Goal: Task Accomplishment & Management: Complete application form

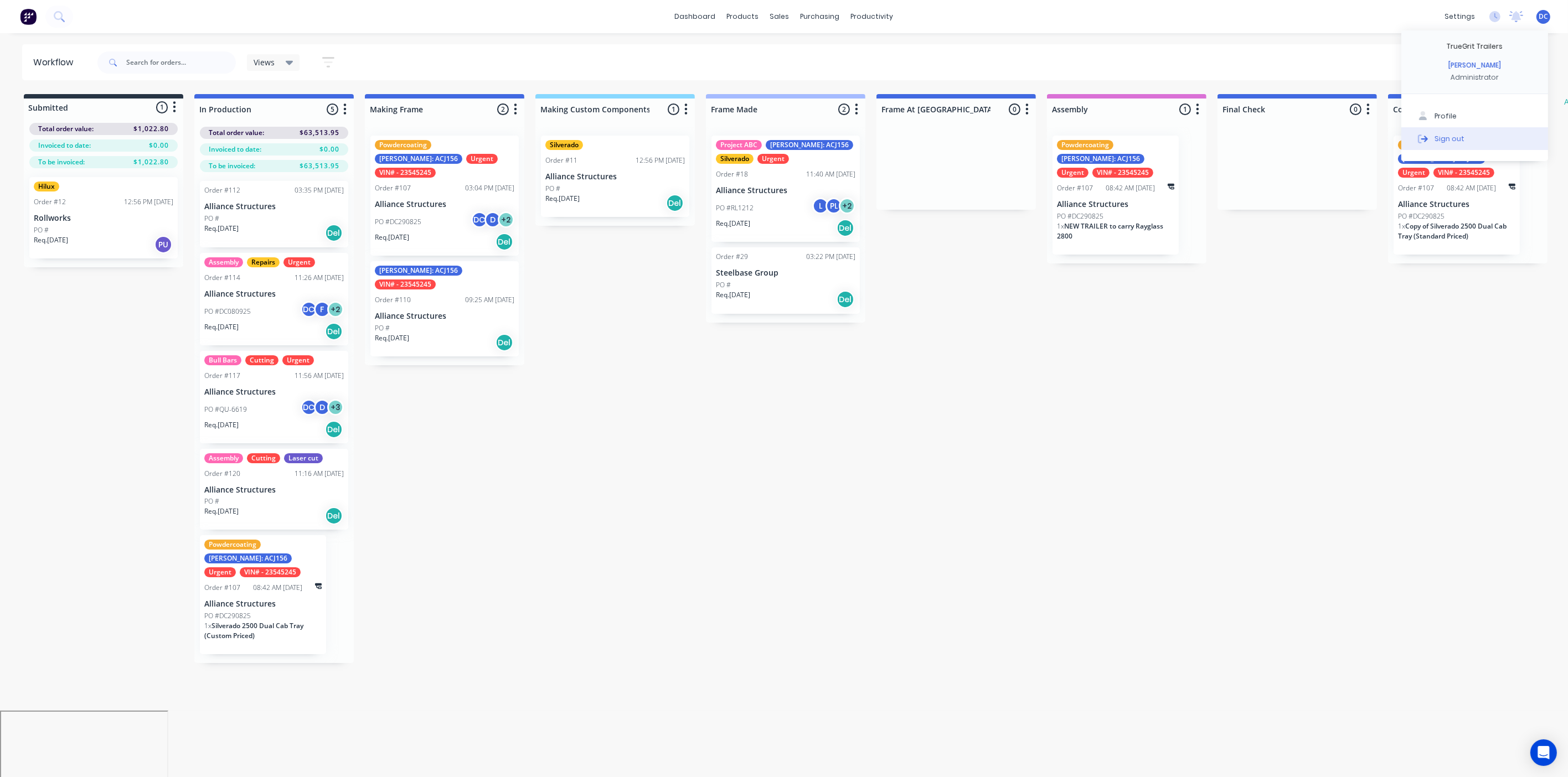
click at [1442, 140] on div "Sign out" at bounding box center [1450, 138] width 30 height 10
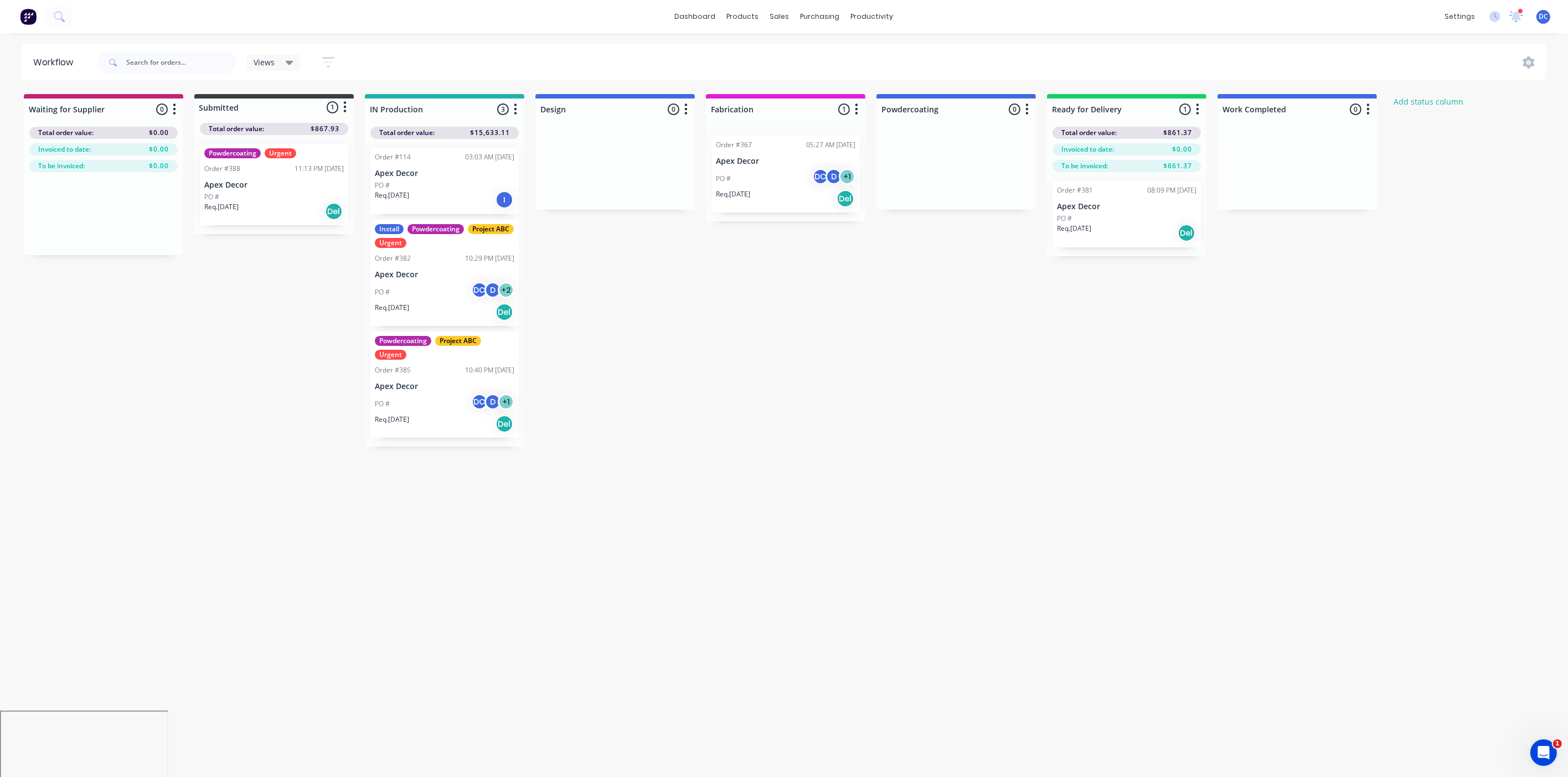
click at [34, 15] on img at bounding box center [28, 16] width 16 height 16
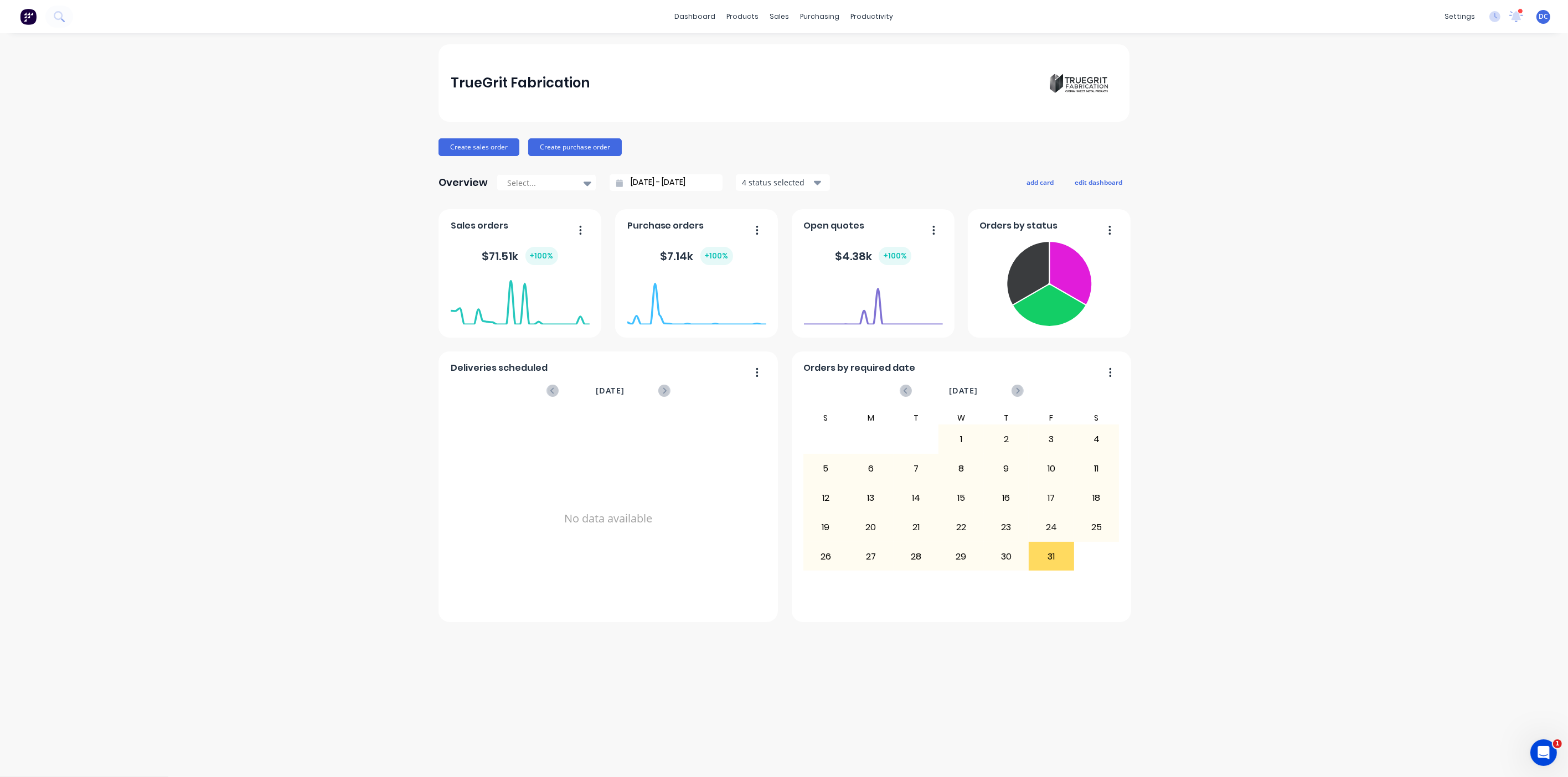
click at [1037, 163] on div "TrueGrit Fabrication Create sales order Create purchase order Overview Select..…" at bounding box center [784, 333] width 692 height 578
click at [1037, 181] on button "add card" at bounding box center [1040, 182] width 42 height 15
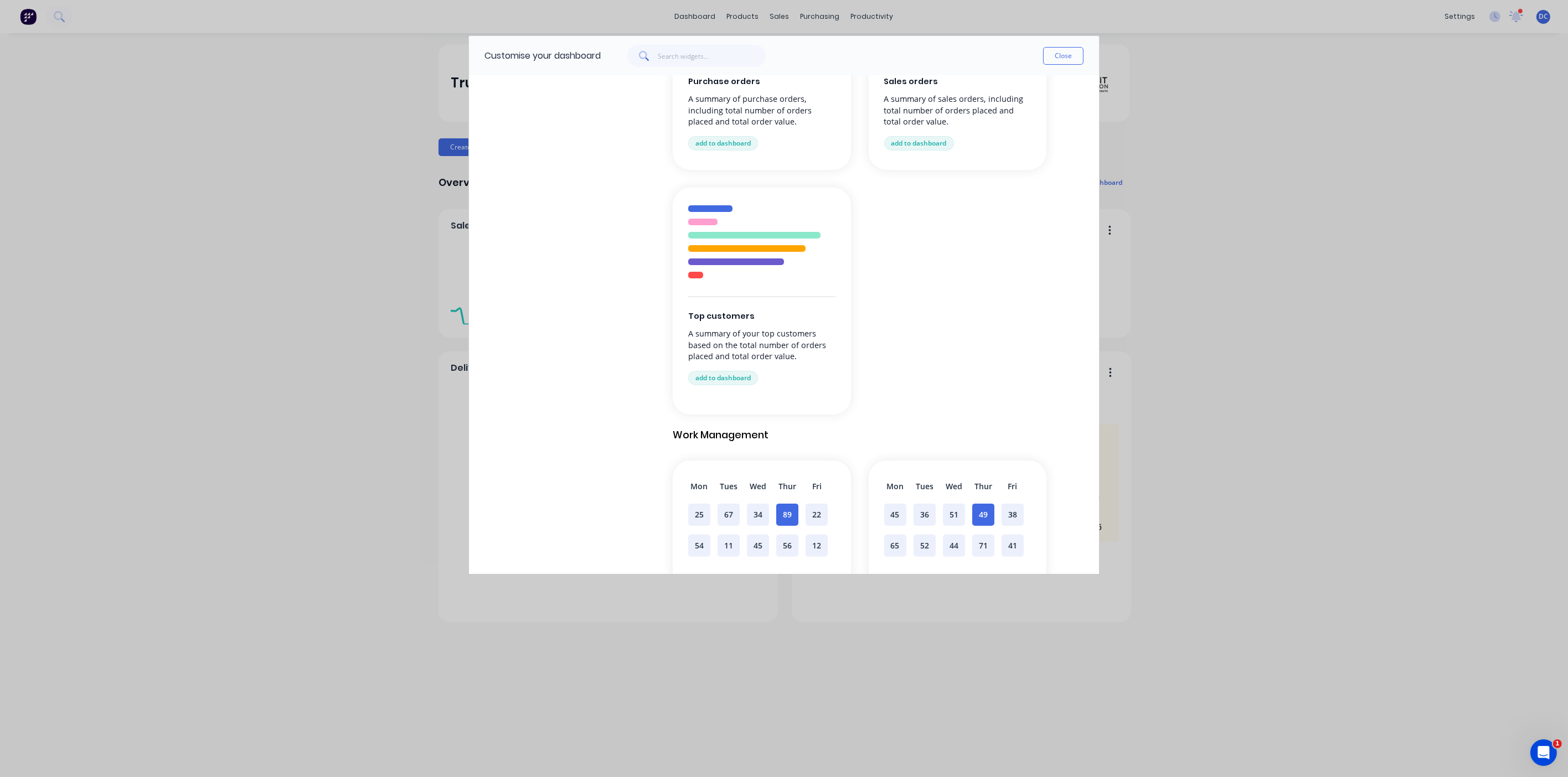
scroll to position [614, 0]
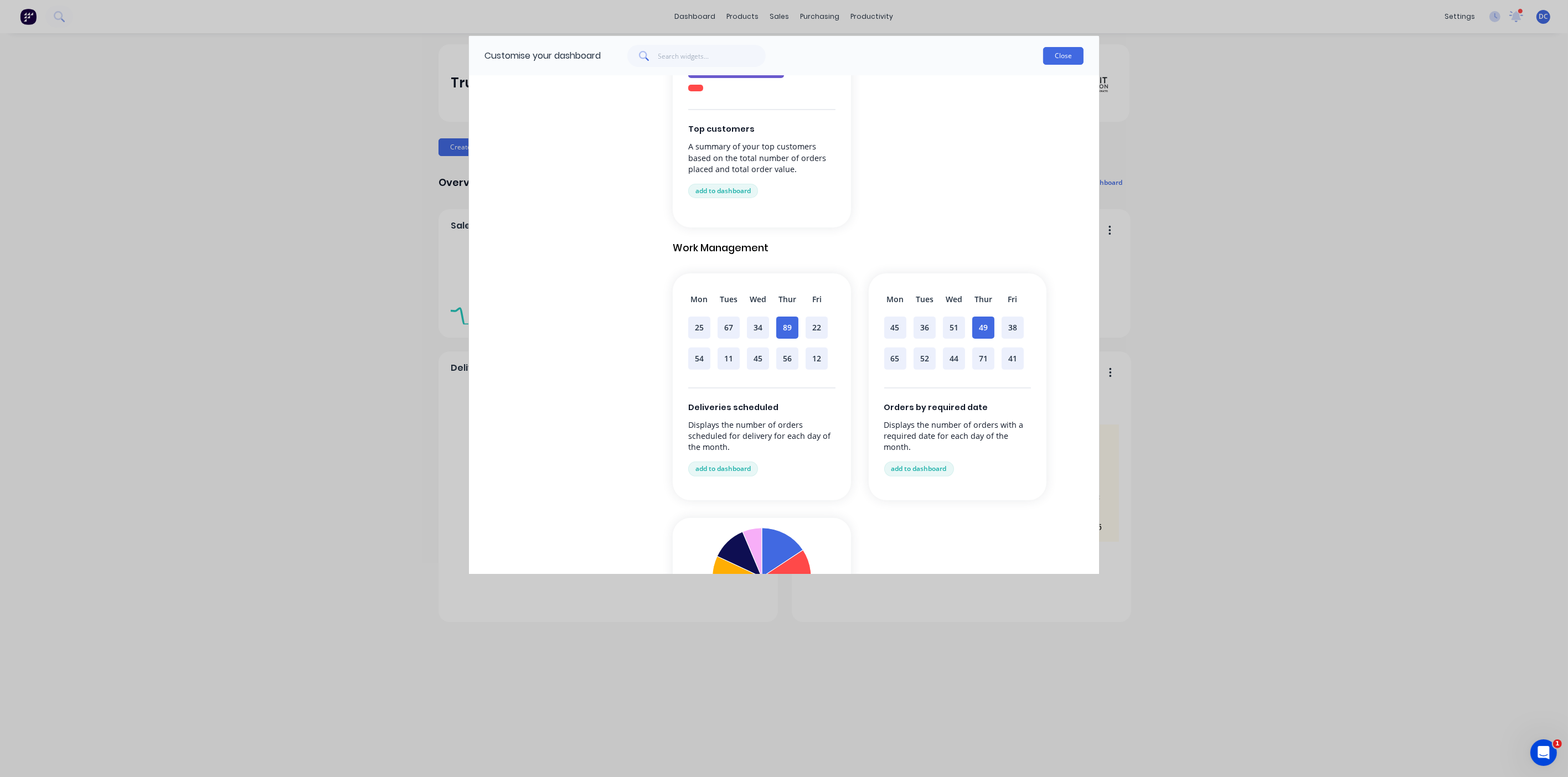
click at [1061, 61] on button "Close" at bounding box center [1063, 56] width 41 height 17
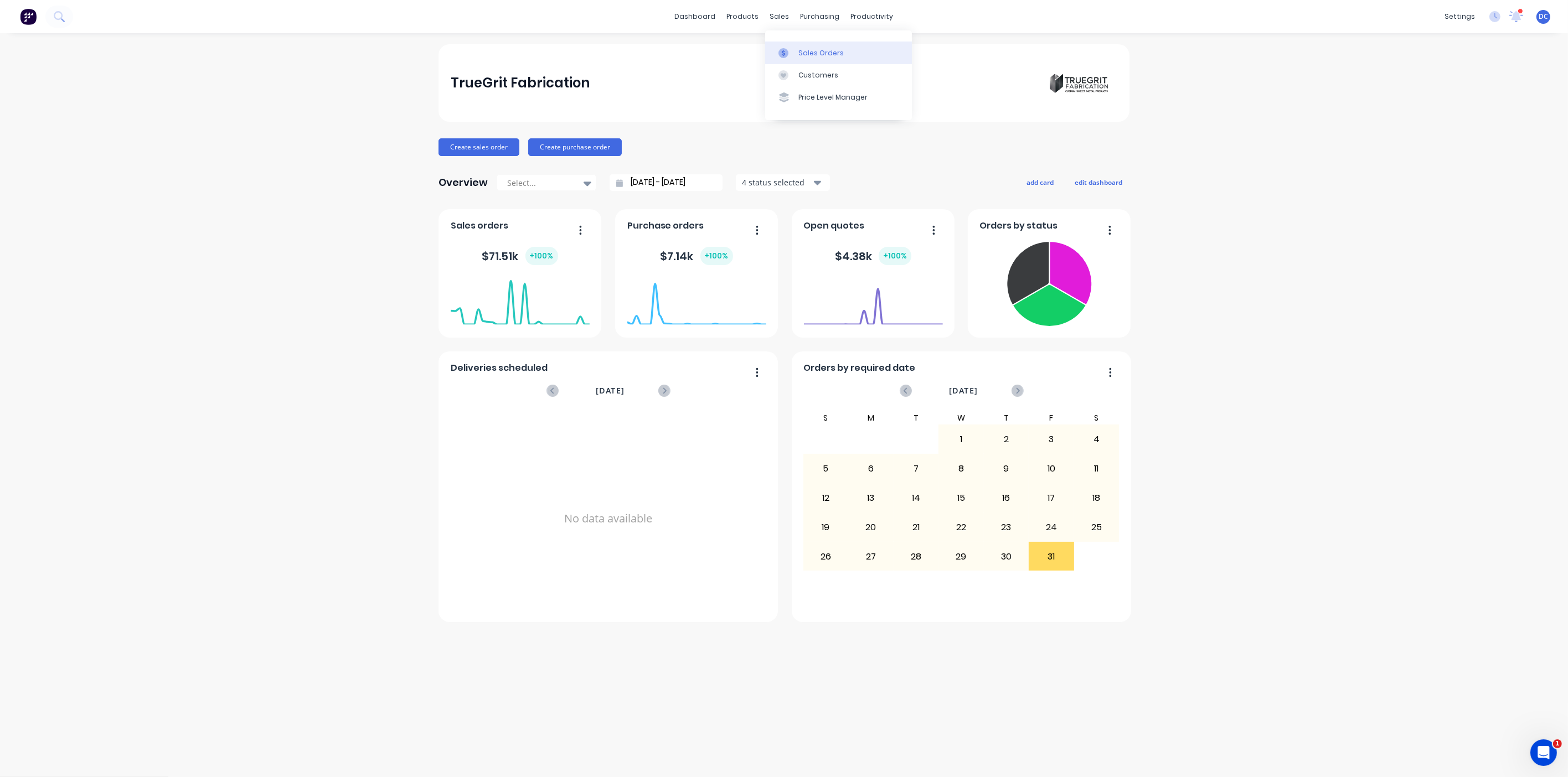
click at [789, 47] on link "Sales Orders" at bounding box center [838, 53] width 147 height 23
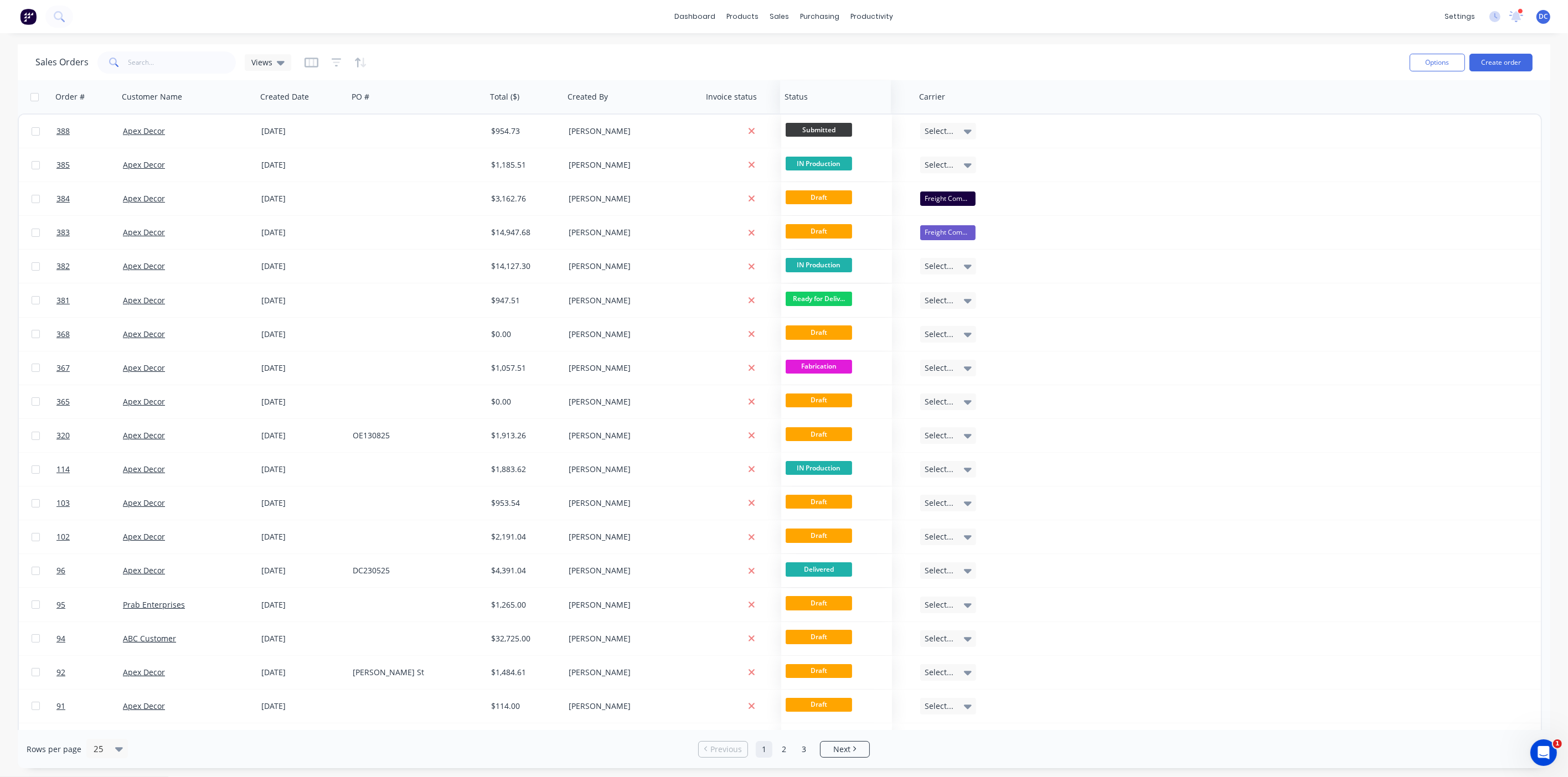
drag, startPoint x: 720, startPoint y: 93, endPoint x: 803, endPoint y: 113, distance: 85.4
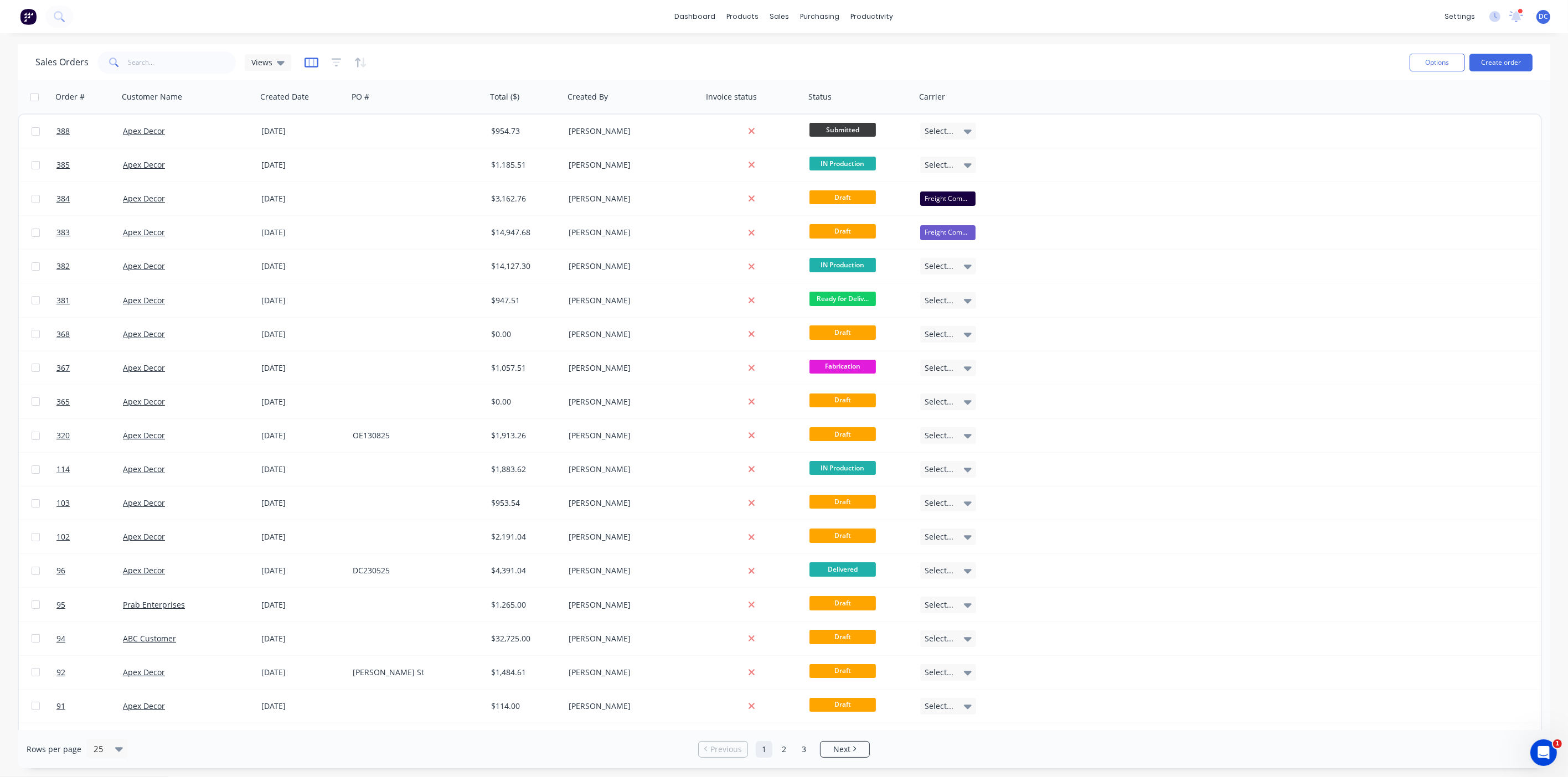
click at [308, 63] on icon "button" at bounding box center [312, 62] width 14 height 11
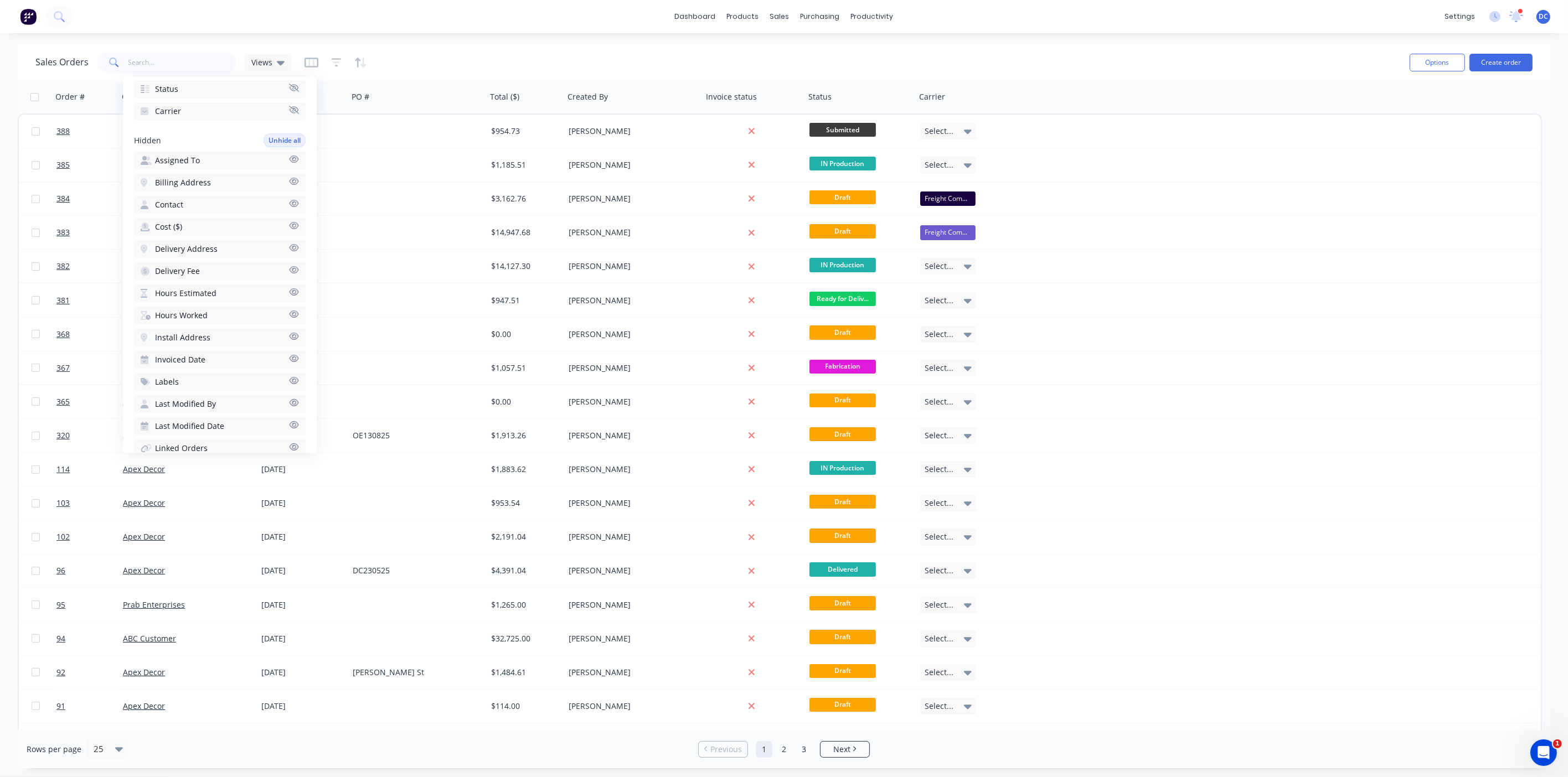
scroll to position [244, 0]
click at [196, 212] on button "Cost ($)" at bounding box center [220, 221] width 172 height 17
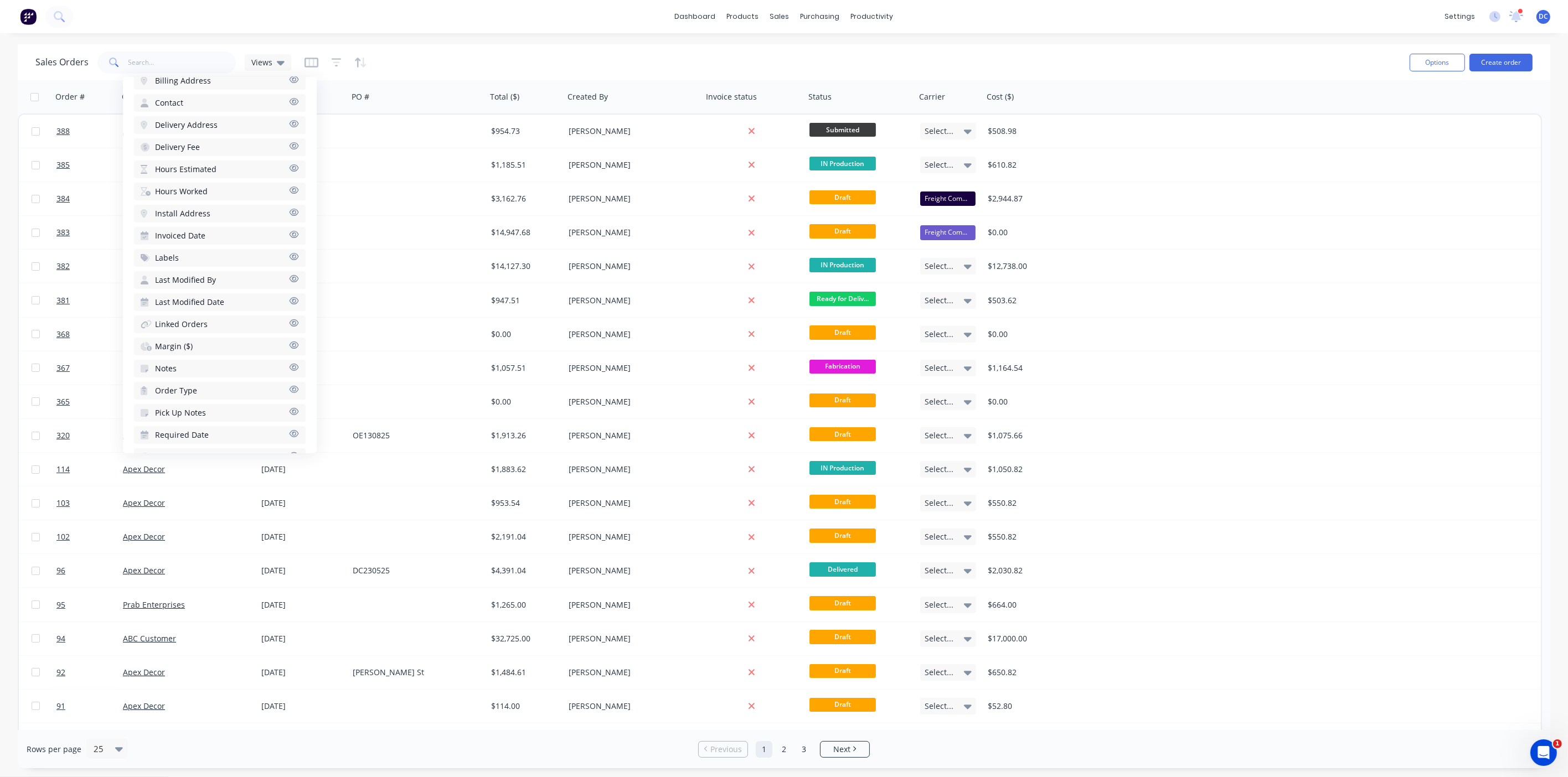
click at [198, 337] on button "Margin ($)" at bounding box center [220, 346] width 172 height 17
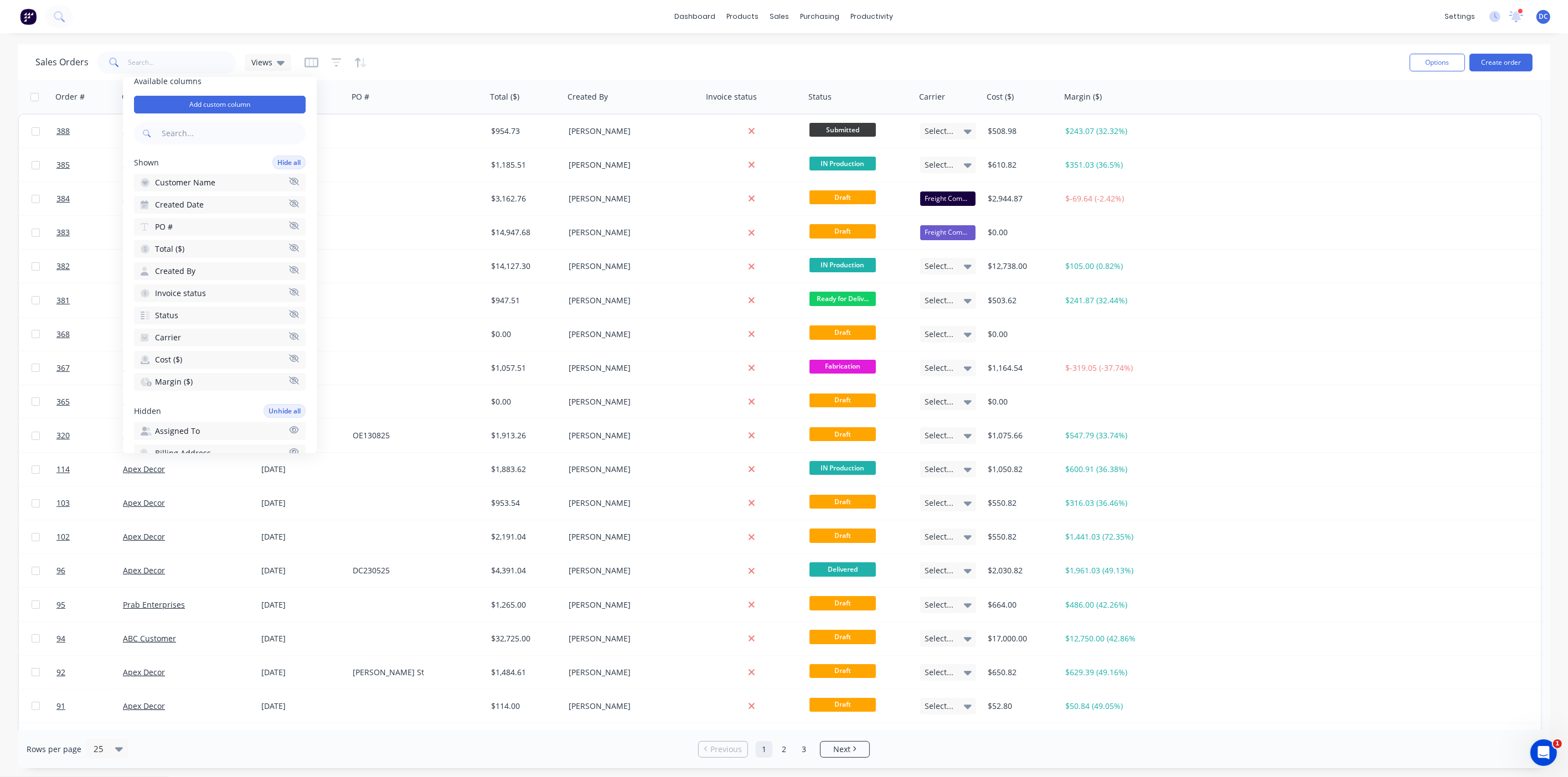
scroll to position [0, 0]
click at [246, 115] on button "Add custom column" at bounding box center [220, 116] width 172 height 17
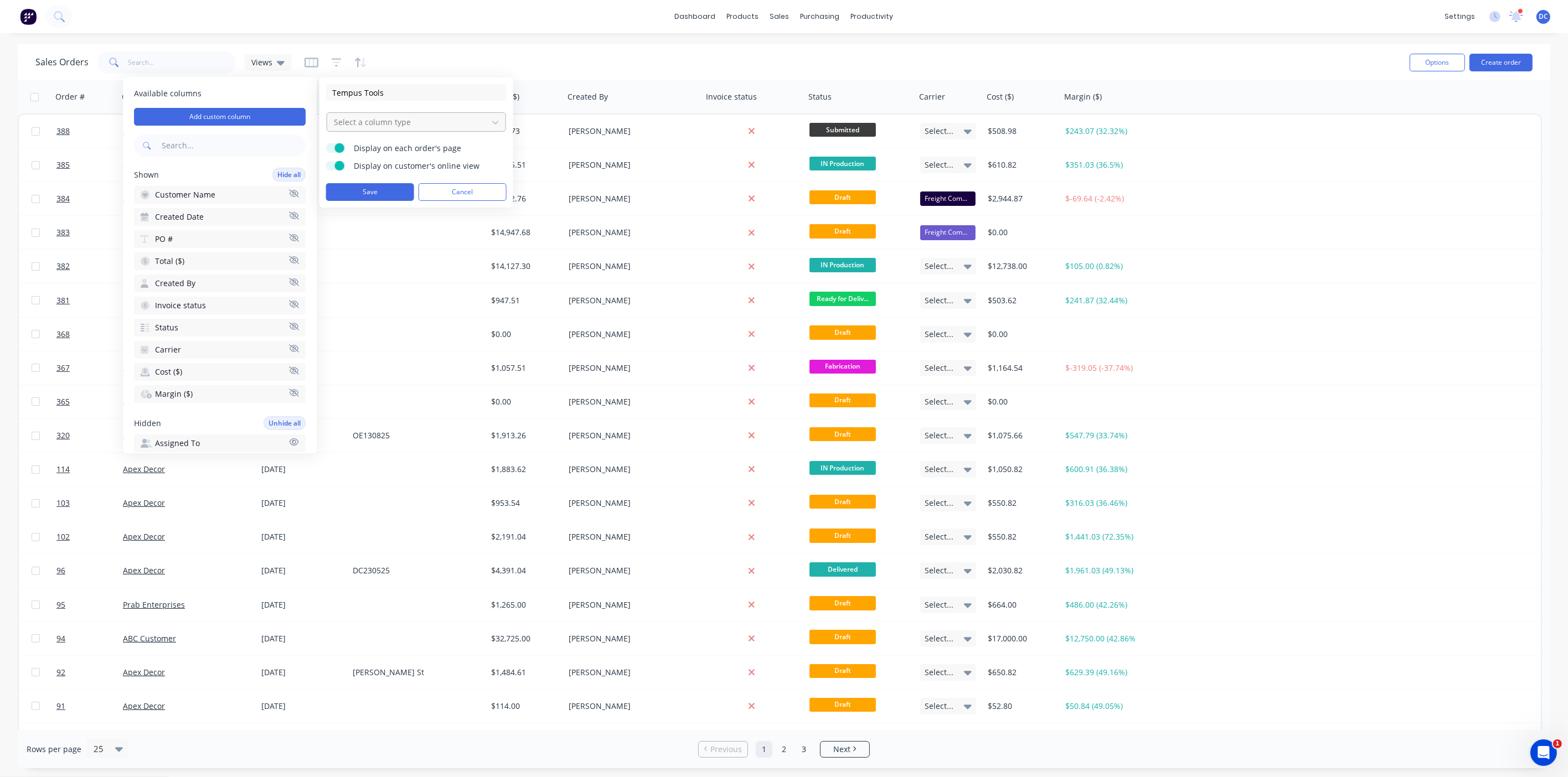
type input "Tempus Tools"
click at [361, 124] on div at bounding box center [408, 122] width 149 height 14
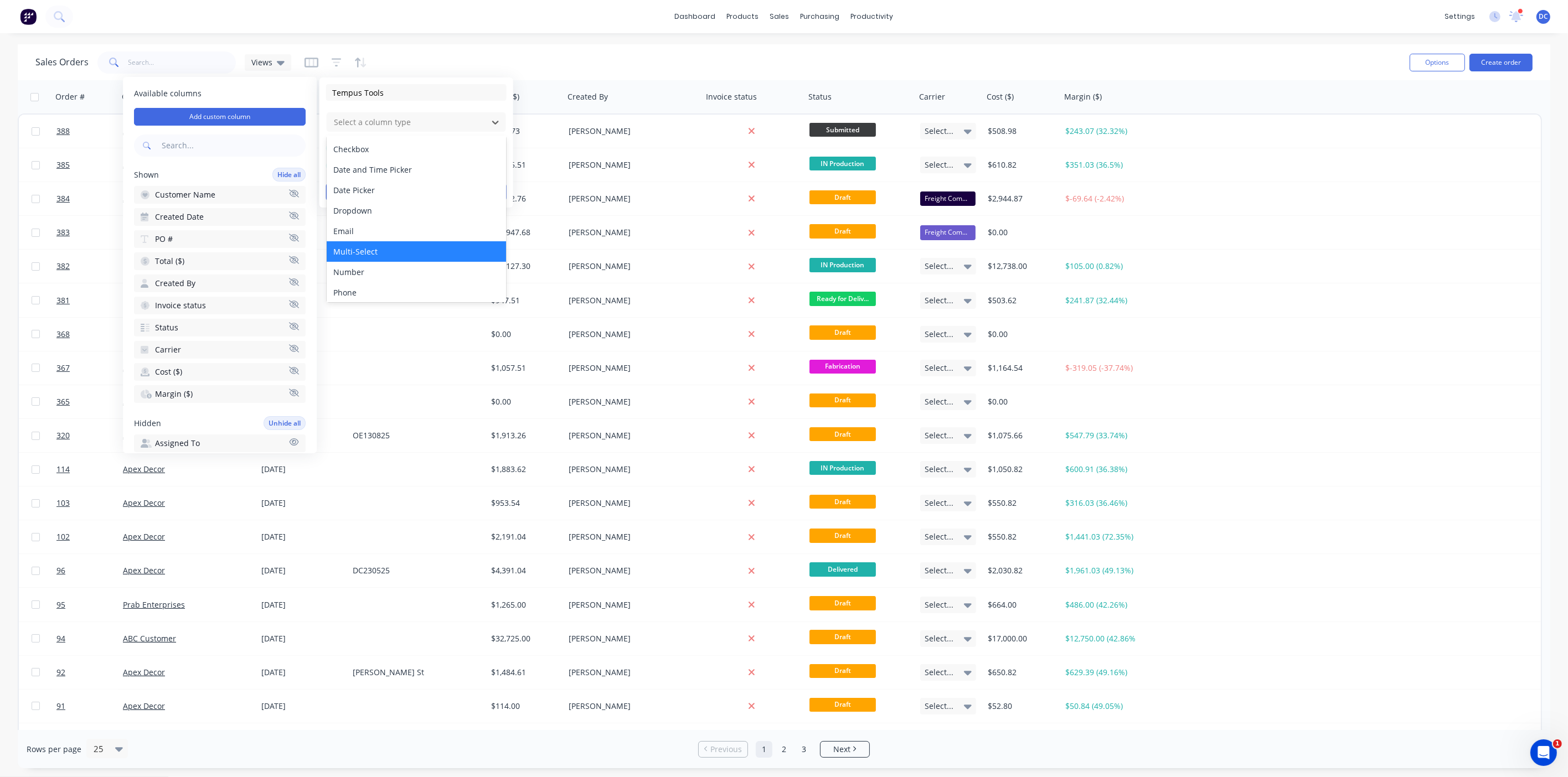
scroll to position [63, 0]
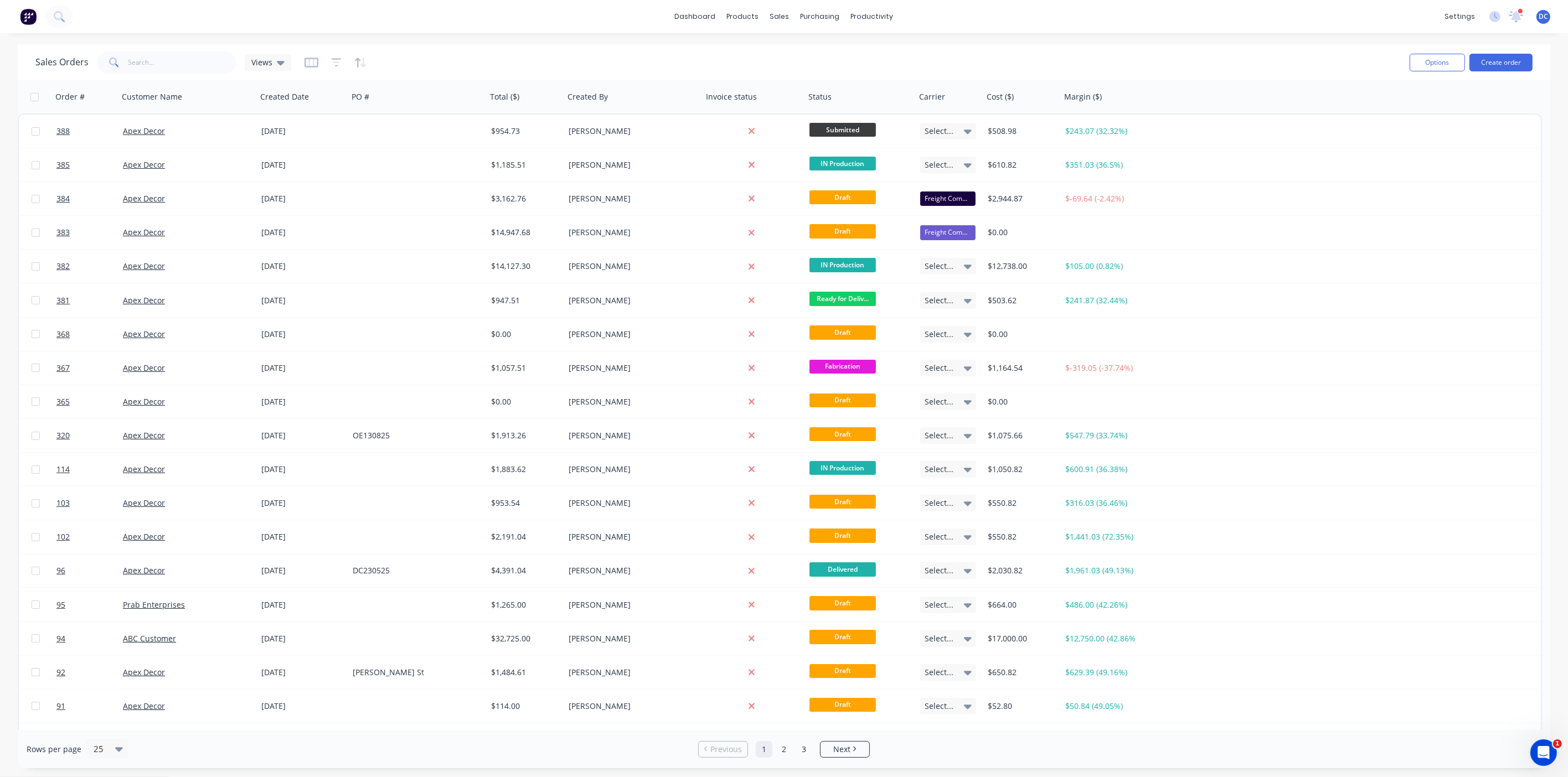
click at [442, 61] on div "Sales Orders Views" at bounding box center [718, 62] width 1366 height 27
click at [259, 65] on span "Views" at bounding box center [262, 62] width 21 height 11
click at [358, 64] on icon "button" at bounding box center [360, 62] width 13 height 11
click at [1497, 69] on button "Create order" at bounding box center [1501, 62] width 63 height 17
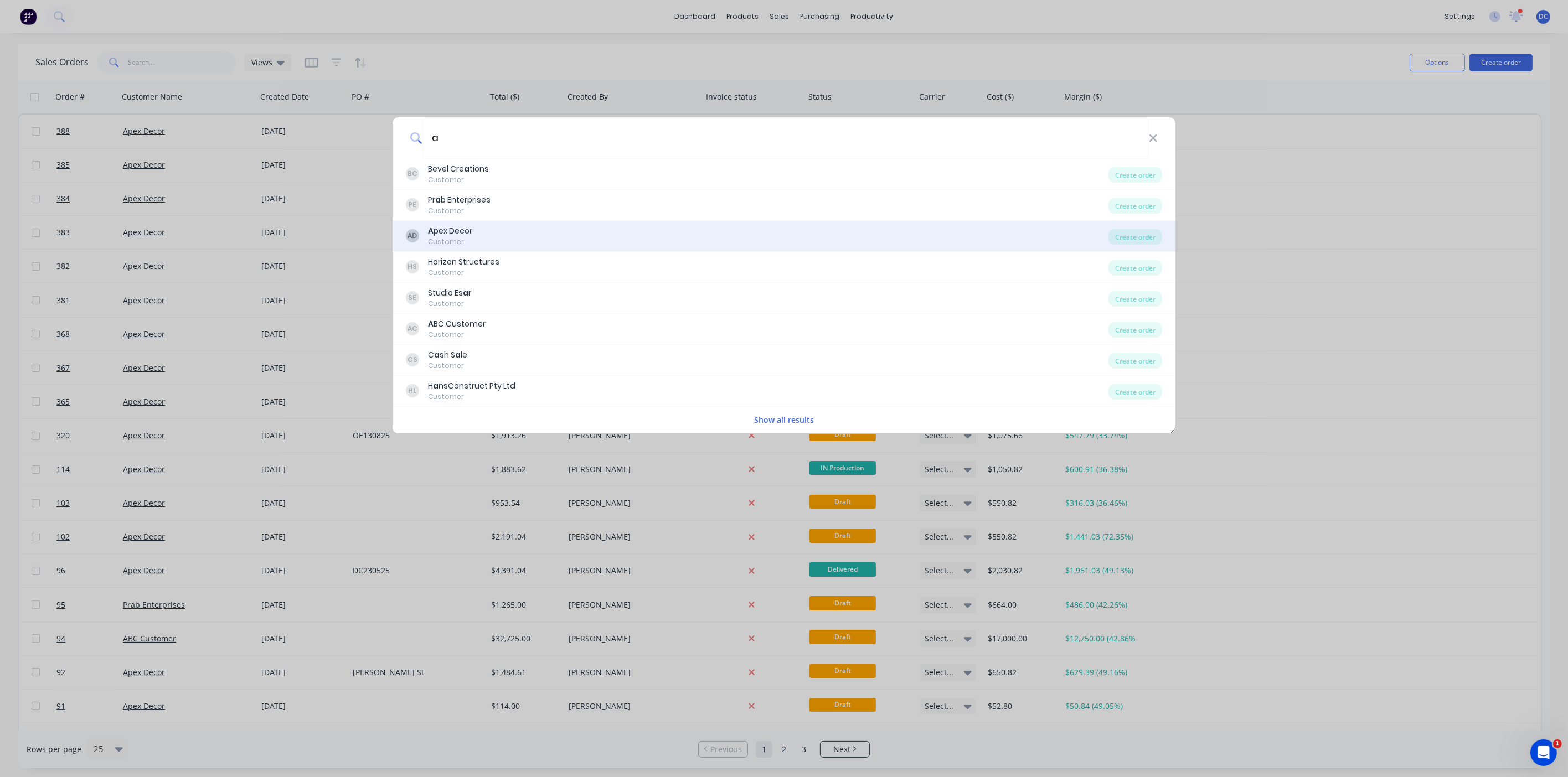
type input "a"
click at [1139, 225] on div "AD A pex Decor Customer Create order" at bounding box center [784, 237] width 783 height 31
click at [1139, 233] on div "Create order" at bounding box center [1136, 237] width 54 height 16
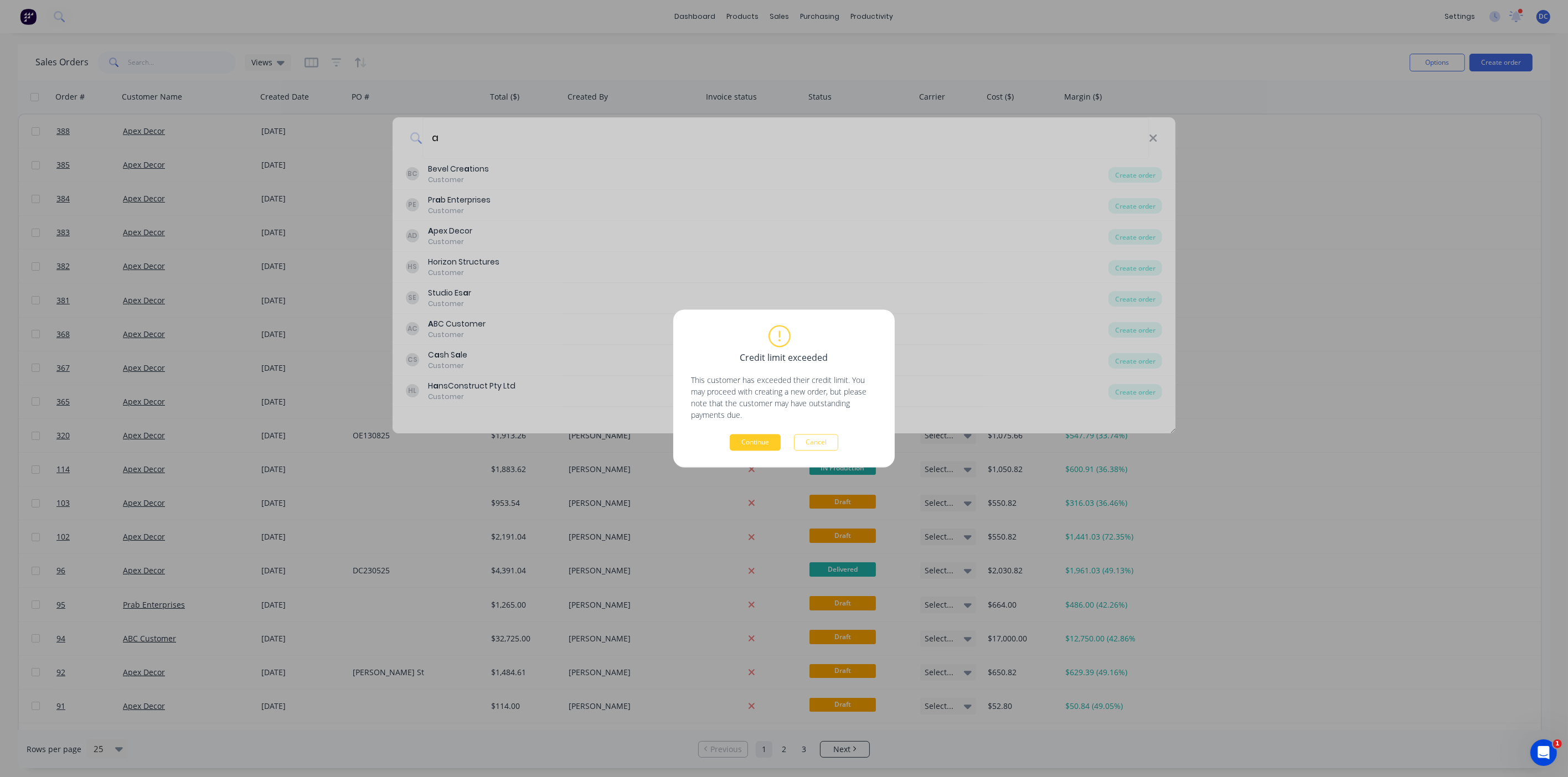
click at [758, 441] on button "Continue" at bounding box center [755, 442] width 51 height 16
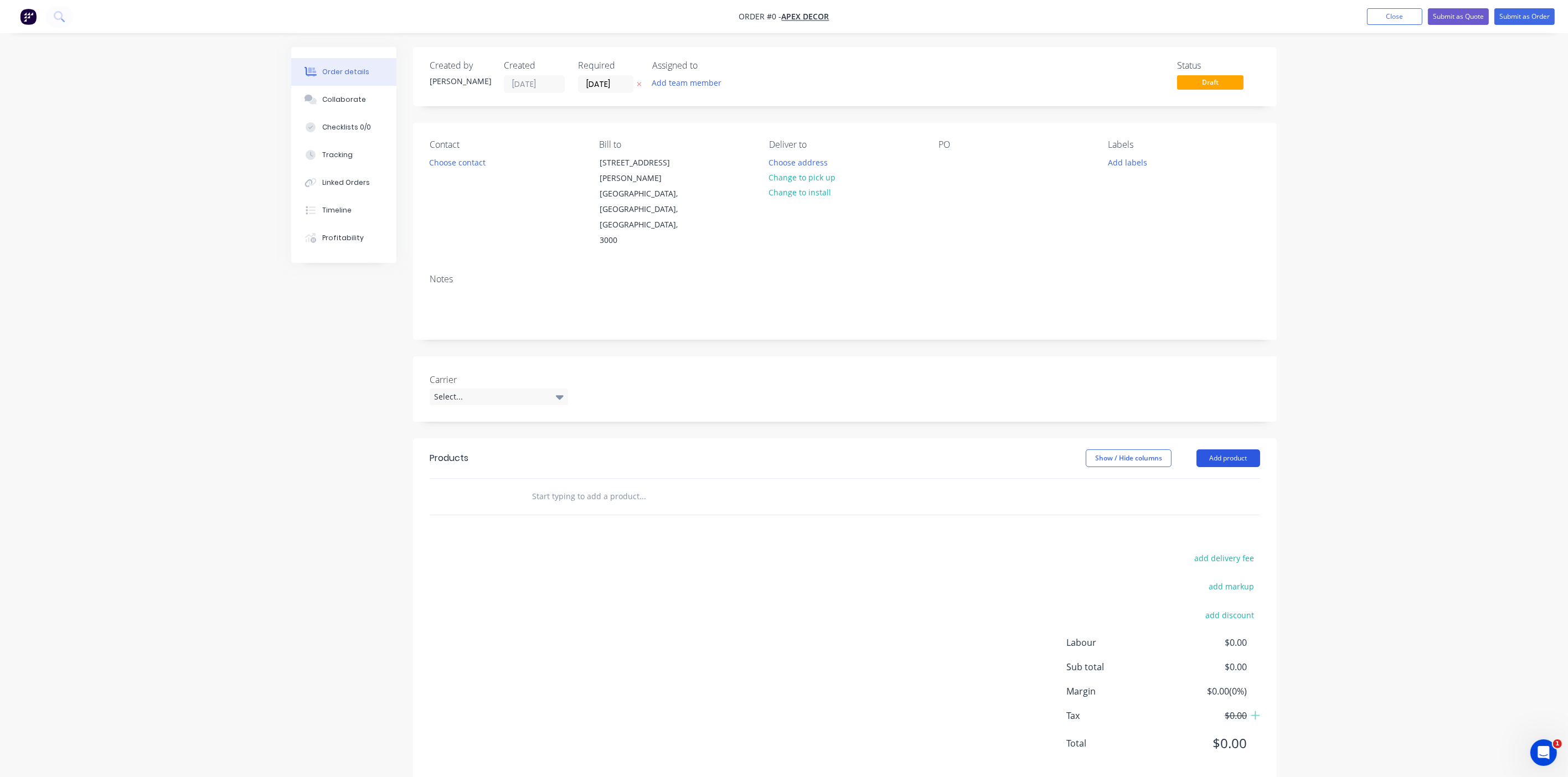
click at [1205, 449] on button "Add product" at bounding box center [1228, 458] width 63 height 17
click at [1210, 656] on div "Import products" at bounding box center [1208, 663] width 85 height 16
click at [1174, 522] on div "Basic products" at bounding box center [1208, 530] width 85 height 16
click at [1221, 449] on button "Add product" at bounding box center [1228, 458] width 63 height 17
click at [1193, 656] on div "Import products" at bounding box center [1208, 663] width 85 height 16
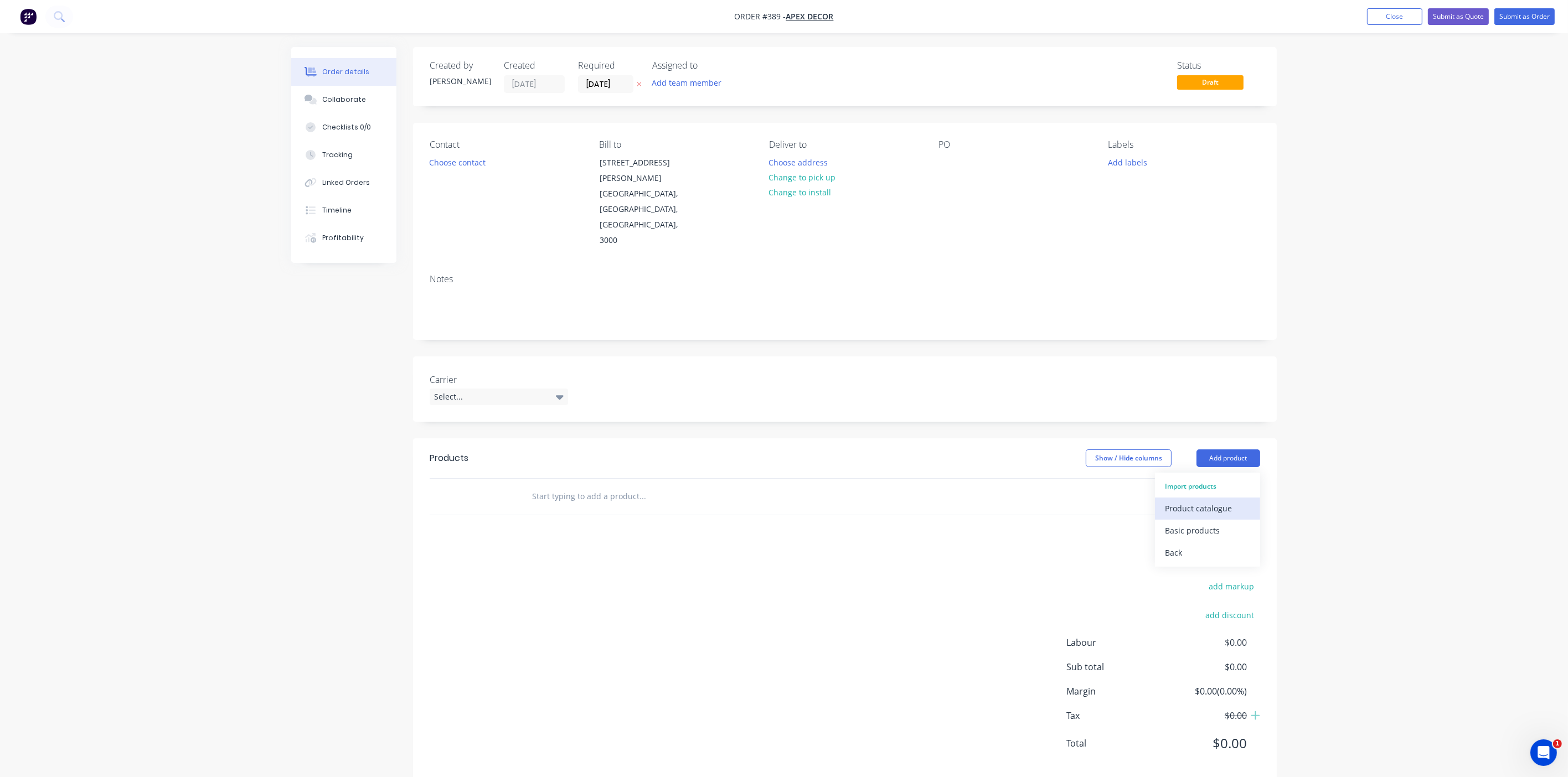
click at [1188, 500] on div "Product catalogue" at bounding box center [1208, 508] width 85 height 16
click at [1242, 449] on button "Add product" at bounding box center [1228, 458] width 63 height 17
click at [1199, 656] on div "Import products" at bounding box center [1208, 663] width 85 height 16
click at [1187, 522] on div "Basic products" at bounding box center [1208, 530] width 85 height 16
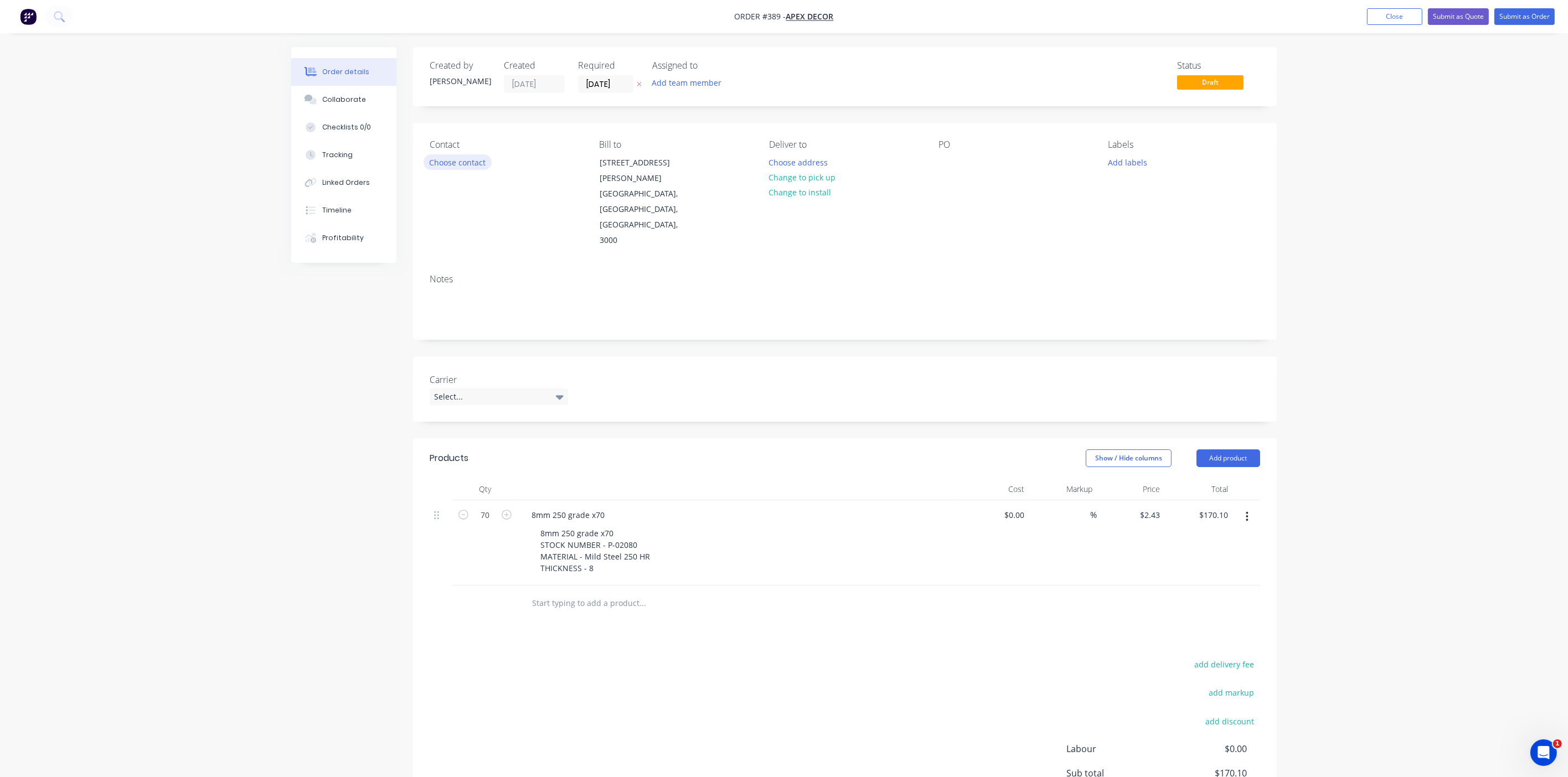
click at [462, 163] on button "Choose contact" at bounding box center [457, 161] width 69 height 15
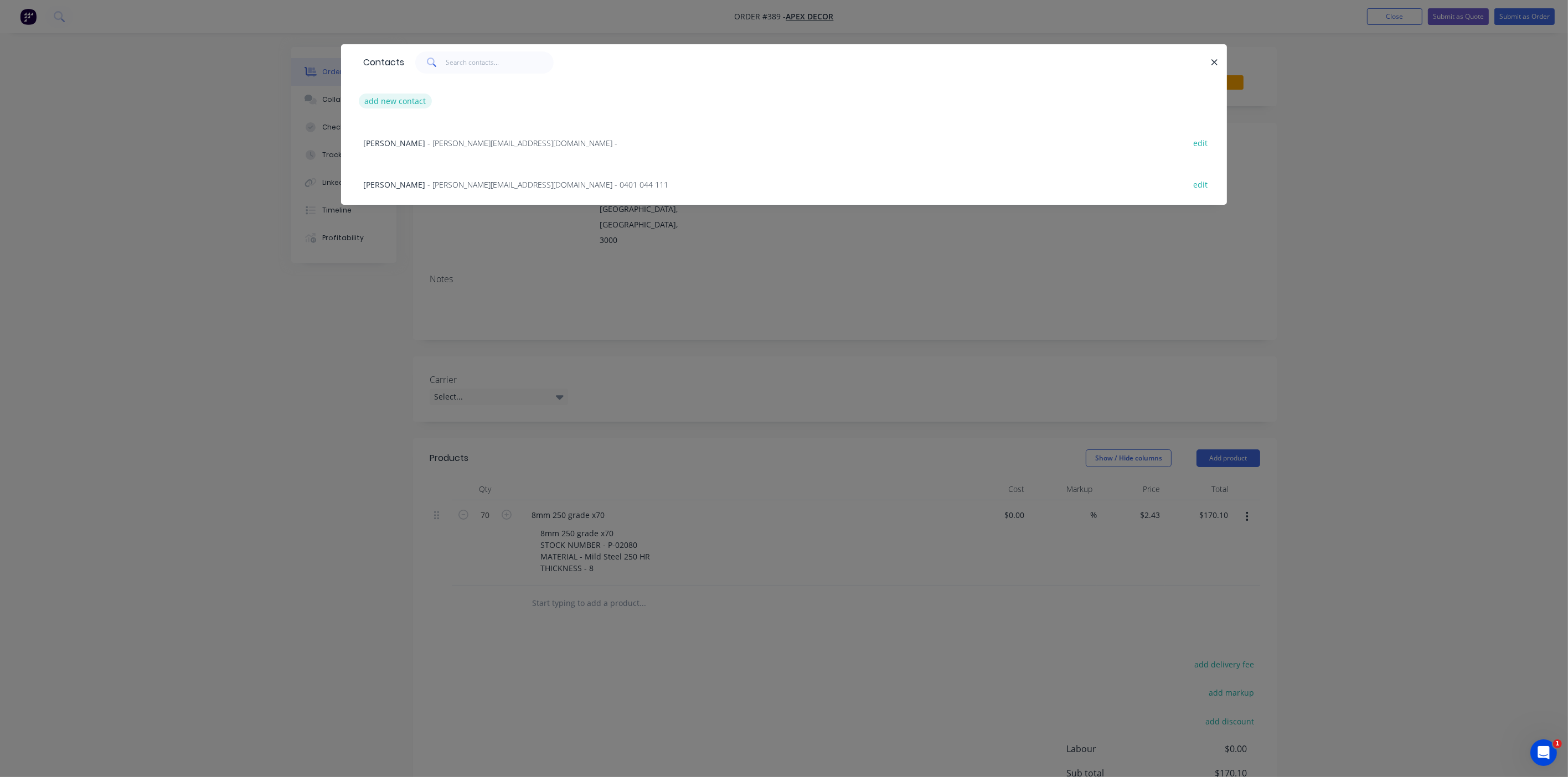
click at [410, 101] on button "add new contact" at bounding box center [396, 101] width 73 height 15
select select "AU"
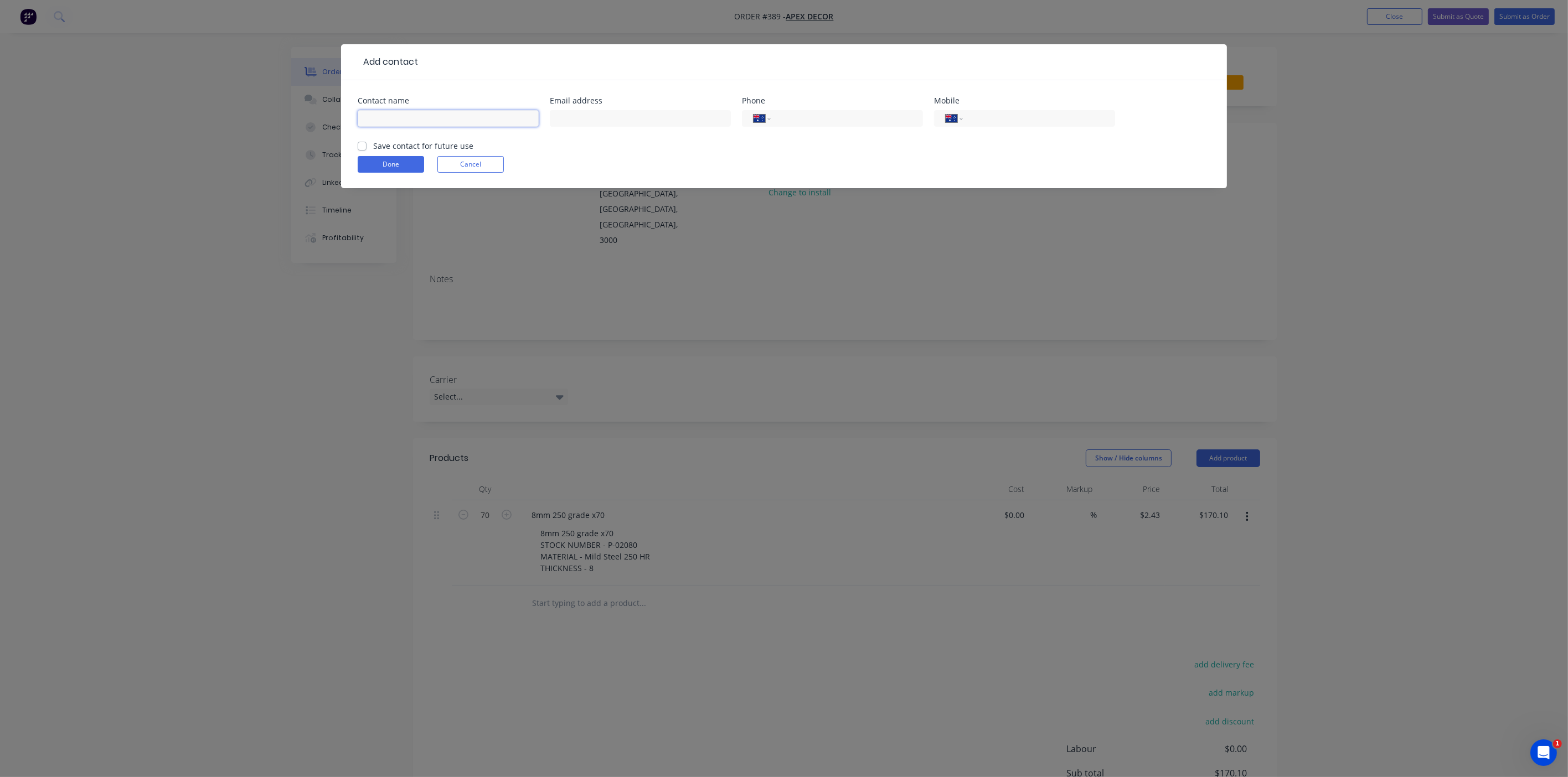
click at [414, 119] on input "text" at bounding box center [448, 118] width 181 height 16
type input "[PERSON_NAME]"
click at [995, 121] on input "tel" at bounding box center [1037, 119] width 133 height 13
type input "0432 335 569"
click at [408, 169] on button "Done" at bounding box center [390, 164] width 67 height 16
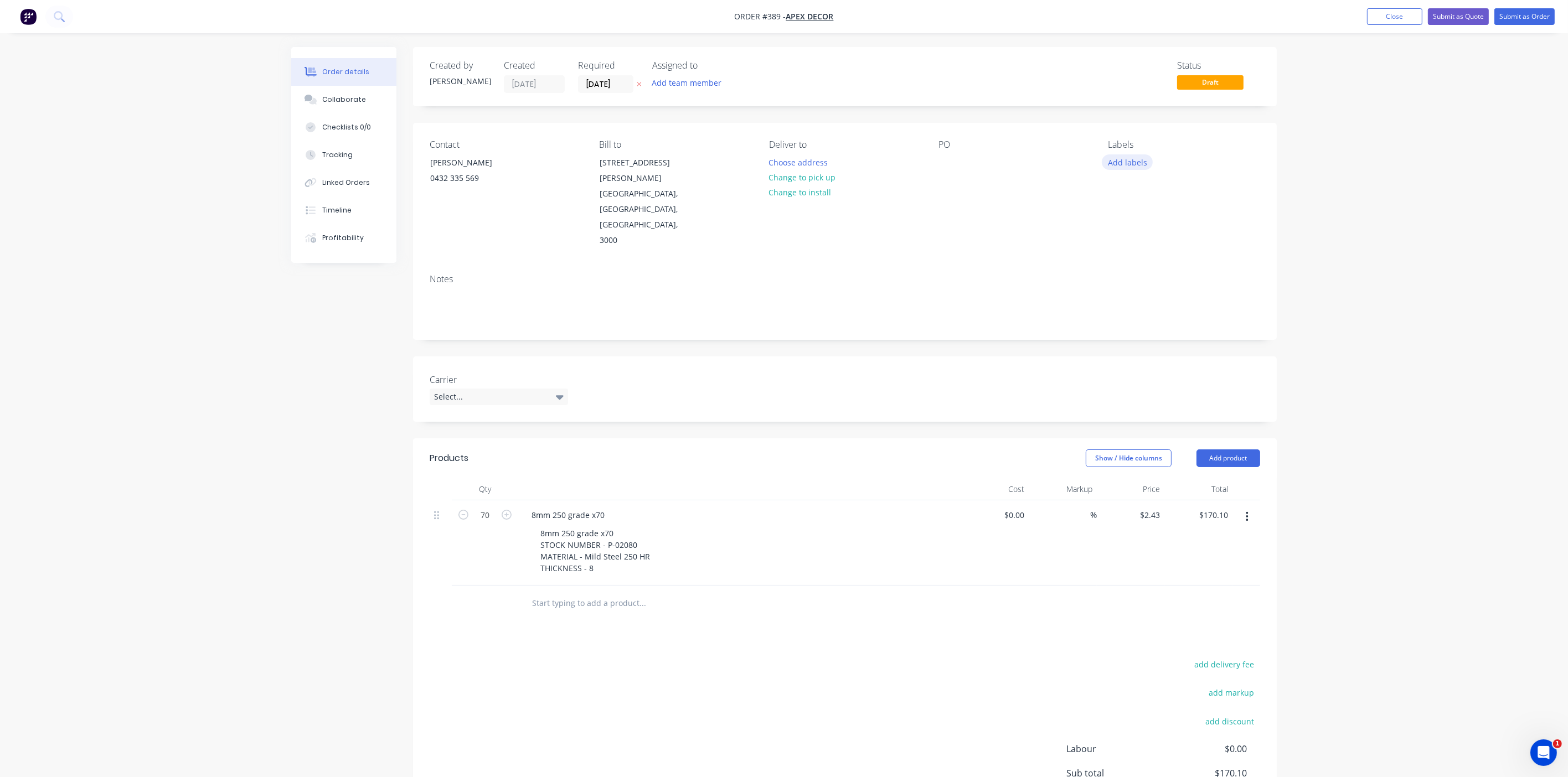
click at [1121, 159] on button "Add labels" at bounding box center [1127, 161] width 51 height 15
click at [1151, 195] on input "text" at bounding box center [1200, 195] width 115 height 23
click at [1128, 259] on div at bounding box center [1129, 261] width 23 height 23
drag, startPoint x: 1172, startPoint y: 187, endPoint x: 1135, endPoint y: 187, distance: 37.0
click at [1136, 187] on div "urgent" at bounding box center [1192, 190] width 144 height 23
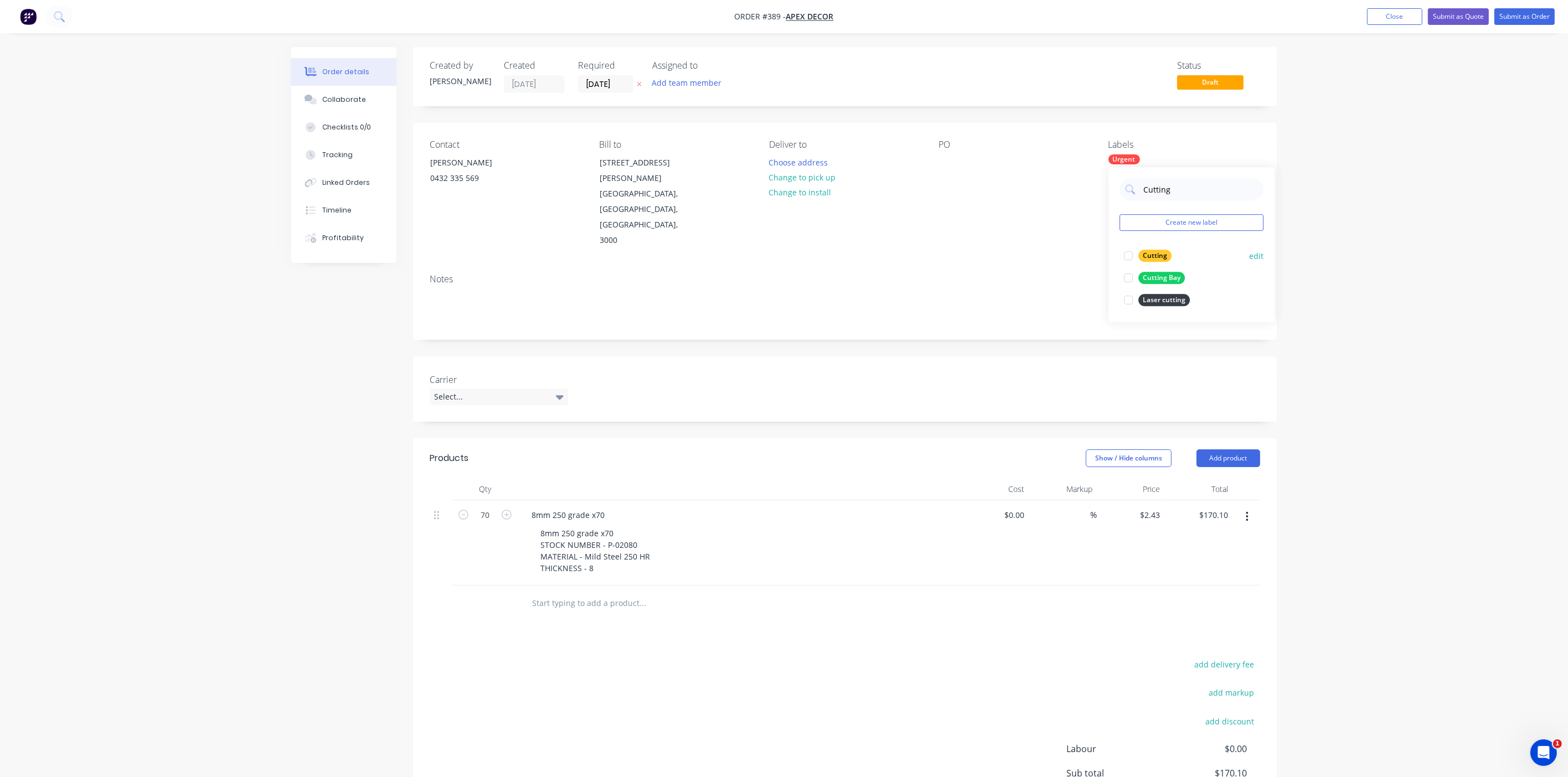
click at [1127, 254] on div at bounding box center [1129, 256] width 23 height 23
drag, startPoint x: 1174, startPoint y: 187, endPoint x: 1125, endPoint y: 186, distance: 49.0
click at [1125, 187] on div "Cutting" at bounding box center [1192, 190] width 144 height 23
type input "Folding"
click at [1128, 258] on div at bounding box center [1129, 256] width 23 height 23
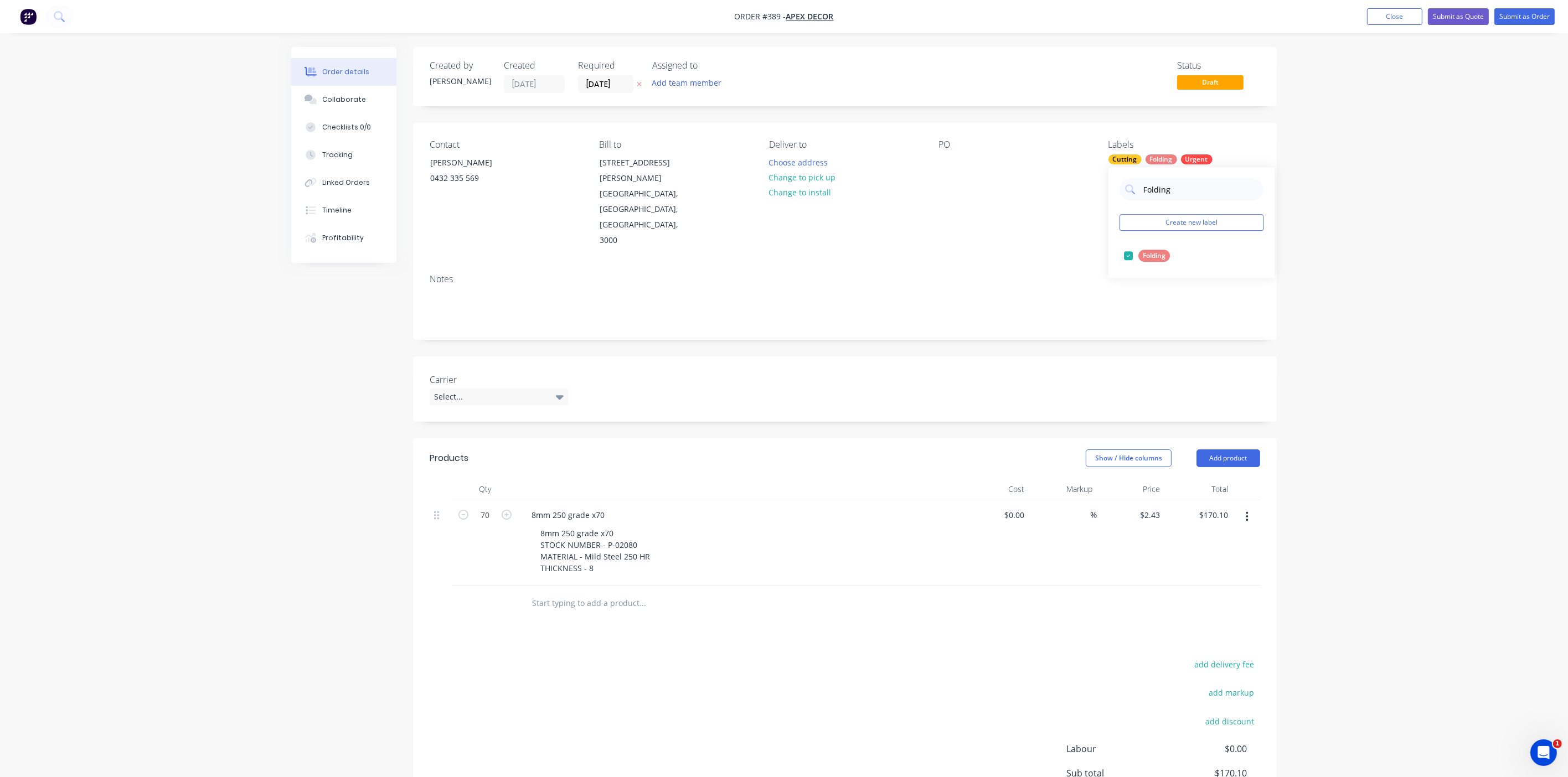
click at [1340, 247] on div "Order details Collaborate Checklists 0/0 Tracking Linked Orders Timeline Profit…" at bounding box center [784, 452] width 1568 height 904
click at [1529, 21] on button "Submit as Order" at bounding box center [1525, 16] width 61 height 16
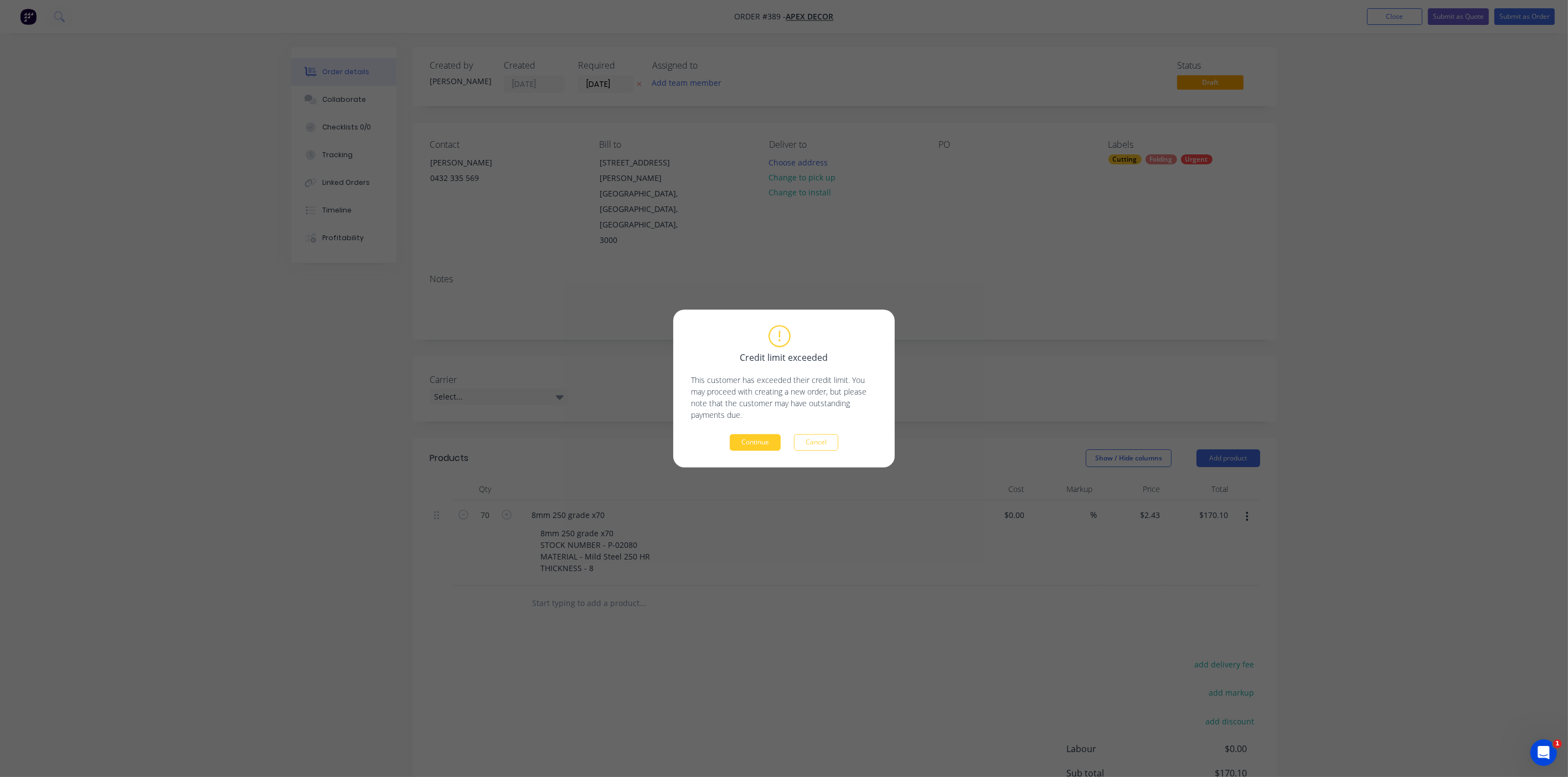
click at [763, 438] on button "Continue" at bounding box center [755, 442] width 51 height 16
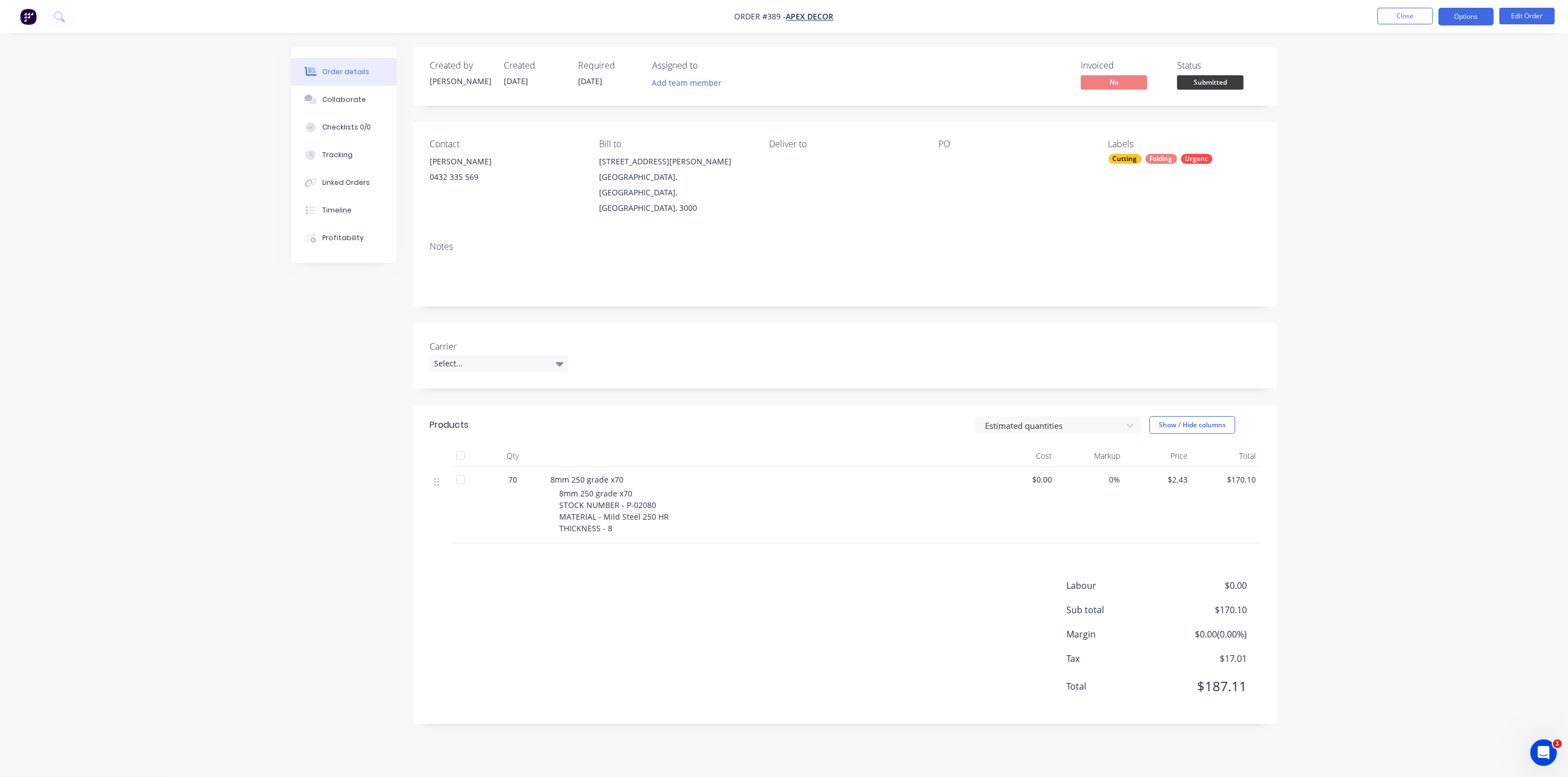
click at [1462, 23] on button "Options" at bounding box center [1466, 16] width 56 height 17
click at [1430, 205] on div "Purchase Products" at bounding box center [1433, 199] width 102 height 16
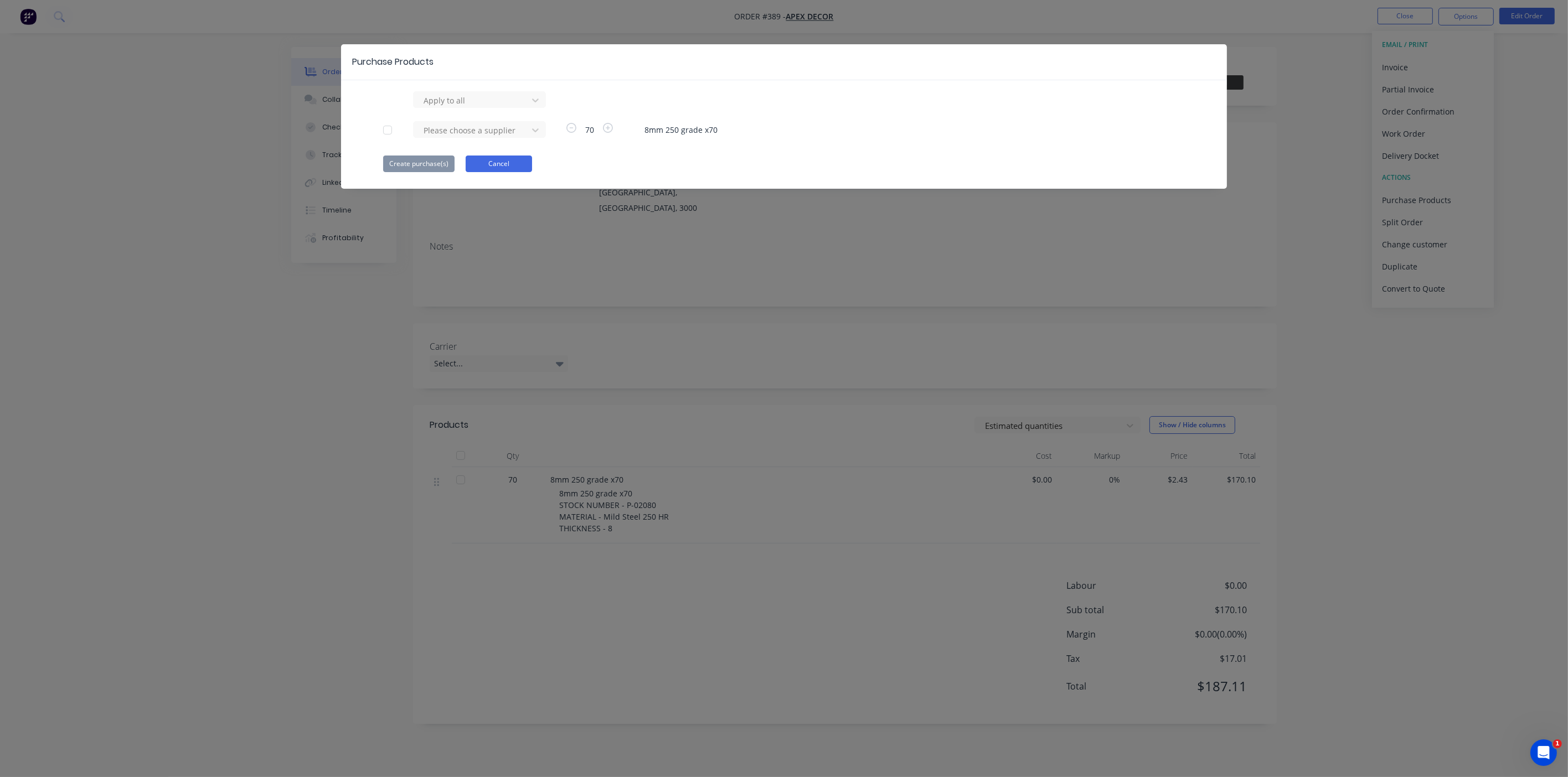
click at [493, 160] on button "Cancel" at bounding box center [499, 163] width 67 height 16
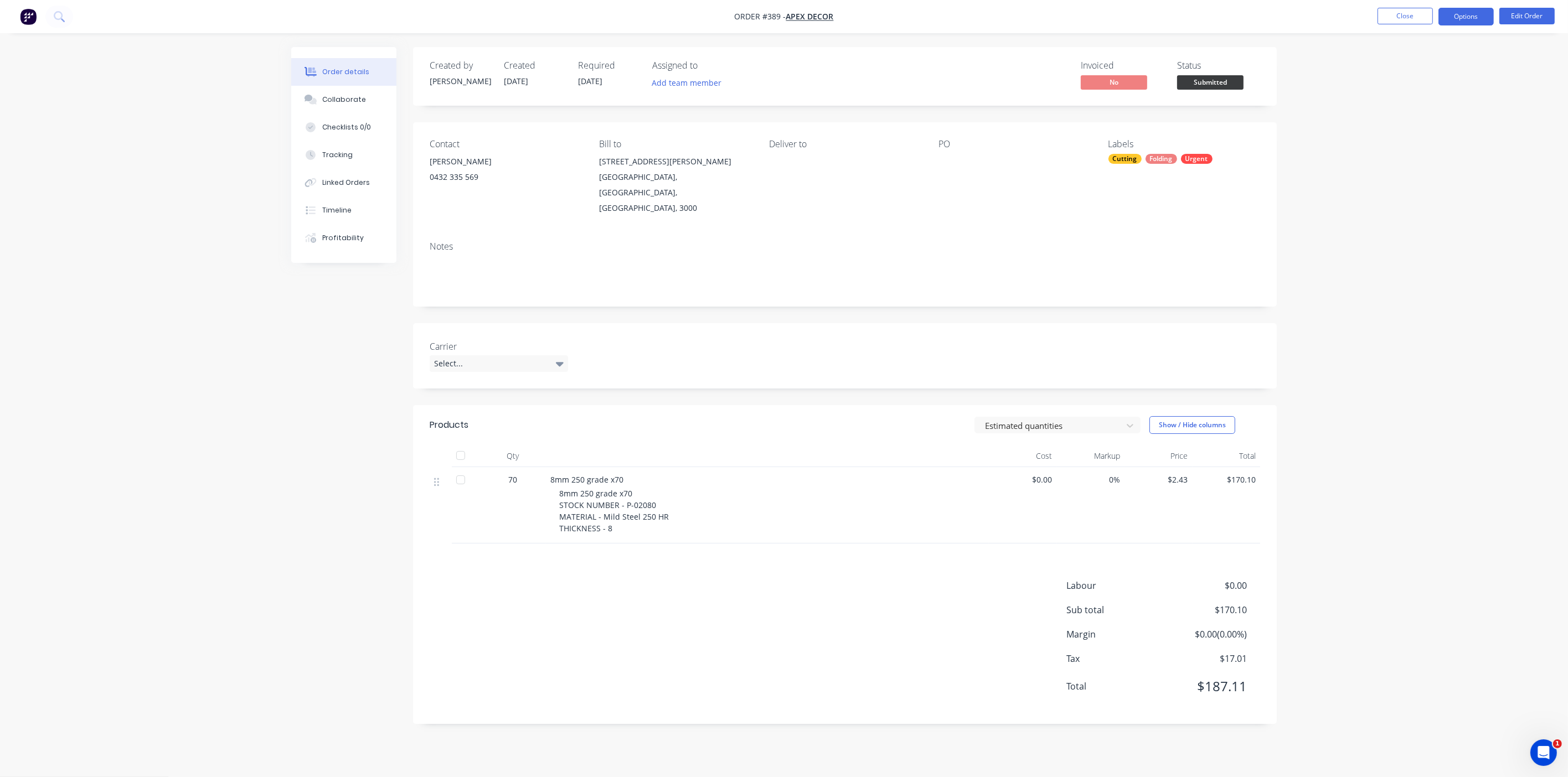
click at [1451, 17] on button "Options" at bounding box center [1466, 16] width 56 height 17
click at [1332, 285] on div "Order details Collaborate Checklists 0/0 Tracking Linked Orders Timeline Profit…" at bounding box center [784, 388] width 1568 height 777
click at [348, 101] on div "Collaborate" at bounding box center [344, 99] width 43 height 10
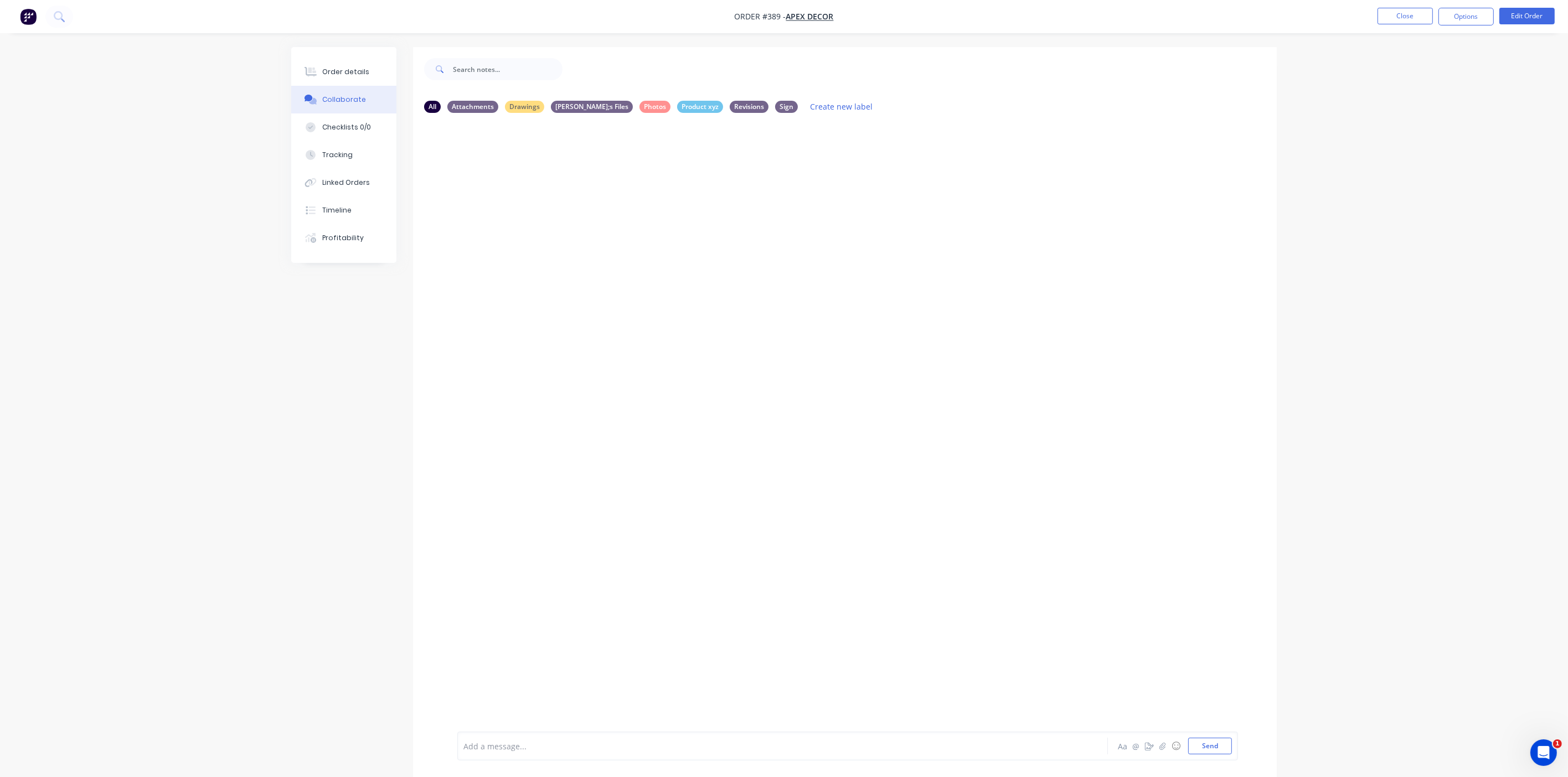
click at [590, 750] on div at bounding box center [752, 746] width 576 height 11
click at [1161, 748] on icon "button" at bounding box center [1162, 746] width 6 height 7
click at [1151, 748] on icon "button" at bounding box center [1150, 746] width 9 height 8
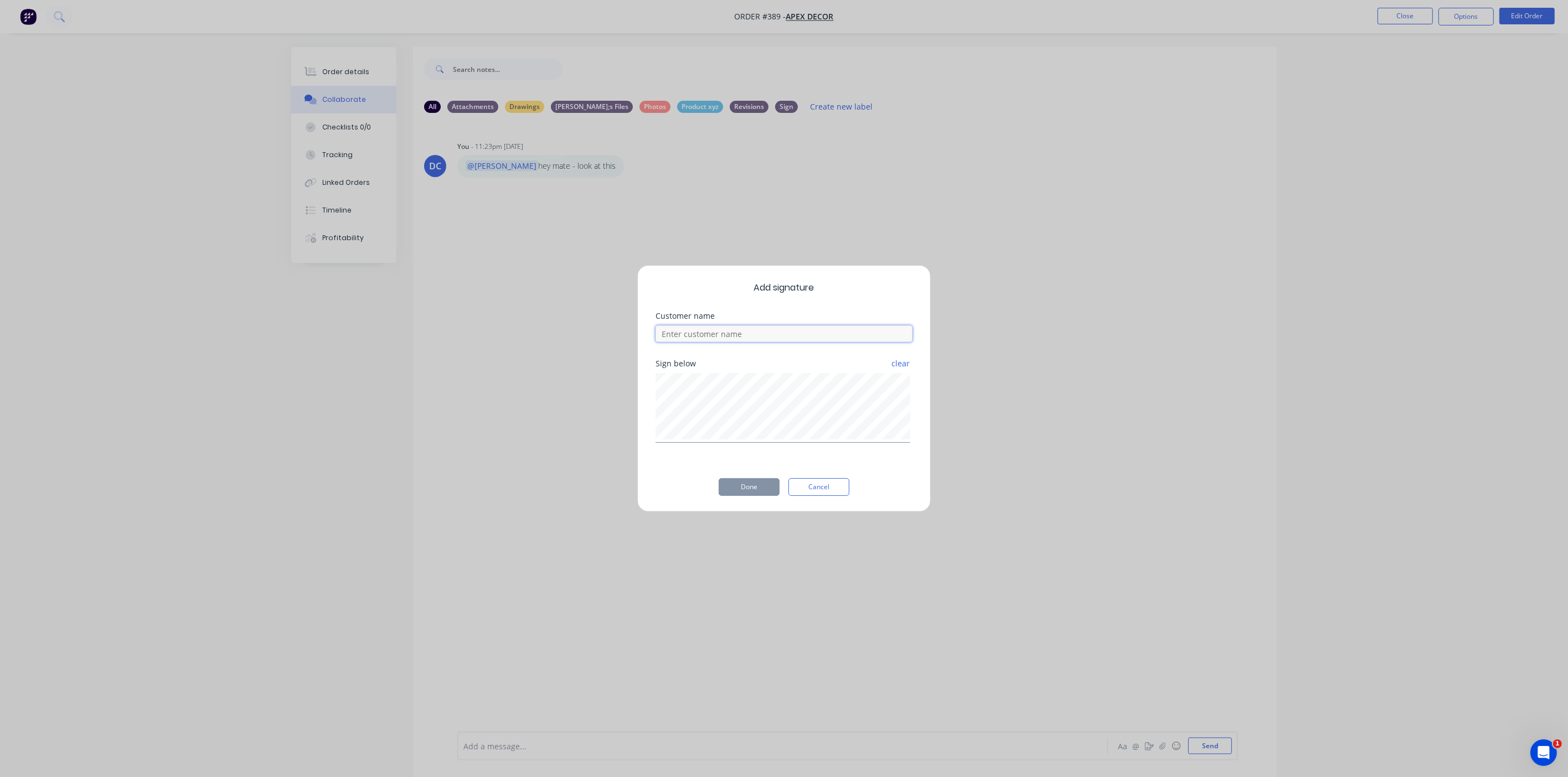
click at [818, 332] on input at bounding box center [784, 333] width 257 height 16
type input "[PERSON_NAME]"
click at [752, 492] on button "Done" at bounding box center [749, 486] width 61 height 17
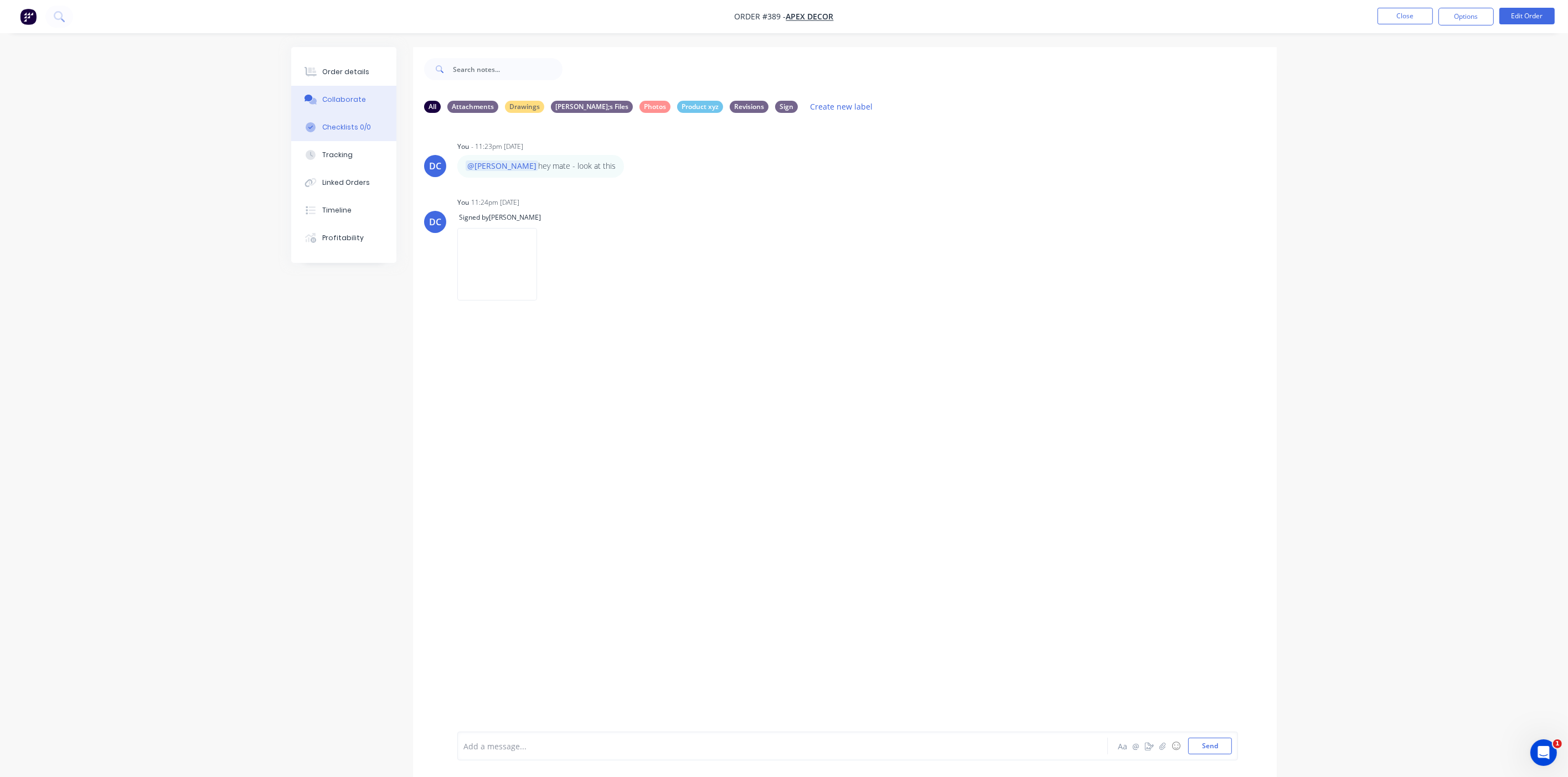
click at [354, 122] on div "Checklists 0/0" at bounding box center [346, 127] width 49 height 10
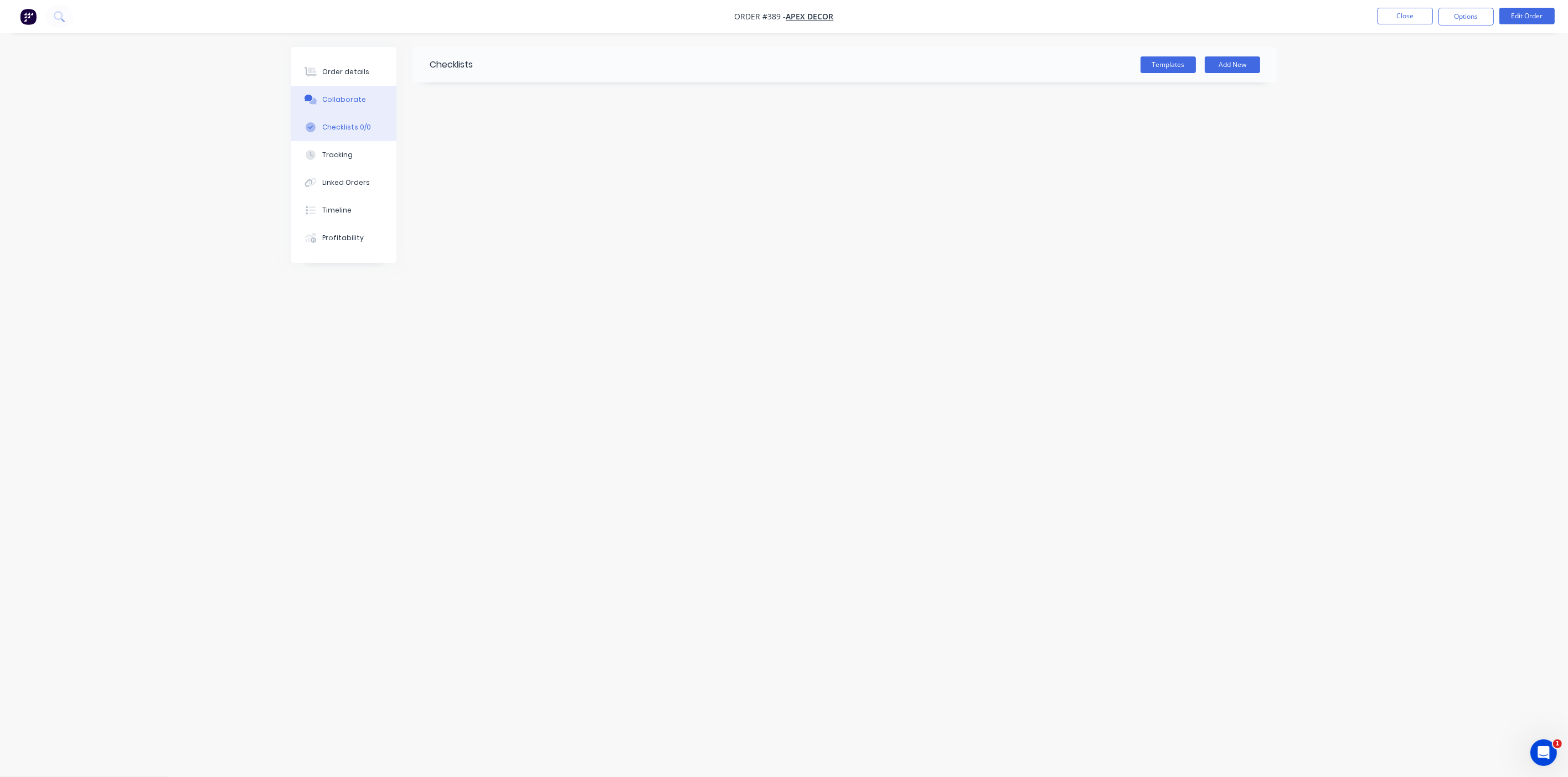
click at [366, 100] on button "Collaborate" at bounding box center [344, 100] width 105 height 28
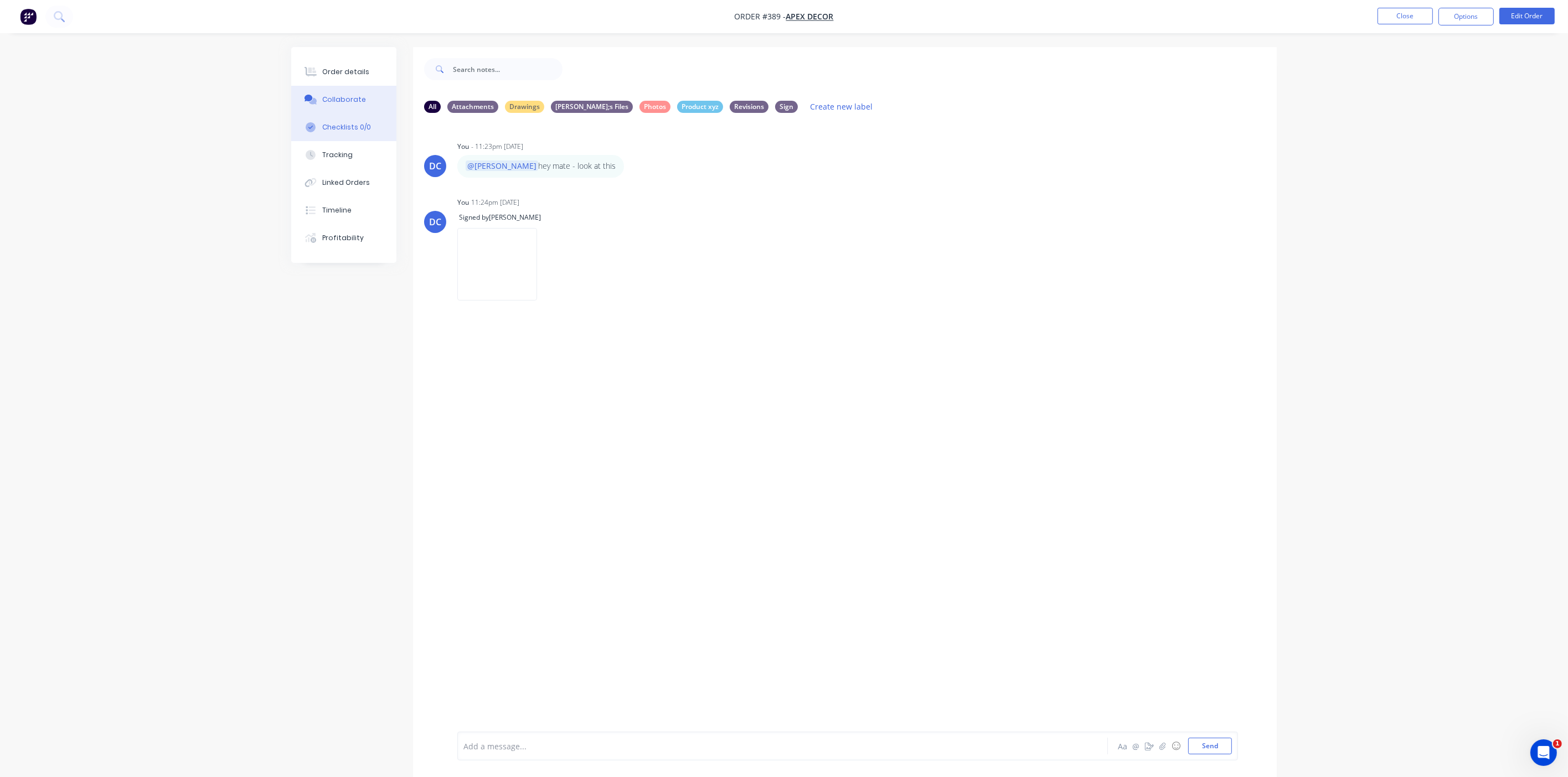
click at [341, 133] on button "Checklists 0/0" at bounding box center [344, 127] width 105 height 28
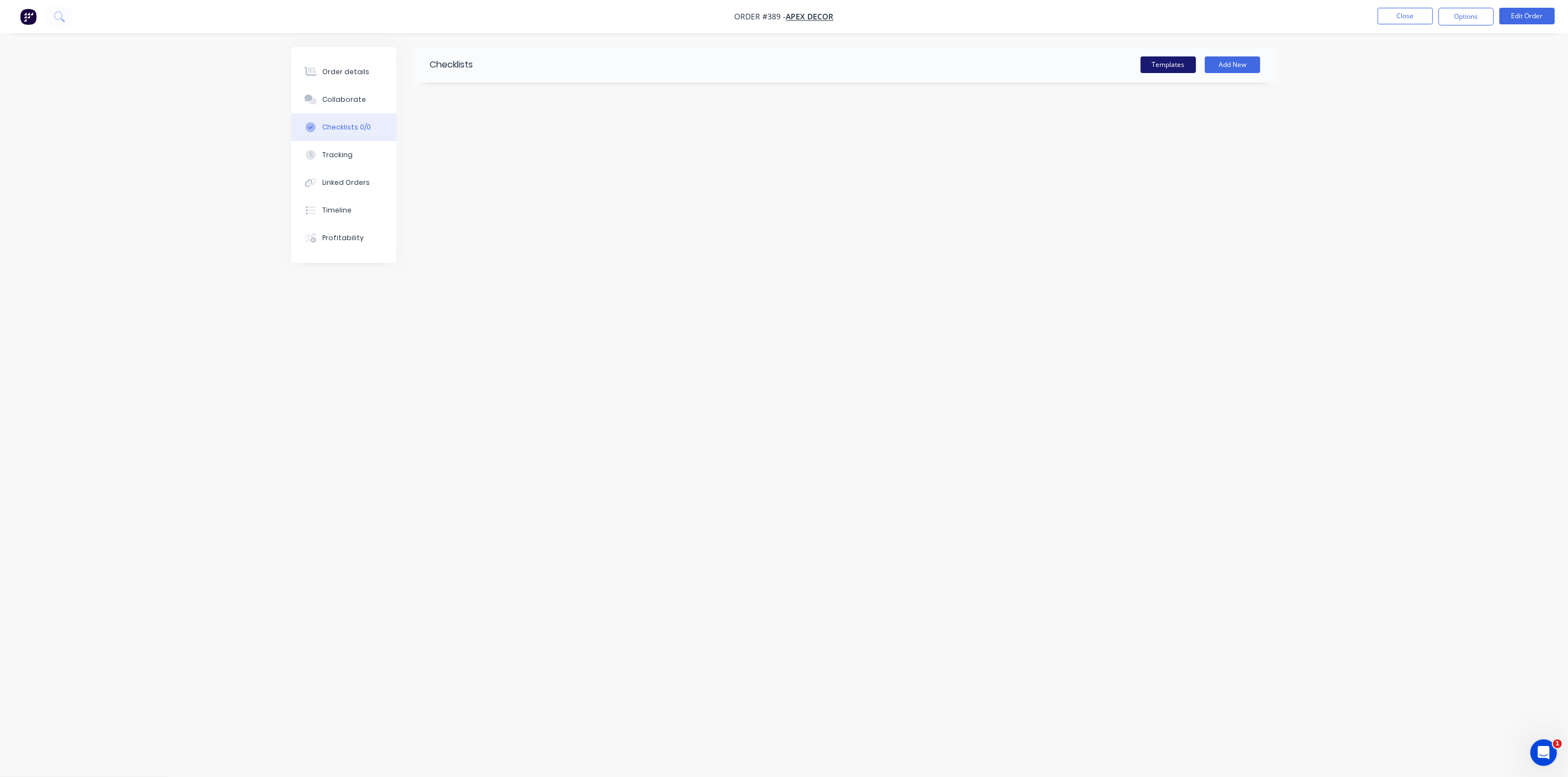
click at [1154, 61] on button "Templates" at bounding box center [1169, 64] width 56 height 16
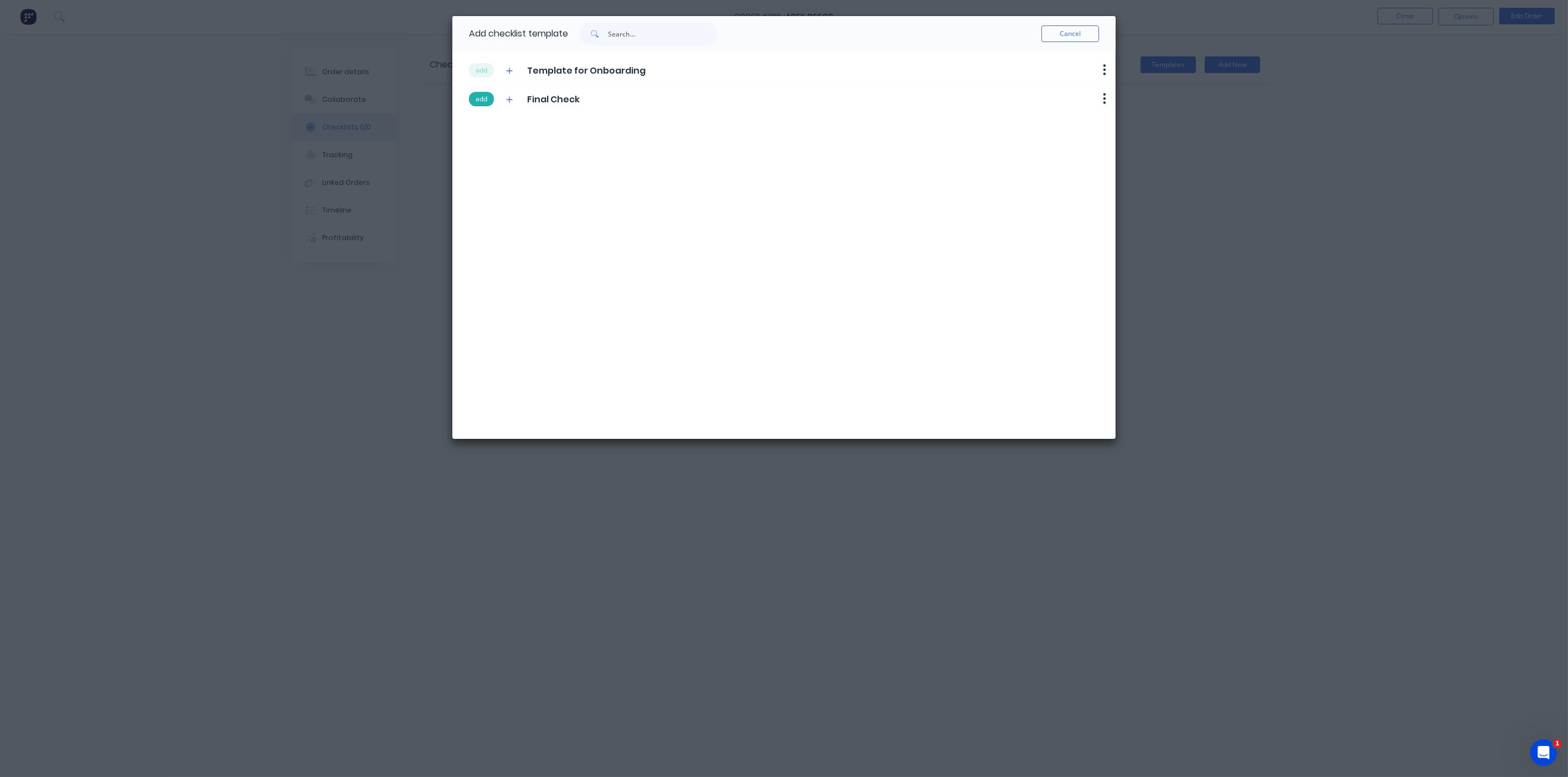
click at [482, 95] on button "add" at bounding box center [482, 99] width 25 height 15
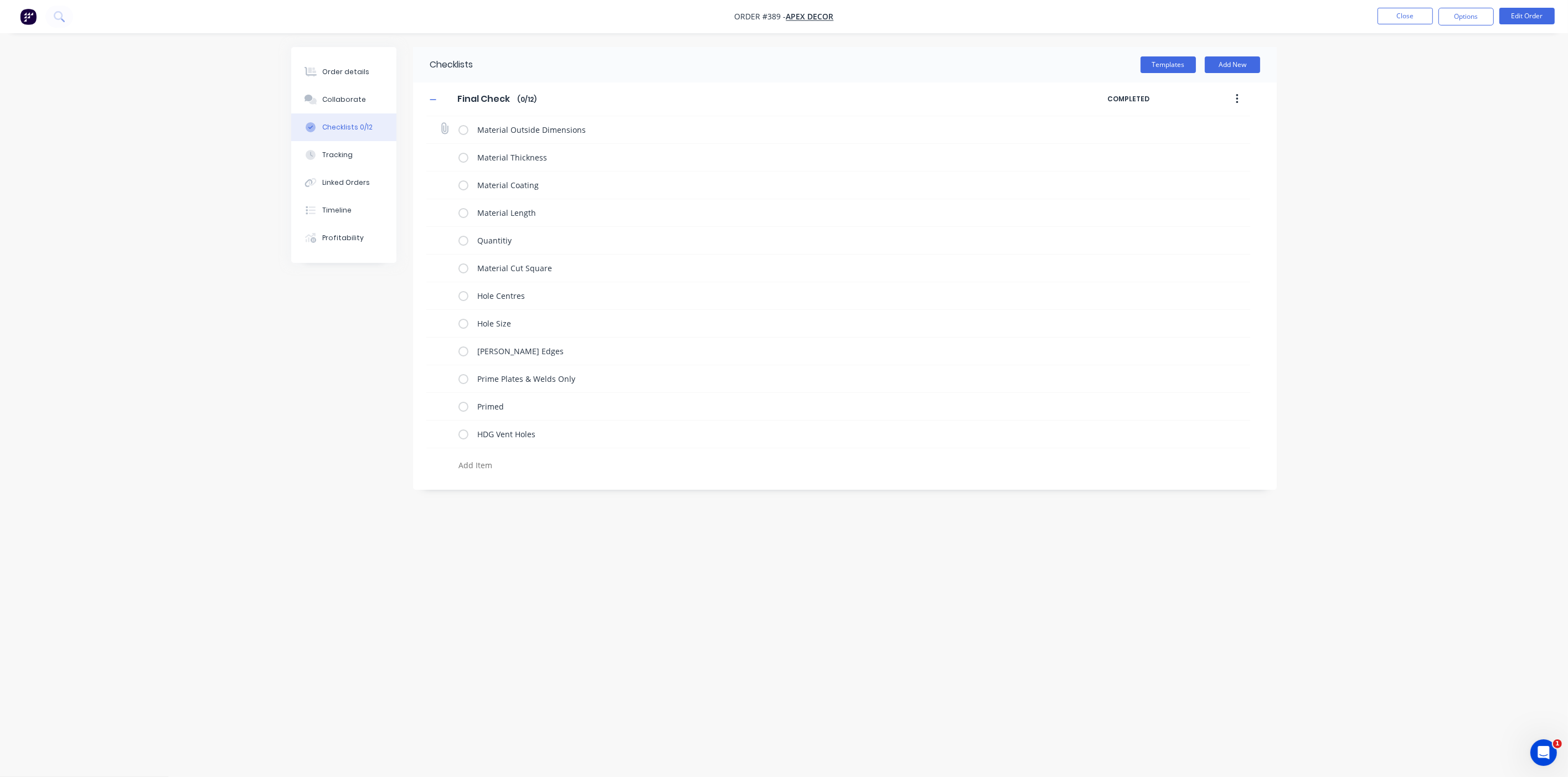
click at [462, 127] on label at bounding box center [463, 129] width 10 height 11
click at [0, 0] on input "checkbox" at bounding box center [0, 0] width 0 height 0
click at [464, 160] on label at bounding box center [463, 157] width 10 height 11
click at [0, 0] on input "checkbox" at bounding box center [0, 0] width 0 height 0
click at [359, 153] on button "Tracking" at bounding box center [344, 155] width 105 height 28
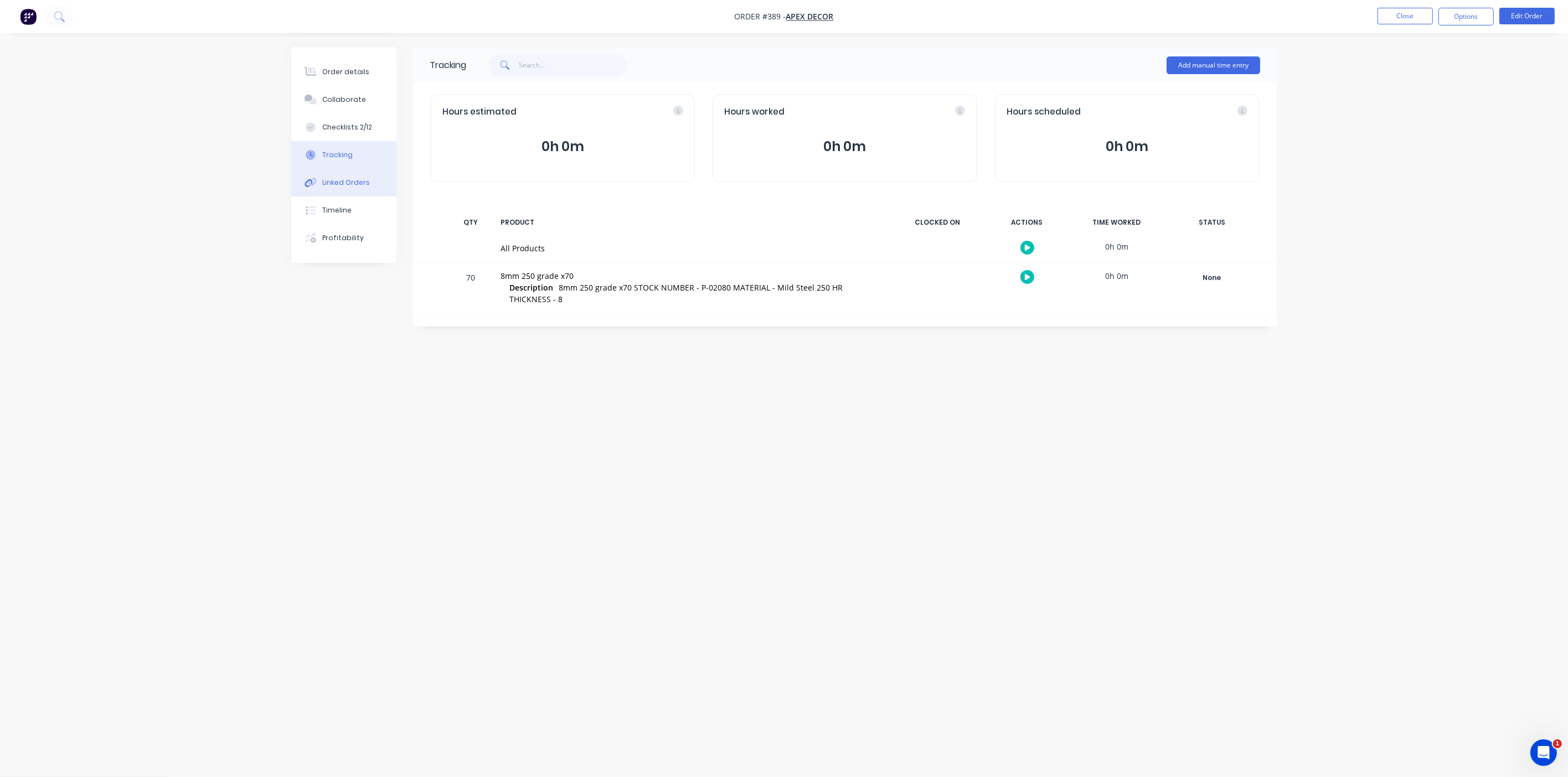
click at [374, 182] on button "Linked Orders" at bounding box center [344, 183] width 105 height 28
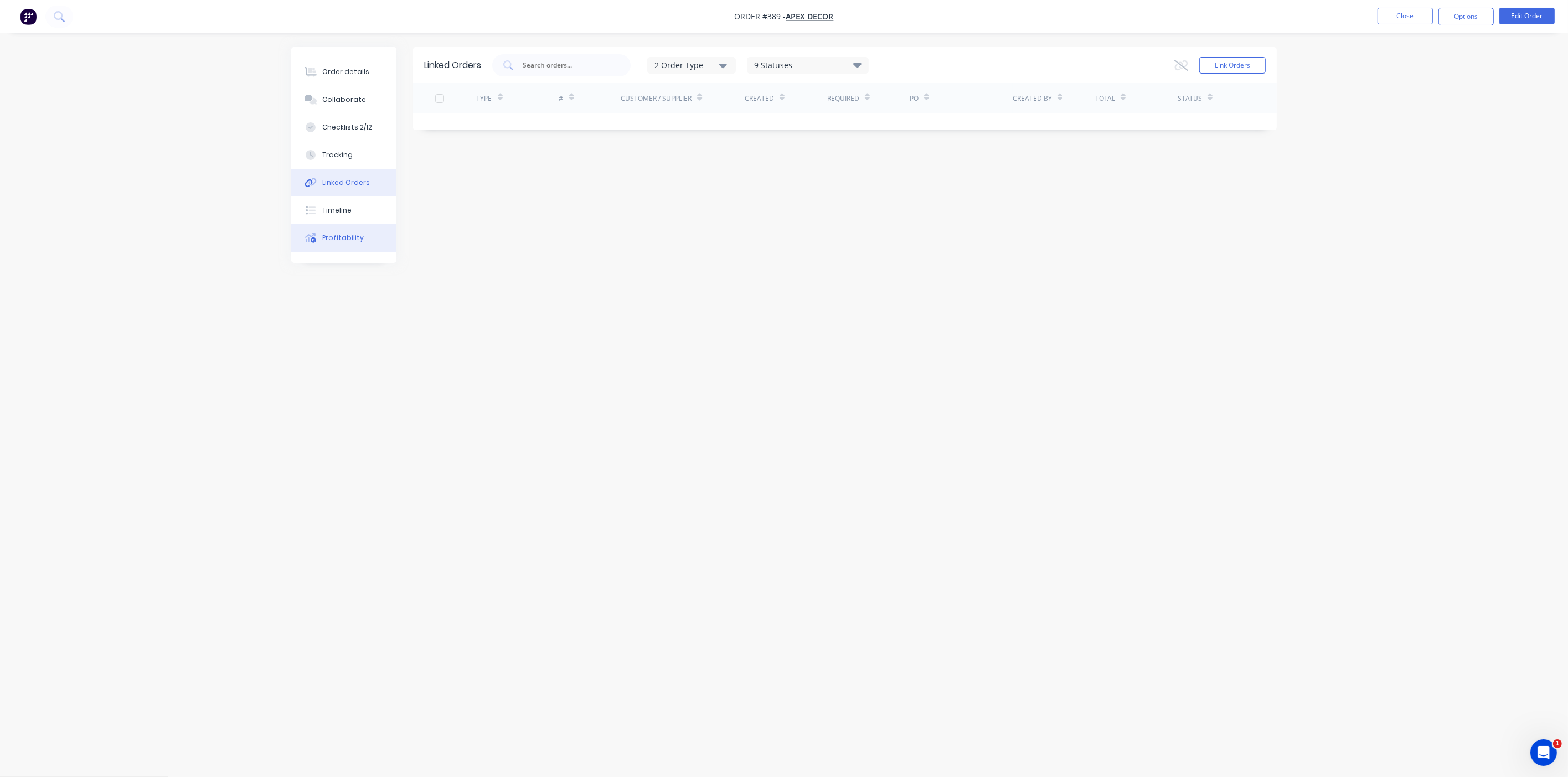
click at [375, 245] on button "Profitability" at bounding box center [344, 238] width 105 height 28
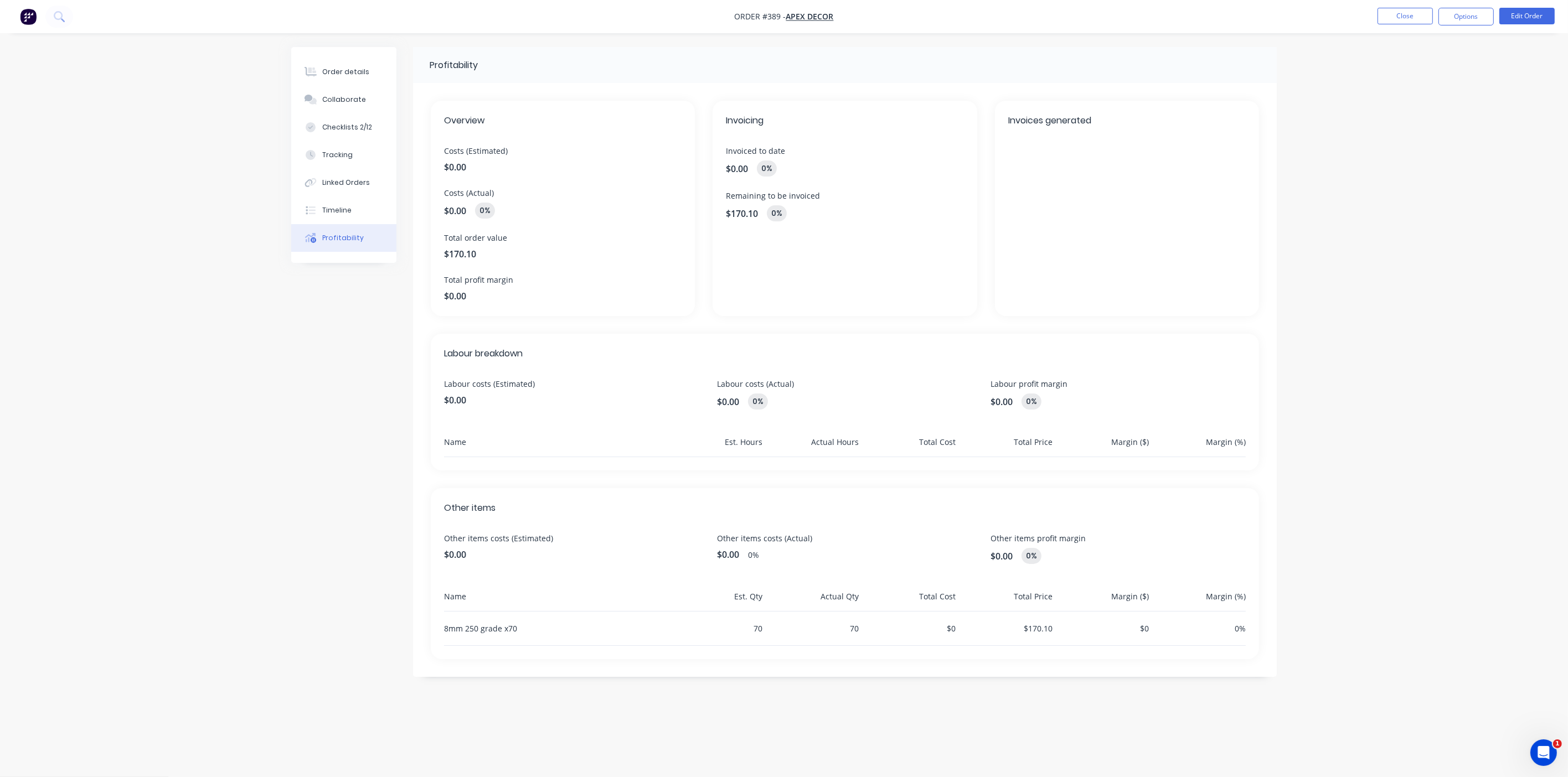
click at [23, 13] on img "button" at bounding box center [28, 16] width 16 height 16
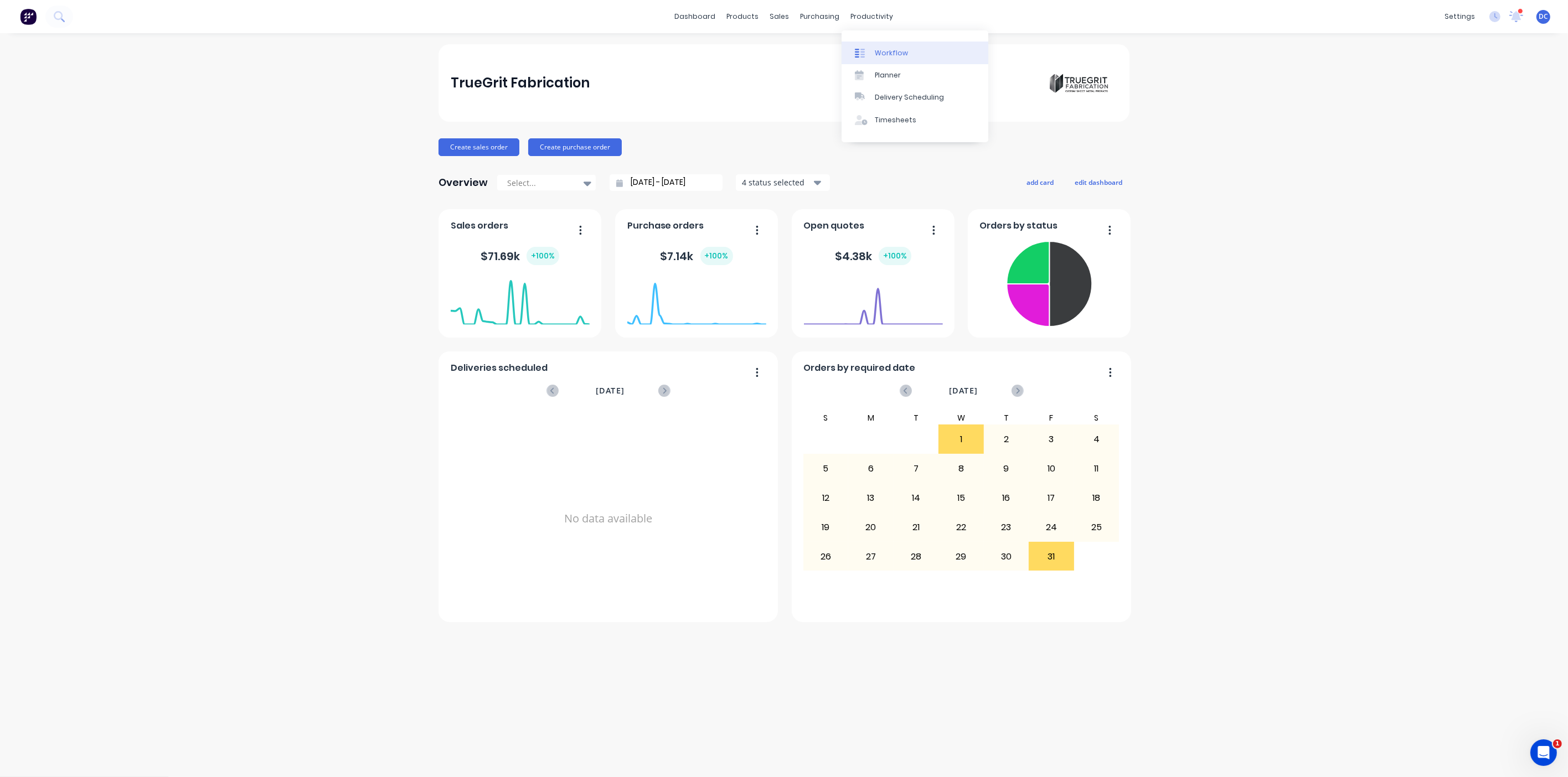
click at [901, 56] on div "Workflow" at bounding box center [891, 53] width 33 height 10
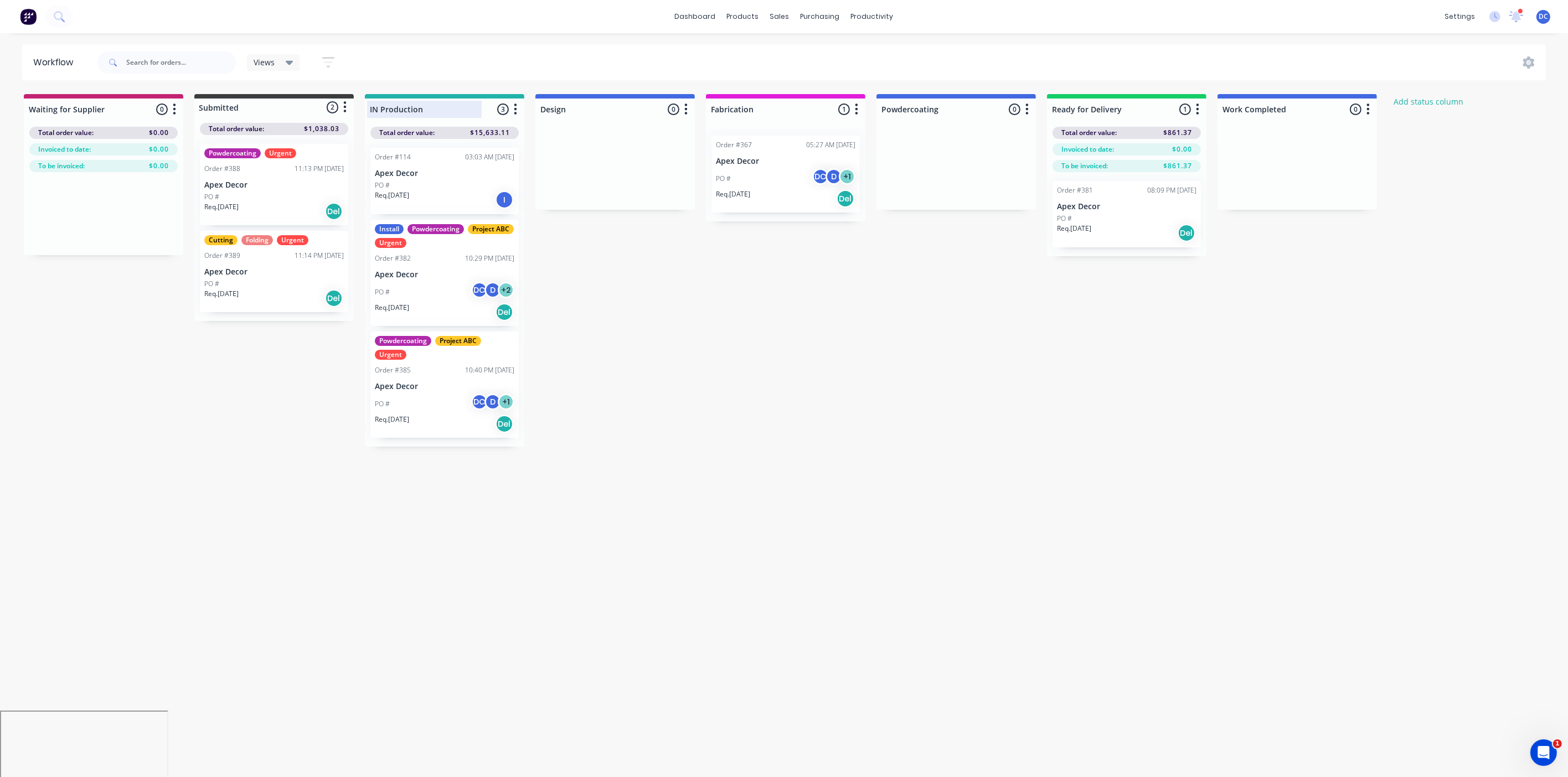
click at [428, 111] on div at bounding box center [445, 109] width 160 height 22
drag, startPoint x: 427, startPoint y: 109, endPoint x: 372, endPoint y: 109, distance: 55.0
click at [372, 109] on input "IN Production" at bounding box center [424, 108] width 109 height 11
click at [434, 104] on input "IN Production" at bounding box center [424, 108] width 109 height 11
drag, startPoint x: 425, startPoint y: 109, endPoint x: 360, endPoint y: 109, distance: 65.0
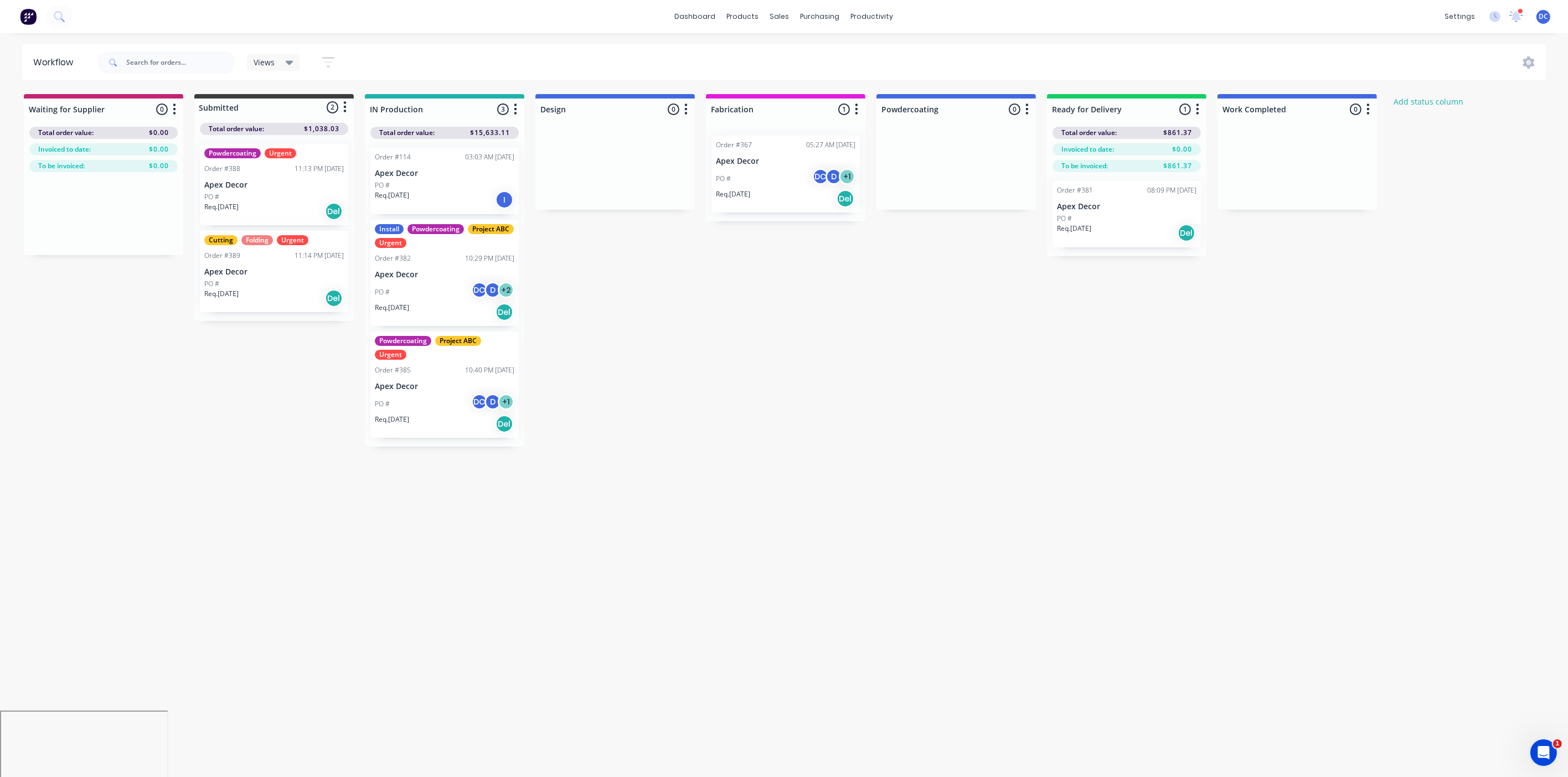
click at [360, 109] on div "Waiting for Supplier 0 Status colour #C32373 hex #C32373 Save Cancel Notificati…" at bounding box center [834, 271] width 1686 height 353
drag, startPoint x: 596, startPoint y: 108, endPoint x: 574, endPoint y: 125, distance: 27.8
click at [574, 125] on div "Waiting for Supplier 0 Status colour #C32373 hex #C32373 Save Cancel Notificati…" at bounding box center [834, 271] width 1686 height 353
click at [273, 288] on div "Powdercoating Urgent Order #388 11:13 PM [DATE] Apex Decor PO # Req. [DATE] Del…" at bounding box center [274, 228] width 160 height 186
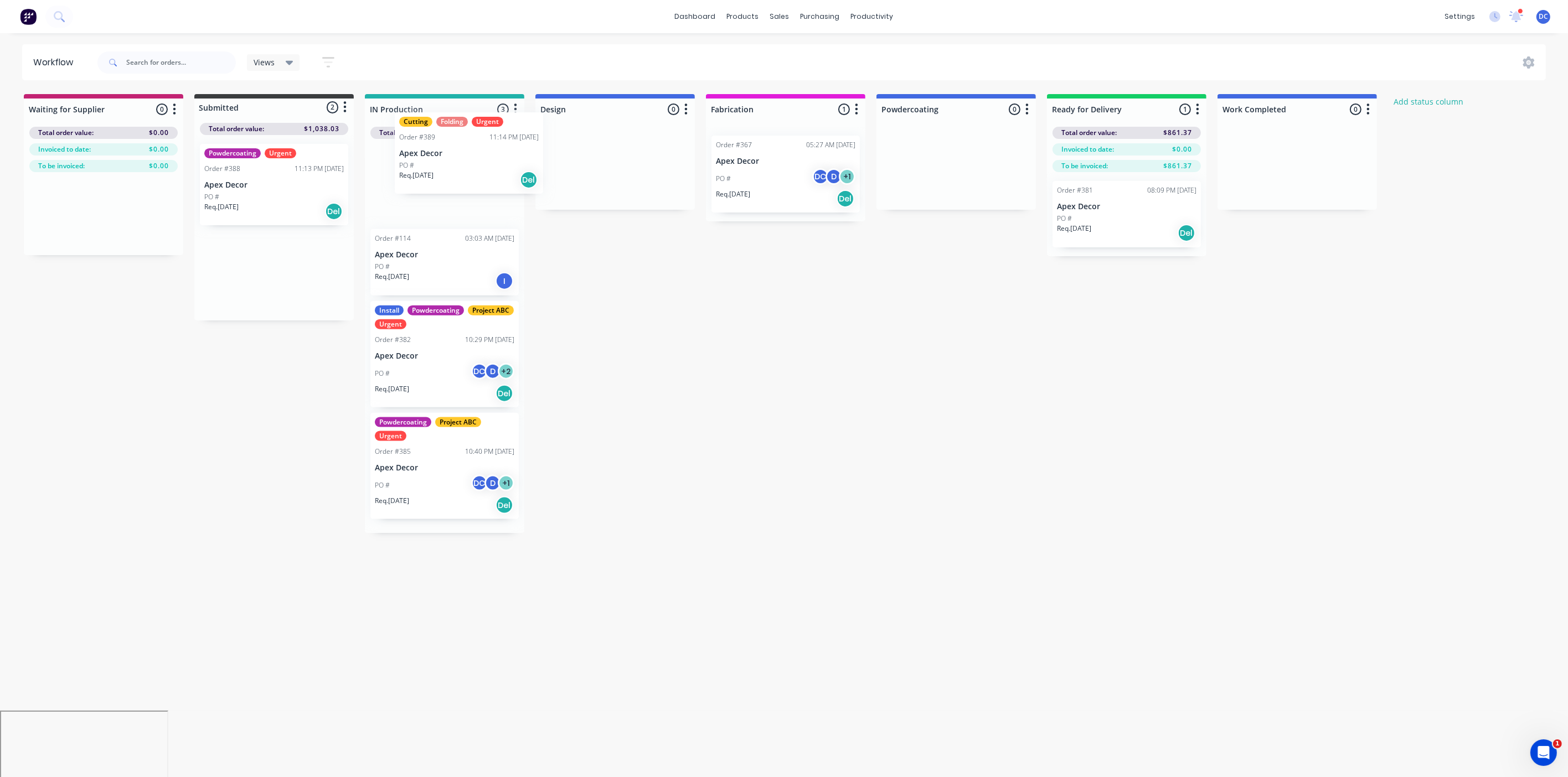
drag, startPoint x: 279, startPoint y: 290, endPoint x: 458, endPoint y: 183, distance: 208.5
click at [458, 183] on div "Waiting for Supplier 0 Status colour #C32373 hex #C32373 Save Cancel Notificati…" at bounding box center [834, 314] width 1686 height 439
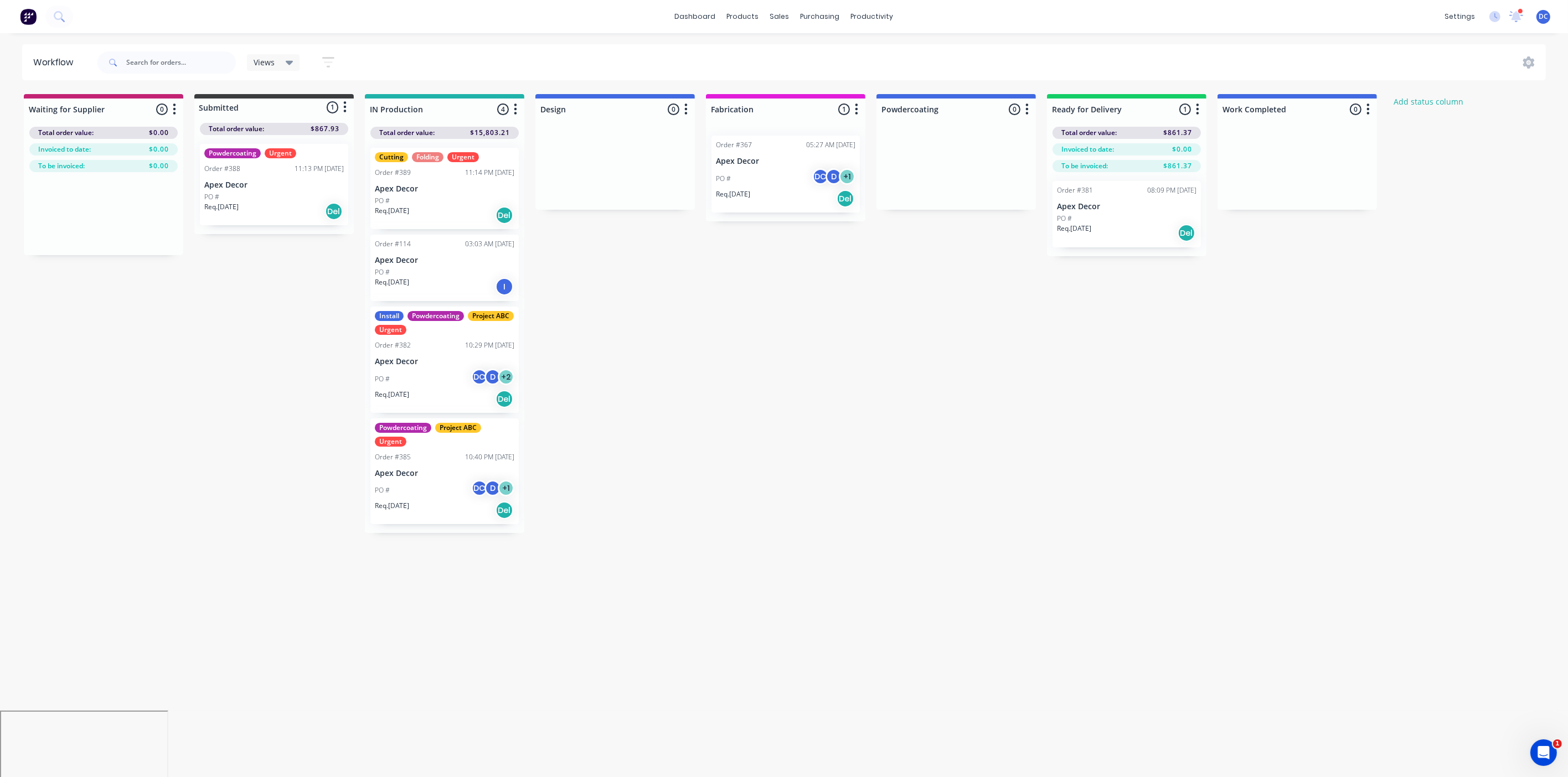
click at [618, 322] on div "Waiting for Supplier 0 Status colour #C32373 hex #C32373 Save Cancel Notificati…" at bounding box center [834, 314] width 1686 height 439
drag, startPoint x: 459, startPoint y: 195, endPoint x: 449, endPoint y: 195, distance: 10.0
click at [449, 195] on div "Cutting Folding Urgent Order #389 11:14 PM [DATE] Apex Decor PO # Req. [DATE] D…" at bounding box center [445, 338] width 160 height 400
click at [325, 67] on icon "button" at bounding box center [328, 62] width 12 height 14
click at [273, 310] on div "Waiting for Supplier 0 Status colour #C32373 hex #C32373 Save Cancel Notificati…" at bounding box center [834, 314] width 1686 height 439
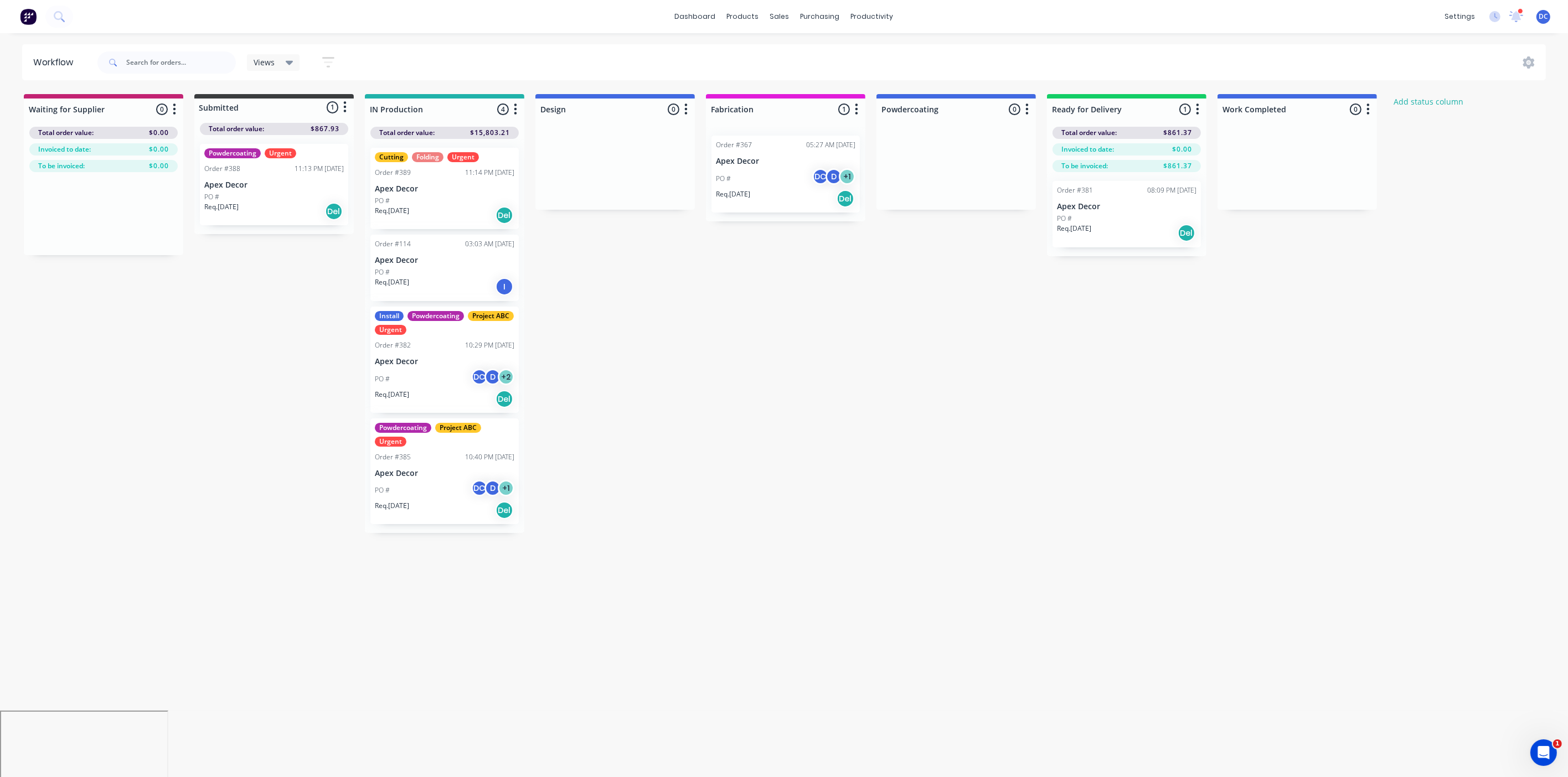
click at [466, 201] on div "PO #" at bounding box center [444, 200] width 140 height 10
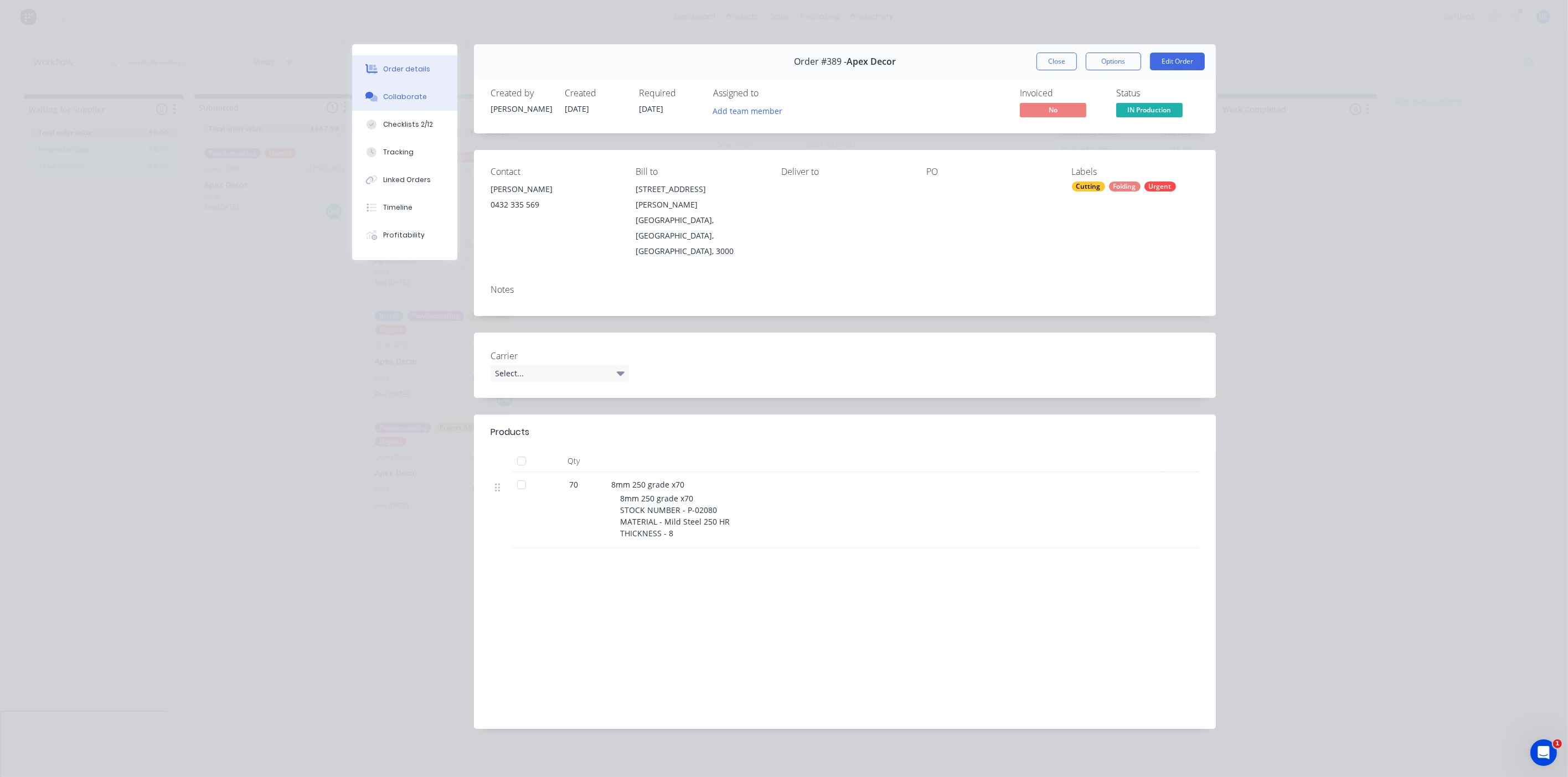
click at [397, 97] on div "Collaborate" at bounding box center [405, 96] width 43 height 10
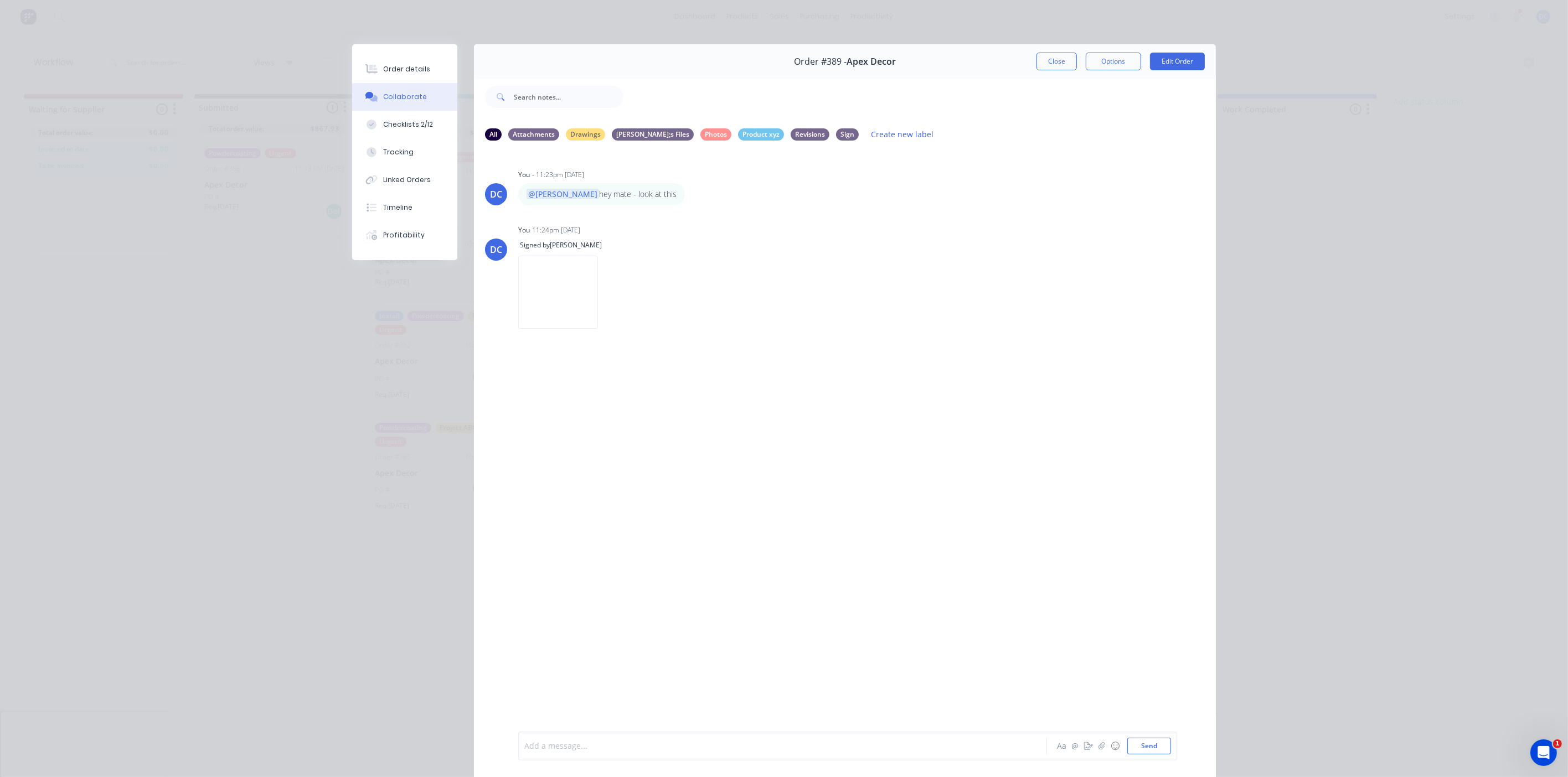
click at [606, 743] on div at bounding box center [767, 746] width 484 height 11
click at [1050, 57] on button "Close" at bounding box center [1057, 62] width 41 height 17
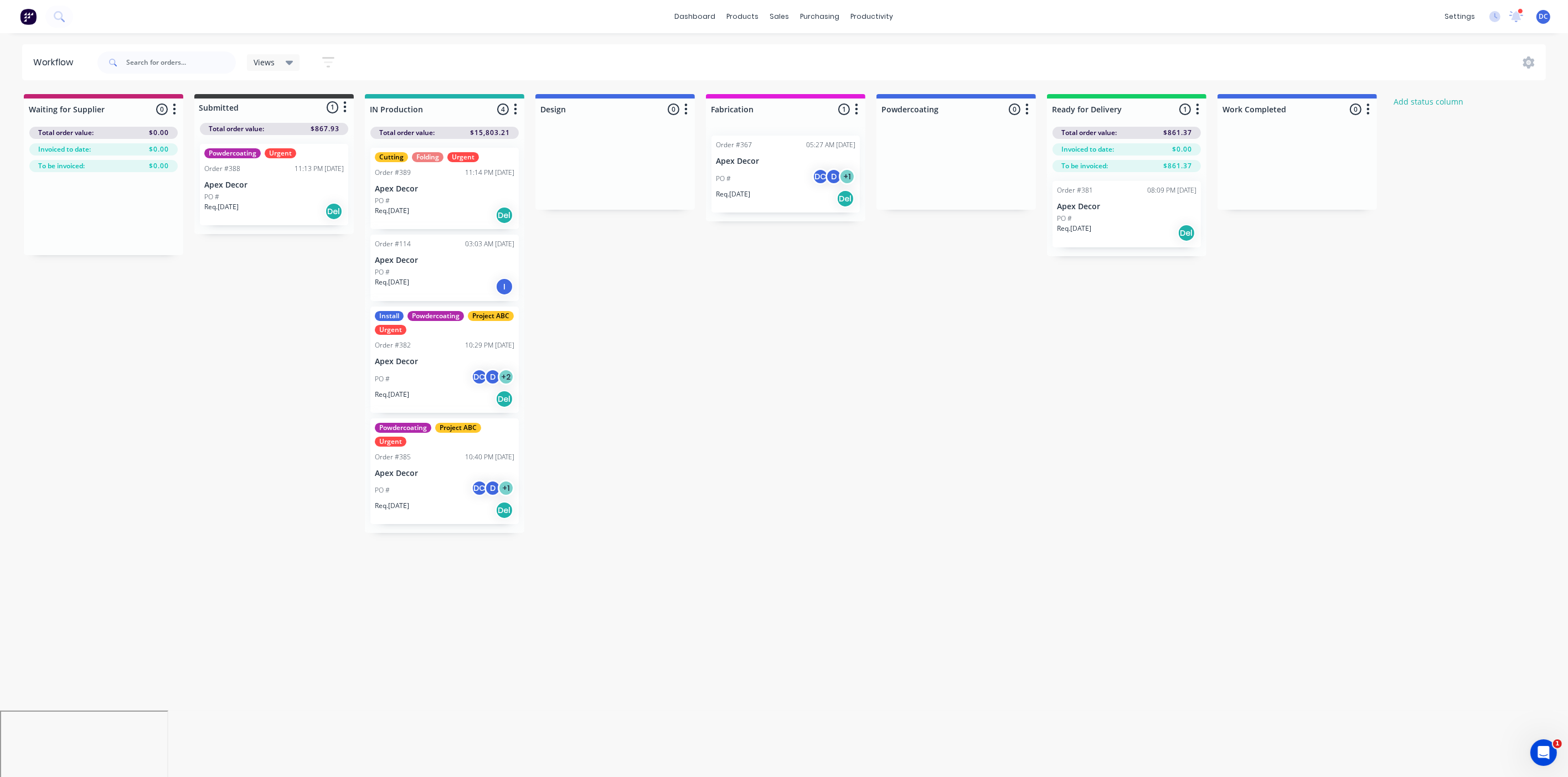
click at [478, 205] on div "PO #" at bounding box center [444, 200] width 140 height 10
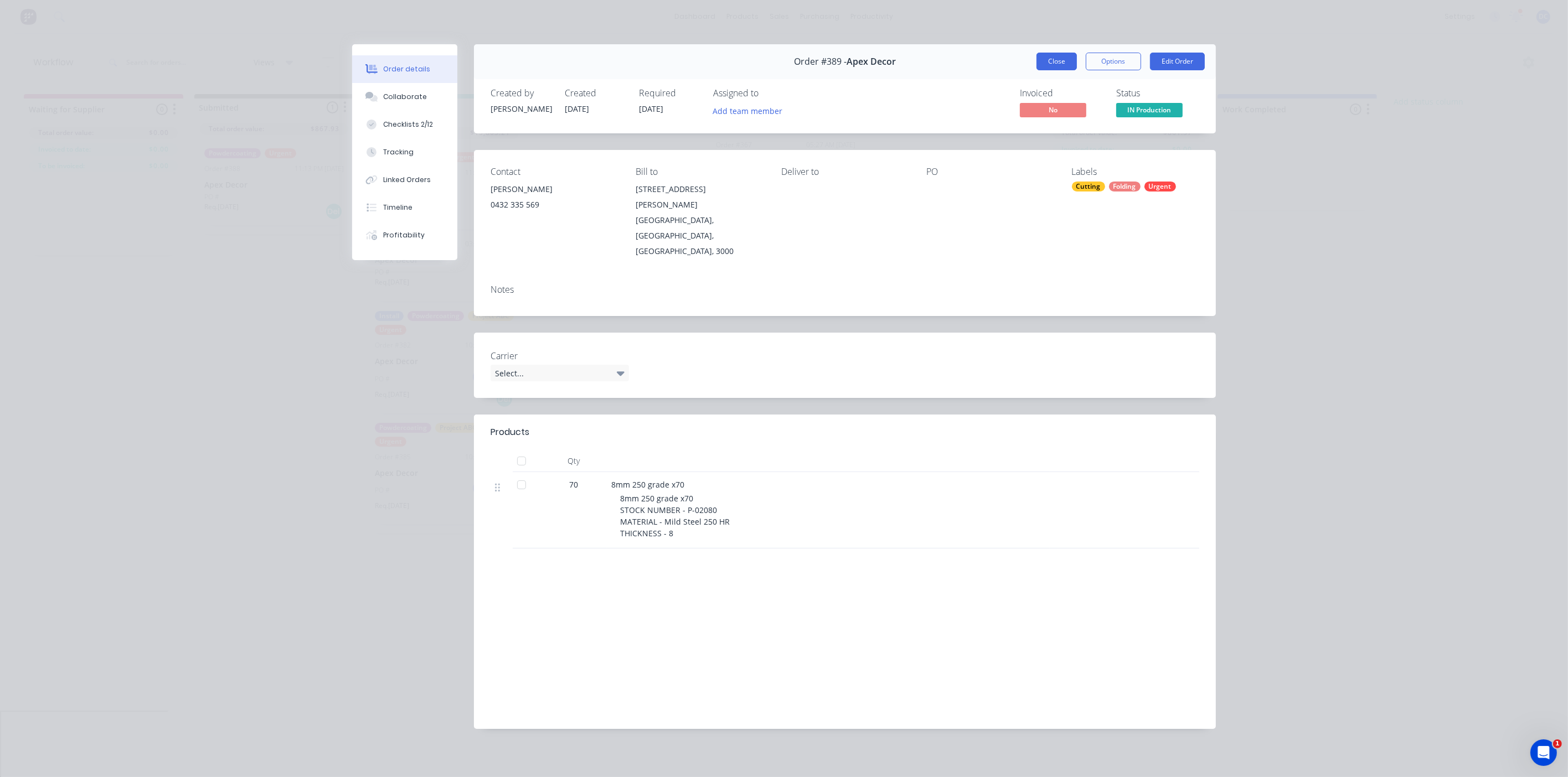
click at [1045, 59] on button "Close" at bounding box center [1057, 62] width 41 height 17
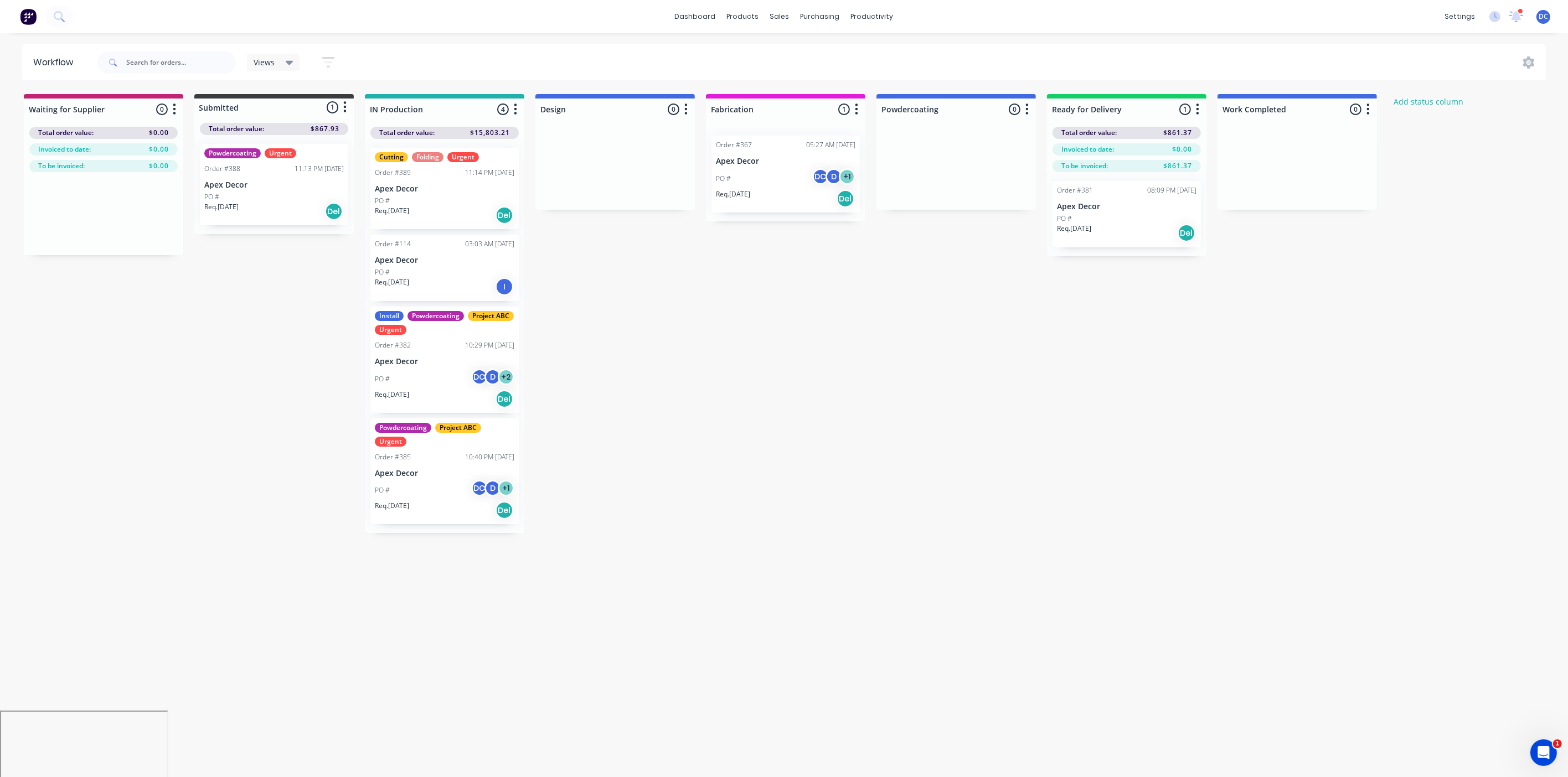
click at [458, 218] on div "Req. [DATE] Del" at bounding box center [444, 215] width 140 height 19
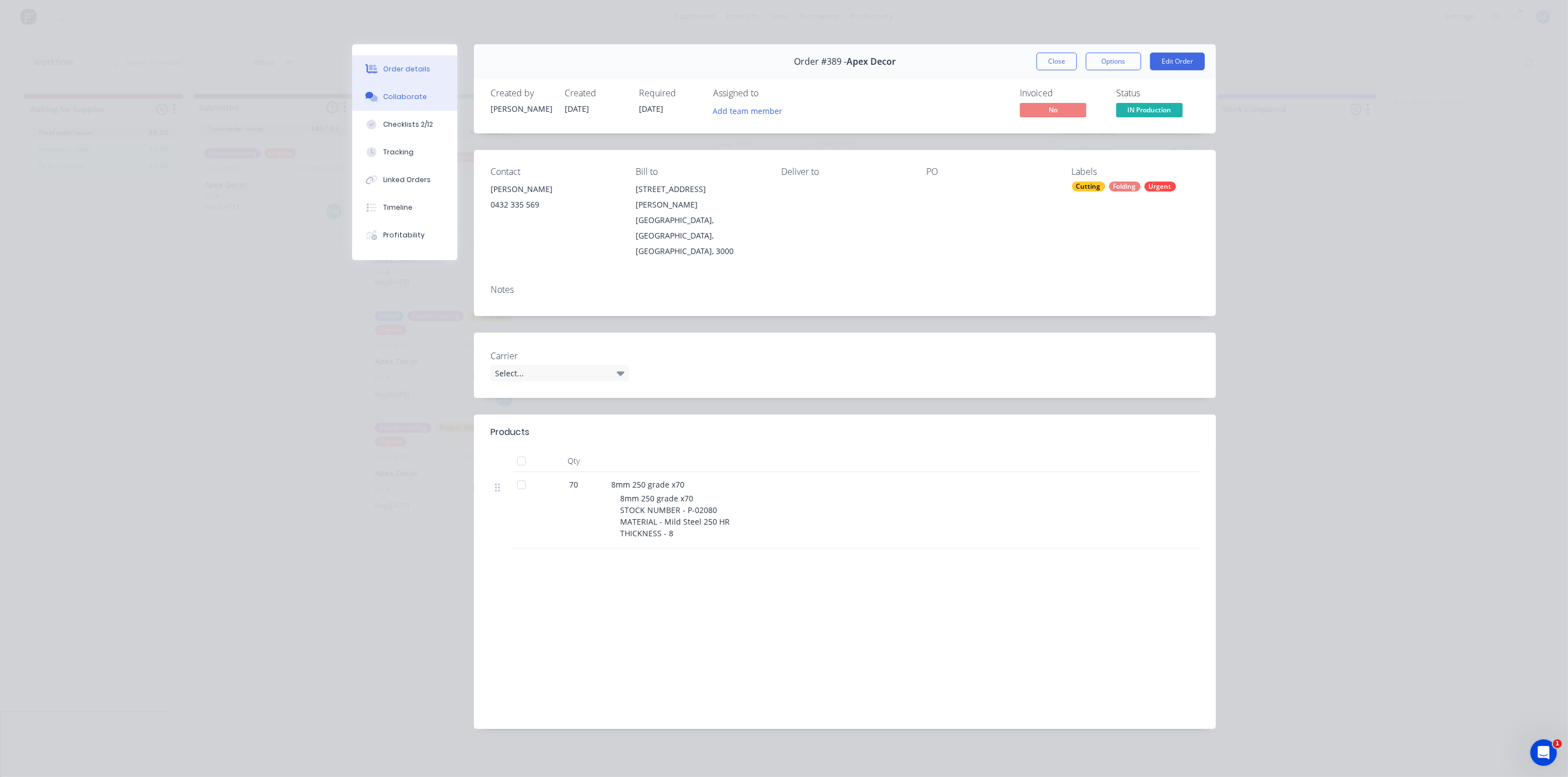
click at [421, 88] on button "Collaborate" at bounding box center [404, 97] width 105 height 28
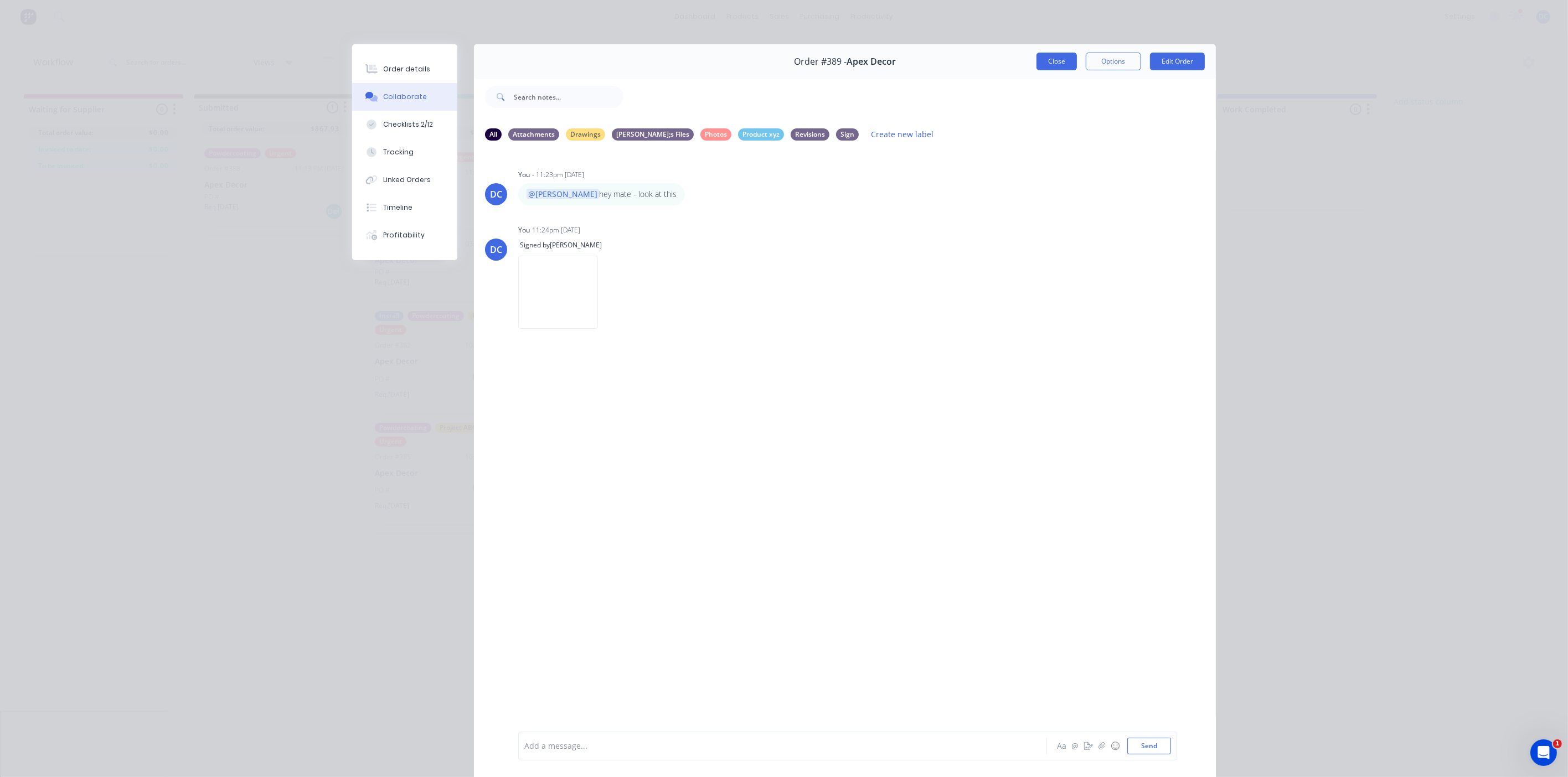
click at [1048, 65] on button "Close" at bounding box center [1057, 62] width 41 height 17
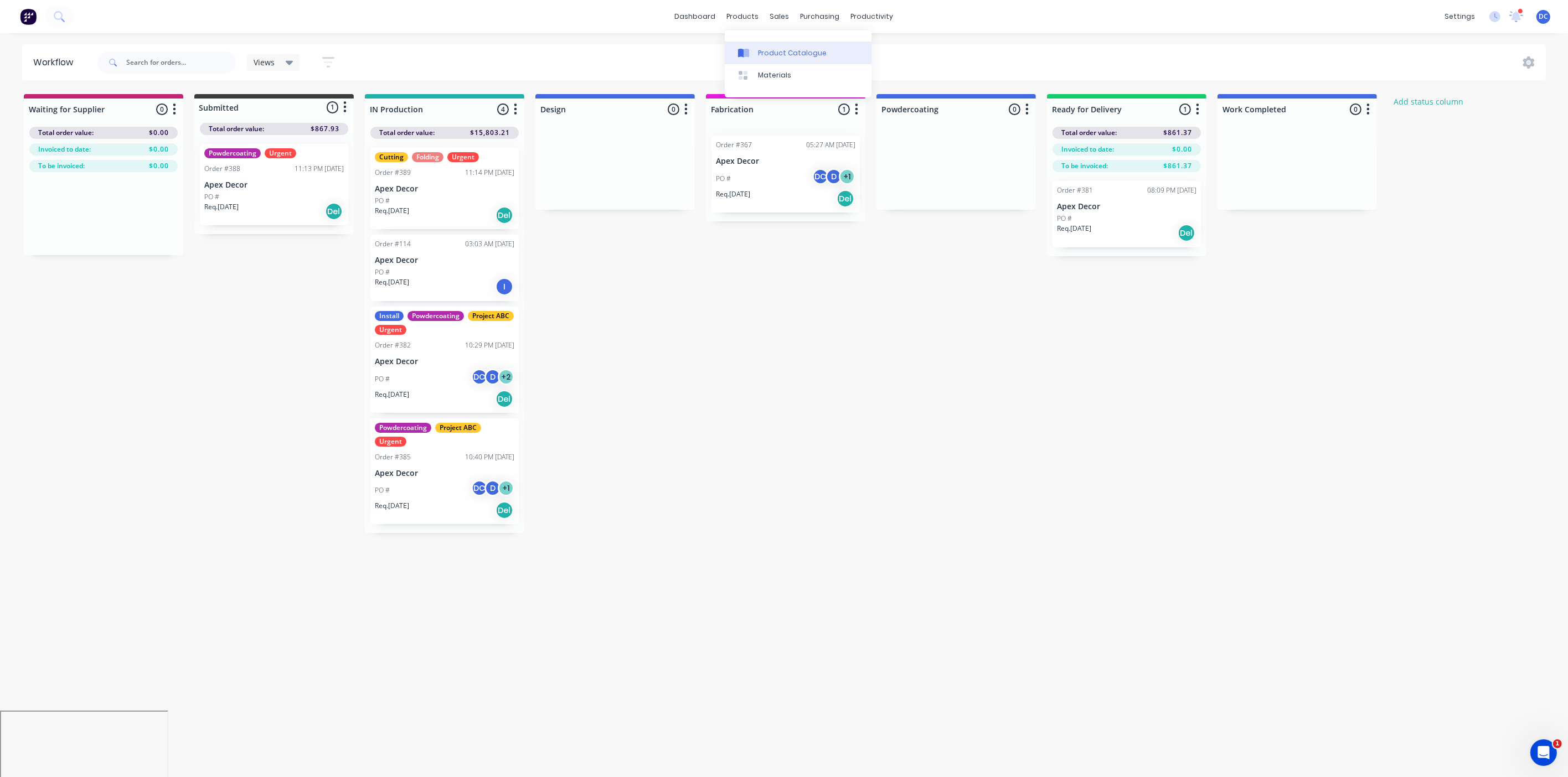
click at [748, 52] on icon at bounding box center [746, 53] width 5 height 9
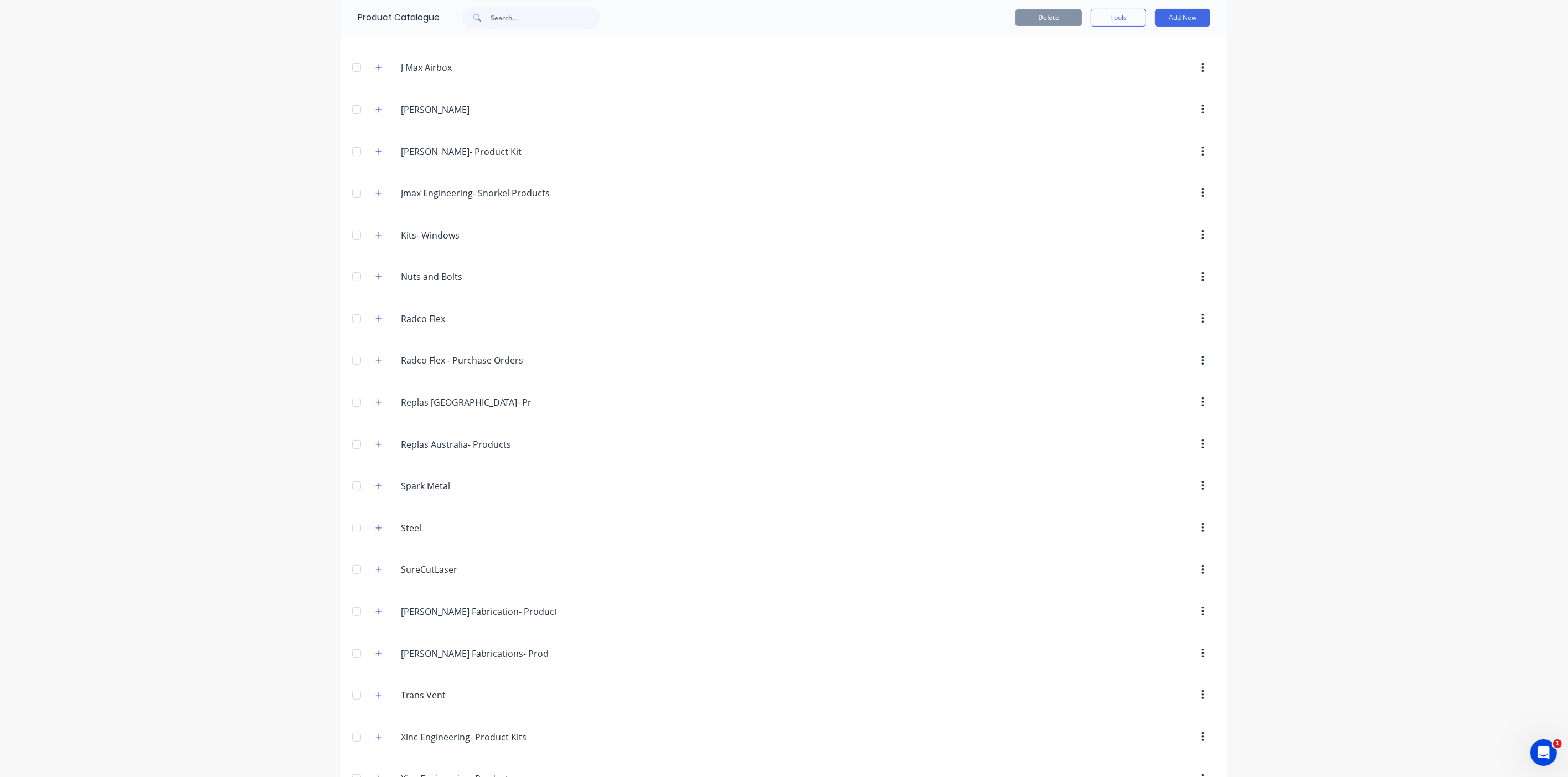
scroll to position [532, 0]
click at [377, 275] on icon "button" at bounding box center [379, 273] width 7 height 8
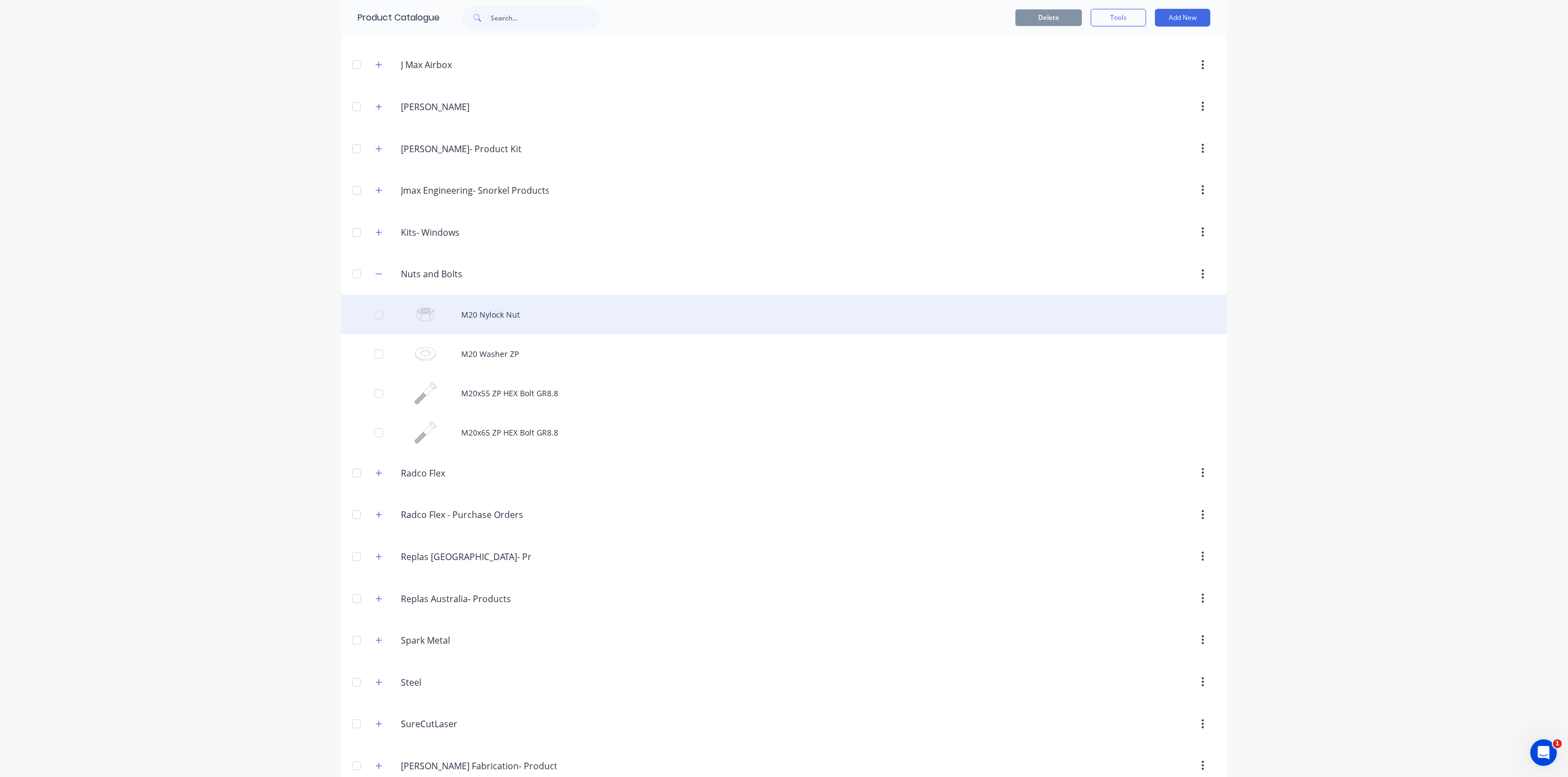
click at [507, 329] on div "M20 Nylock Nut" at bounding box center [784, 314] width 886 height 39
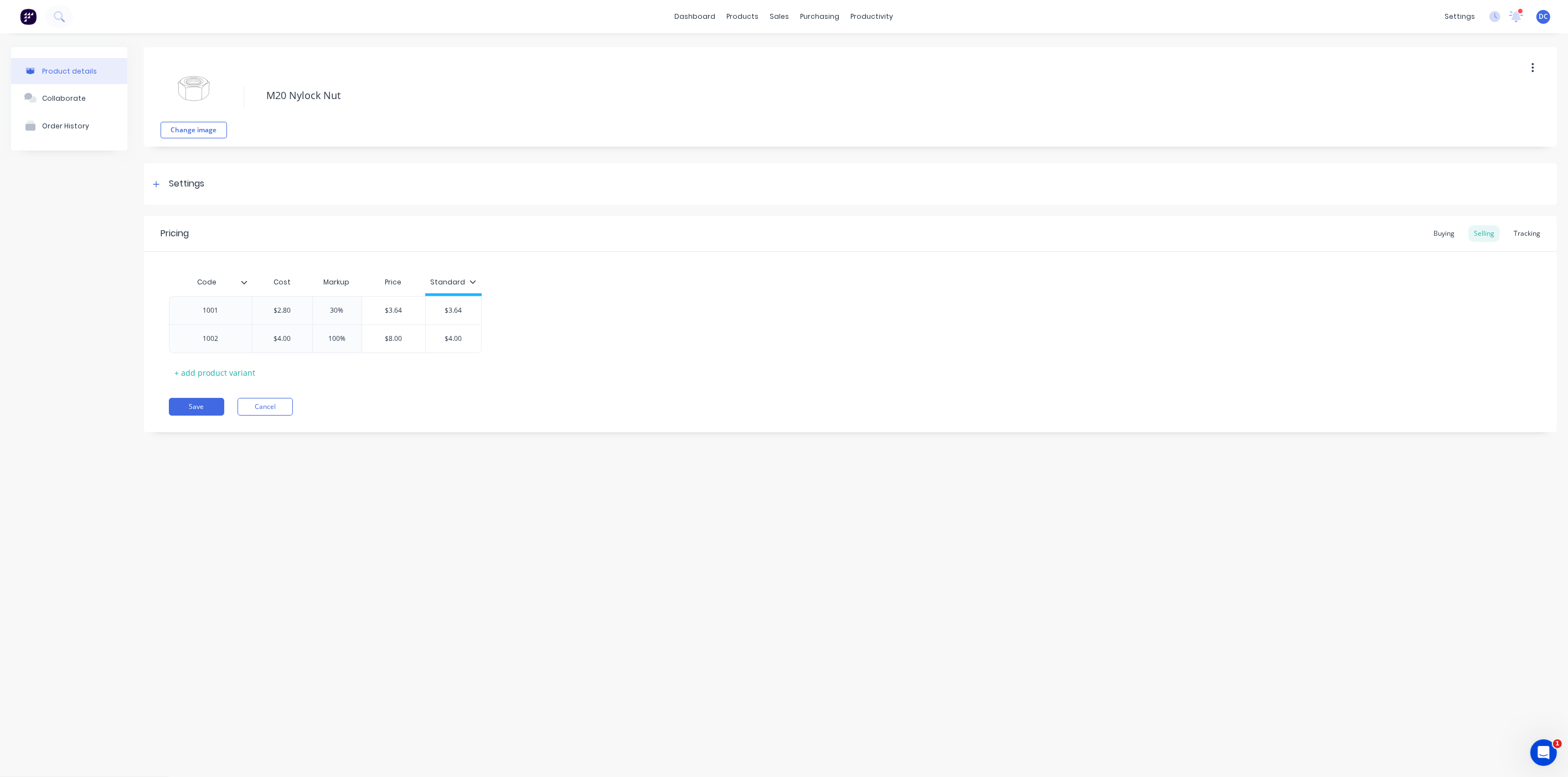
type textarea "x"
click at [1527, 229] on div "Tracking" at bounding box center [1527, 233] width 37 height 16
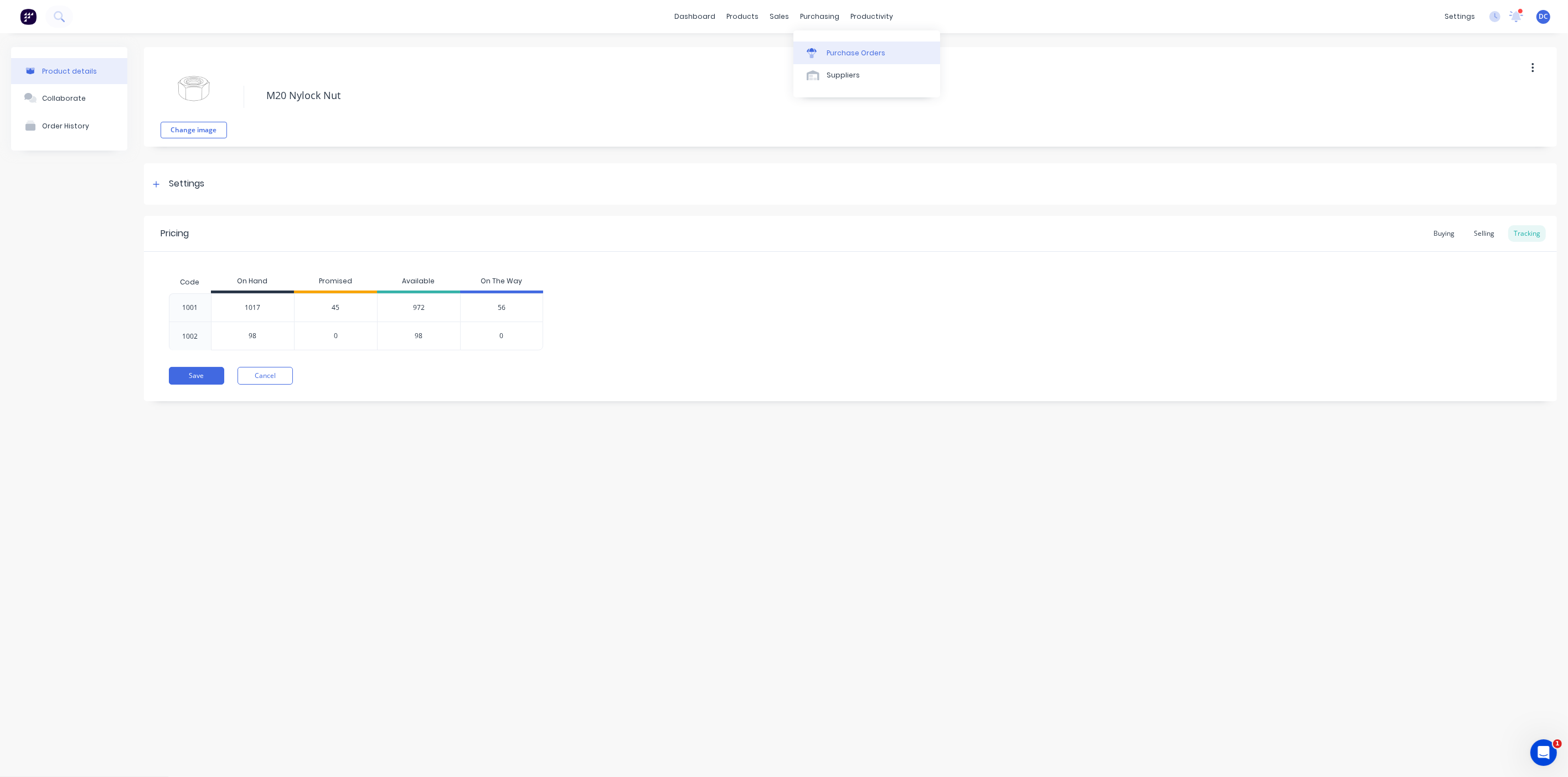
click at [827, 53] on div "Purchase Orders" at bounding box center [856, 53] width 59 height 10
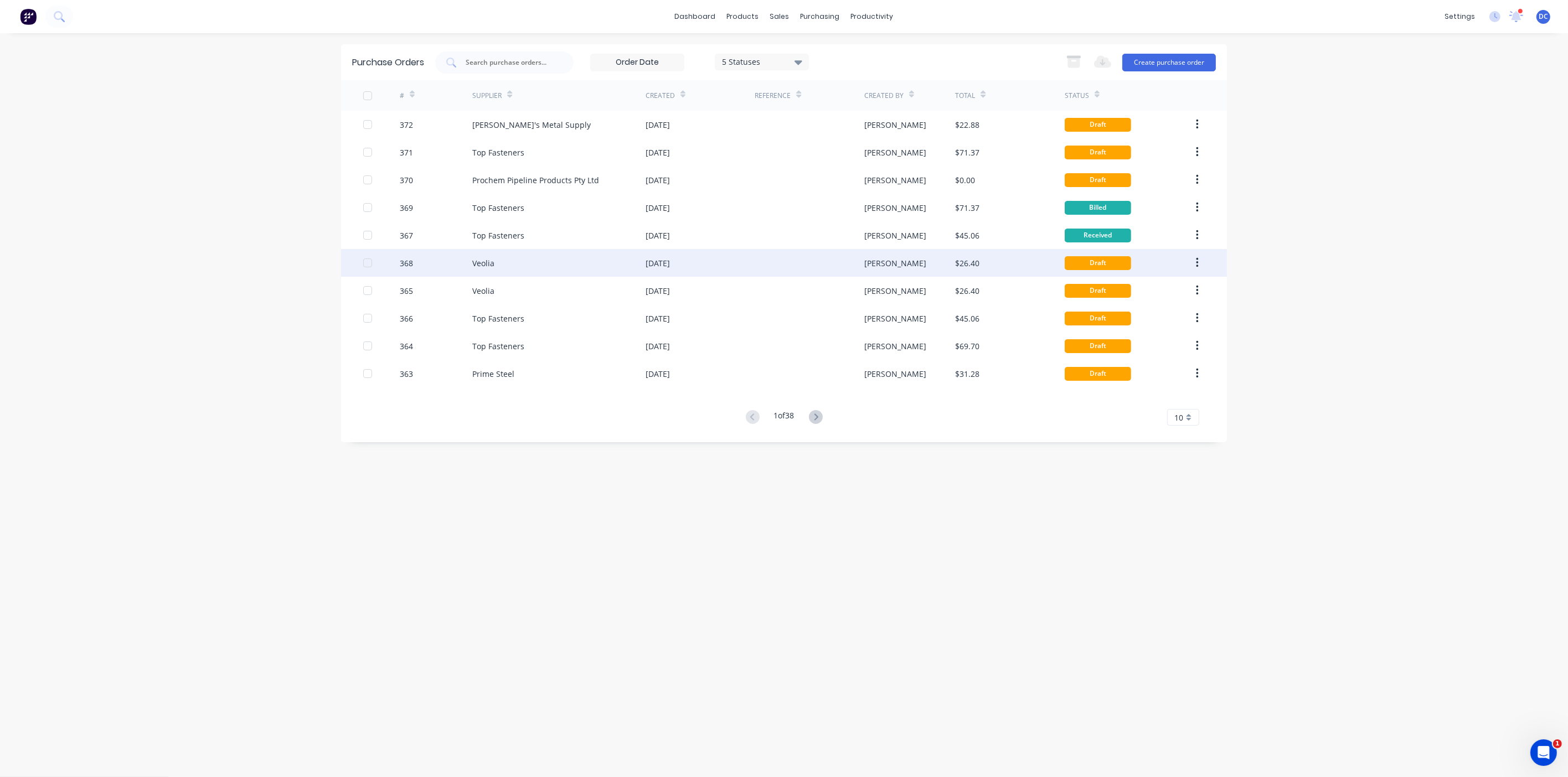
click at [780, 270] on div at bounding box center [810, 263] width 109 height 28
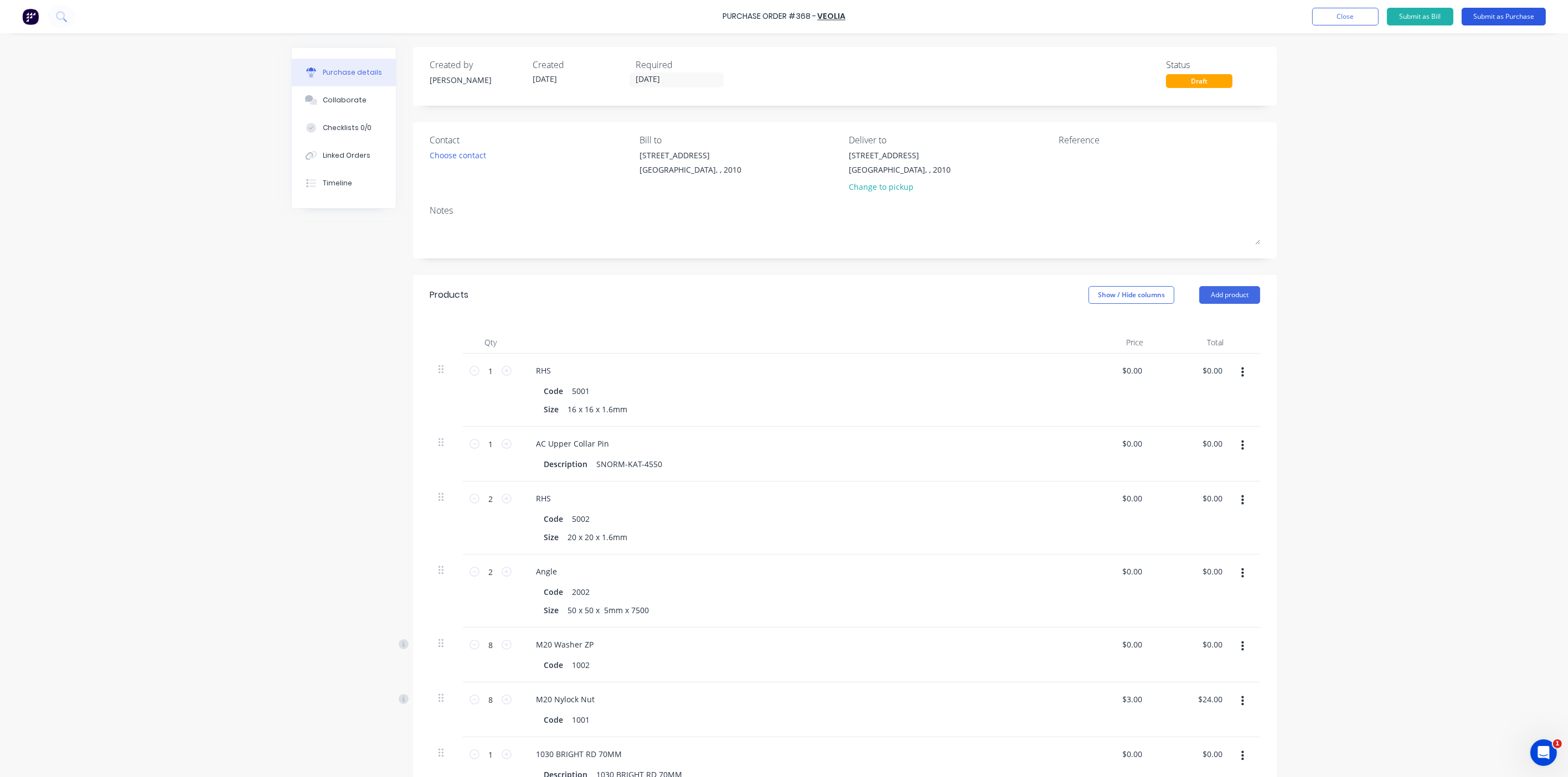
click at [1479, 16] on button "Submit as Purchase" at bounding box center [1504, 16] width 84 height 17
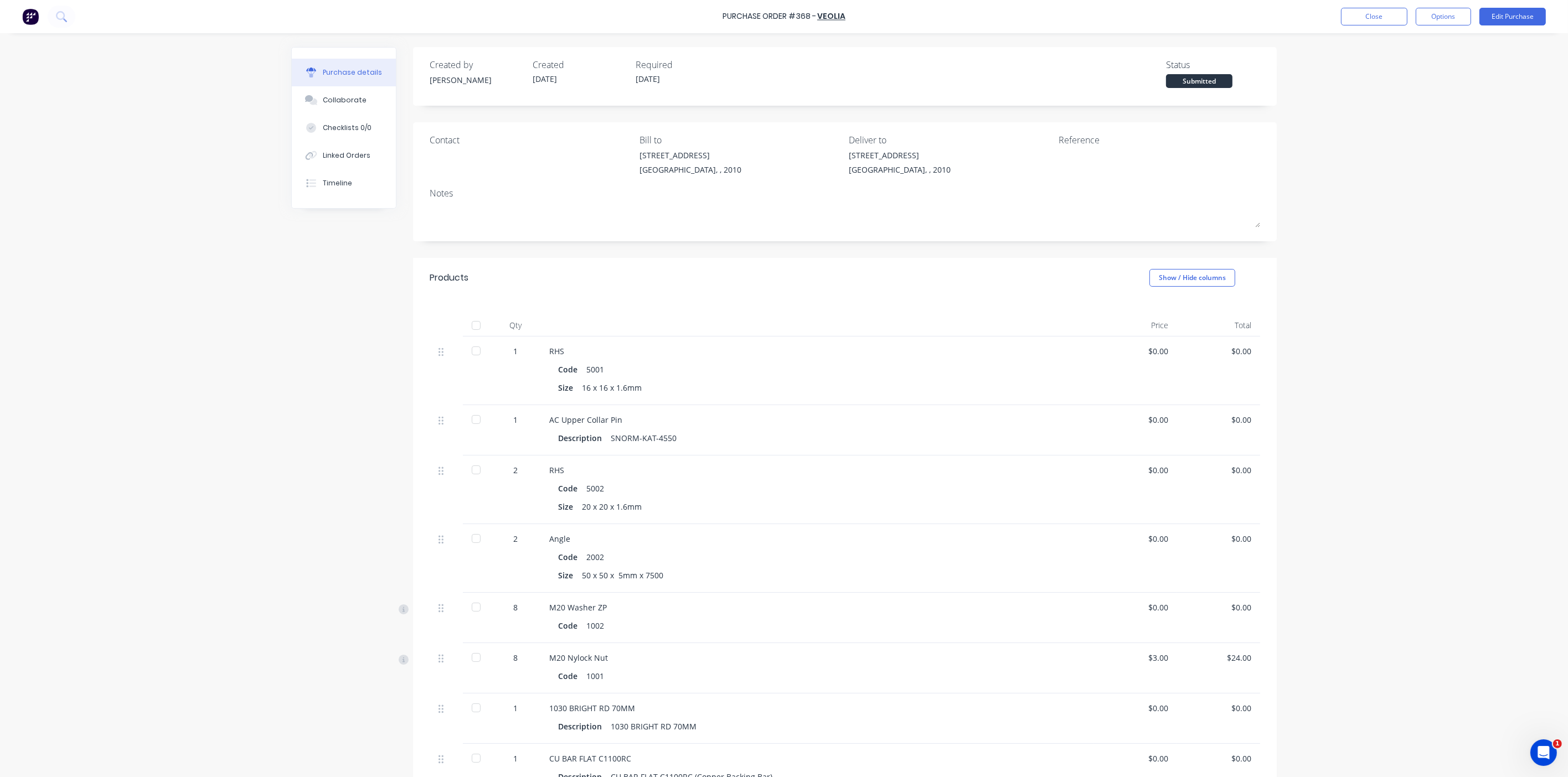
click at [482, 352] on div at bounding box center [476, 351] width 23 height 23
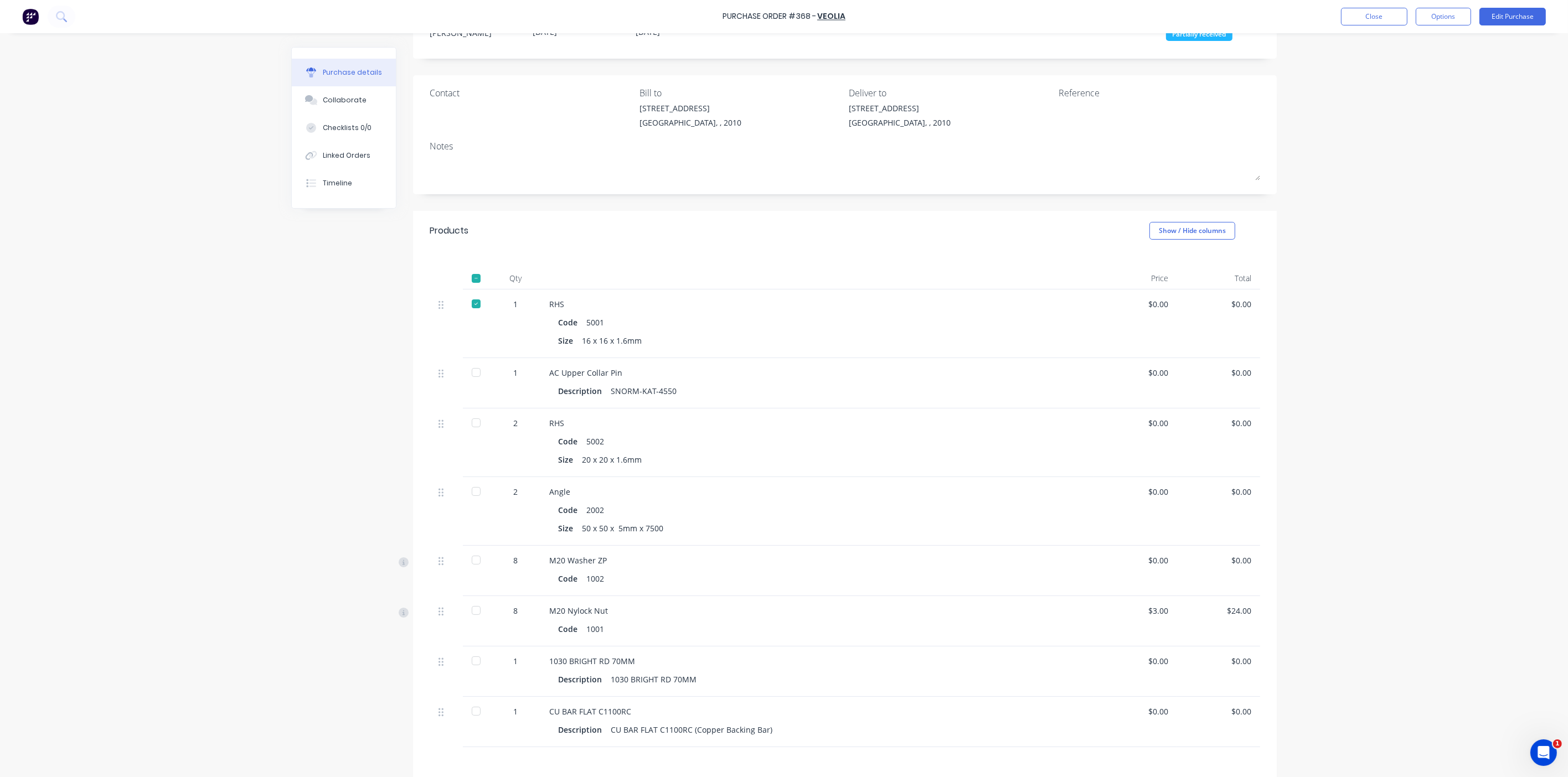
scroll to position [63, 0]
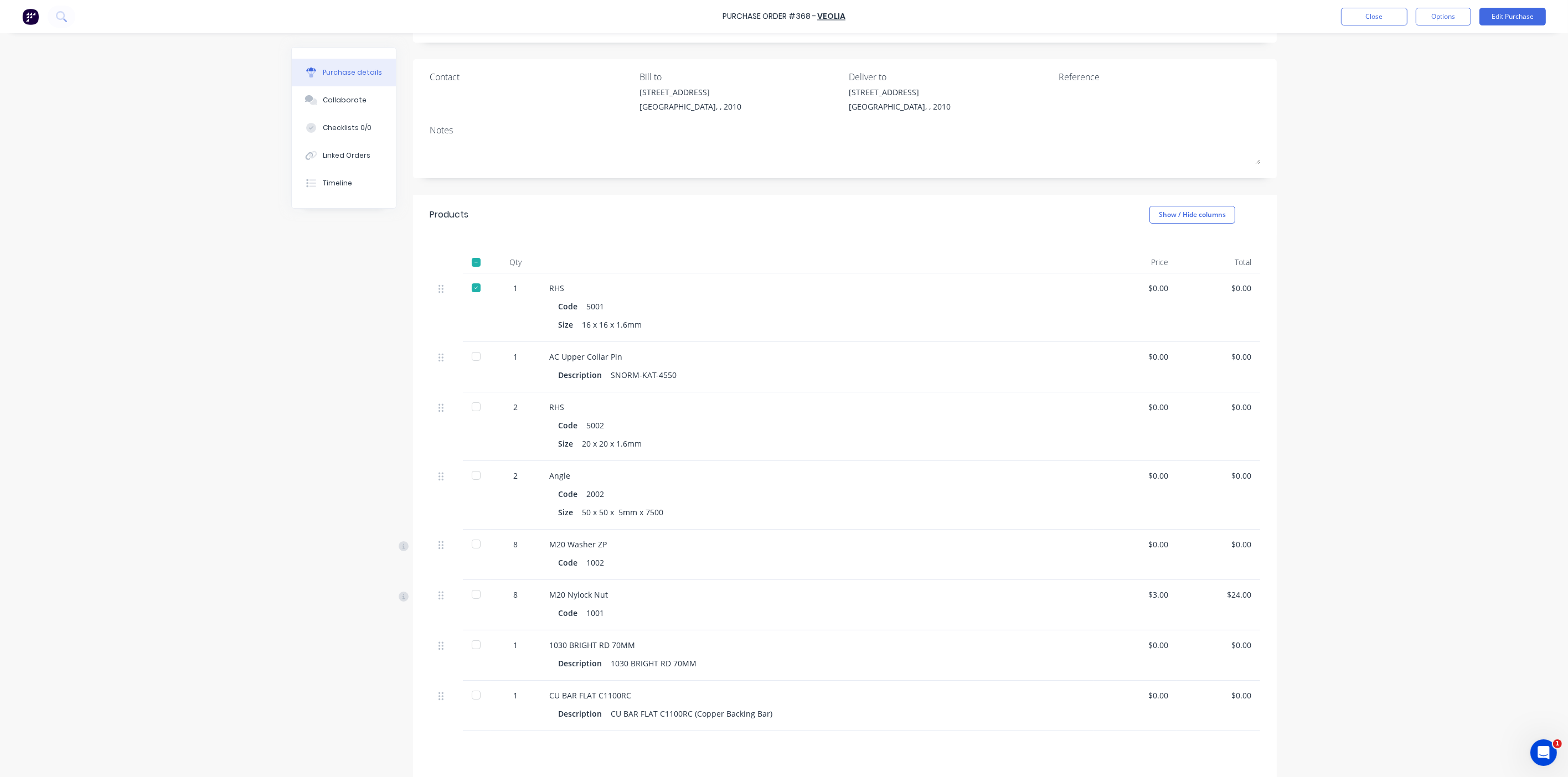
click at [474, 357] on div at bounding box center [476, 356] width 23 height 23
click at [478, 408] on div at bounding box center [476, 407] width 23 height 23
click at [474, 477] on div at bounding box center [476, 475] width 23 height 23
click at [476, 545] on div at bounding box center [476, 545] width 23 height 23
click at [472, 597] on div at bounding box center [476, 595] width 23 height 23
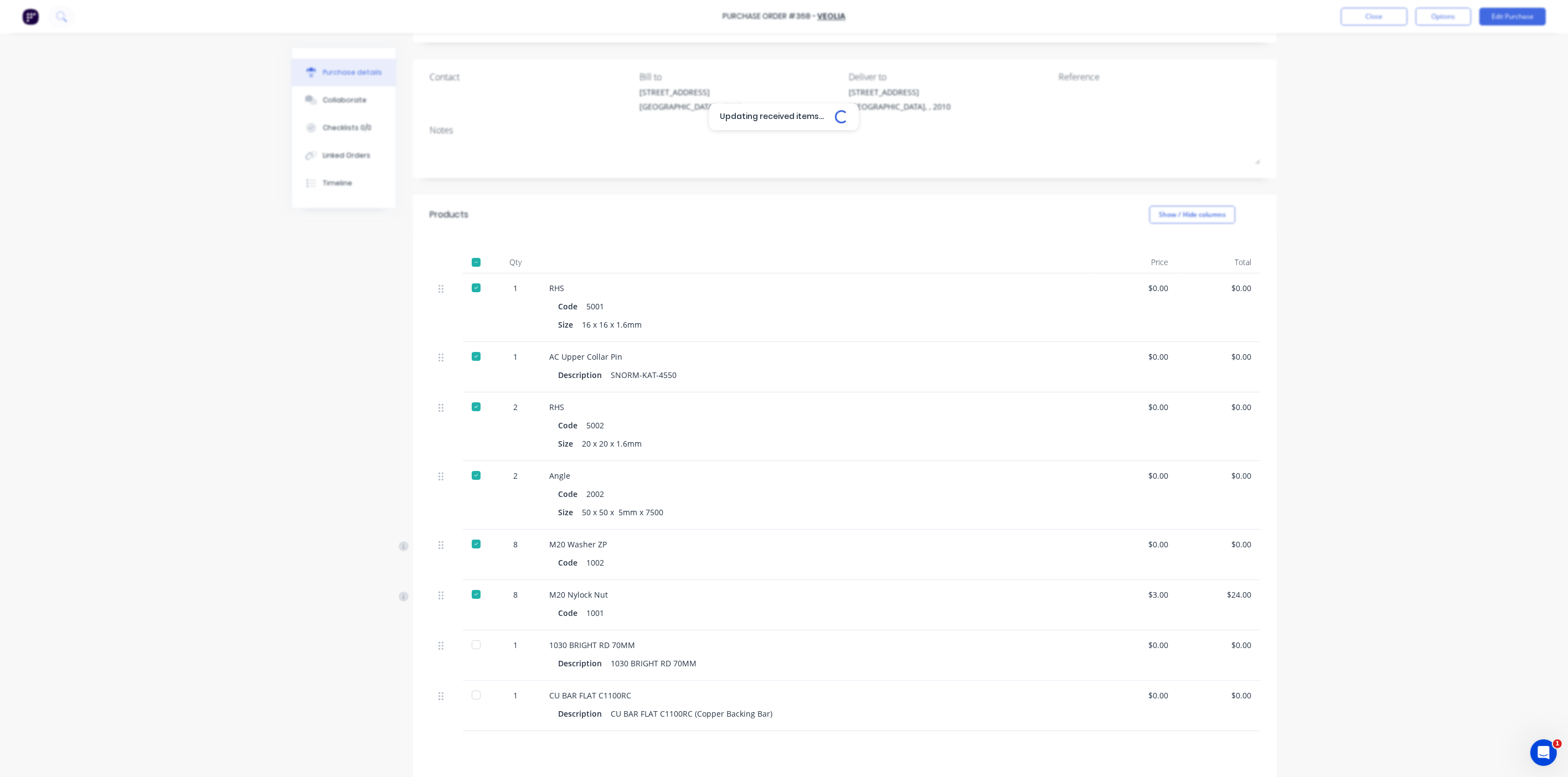
click at [472, 643] on div at bounding box center [476, 645] width 23 height 23
click at [478, 702] on div at bounding box center [476, 695] width 23 height 23
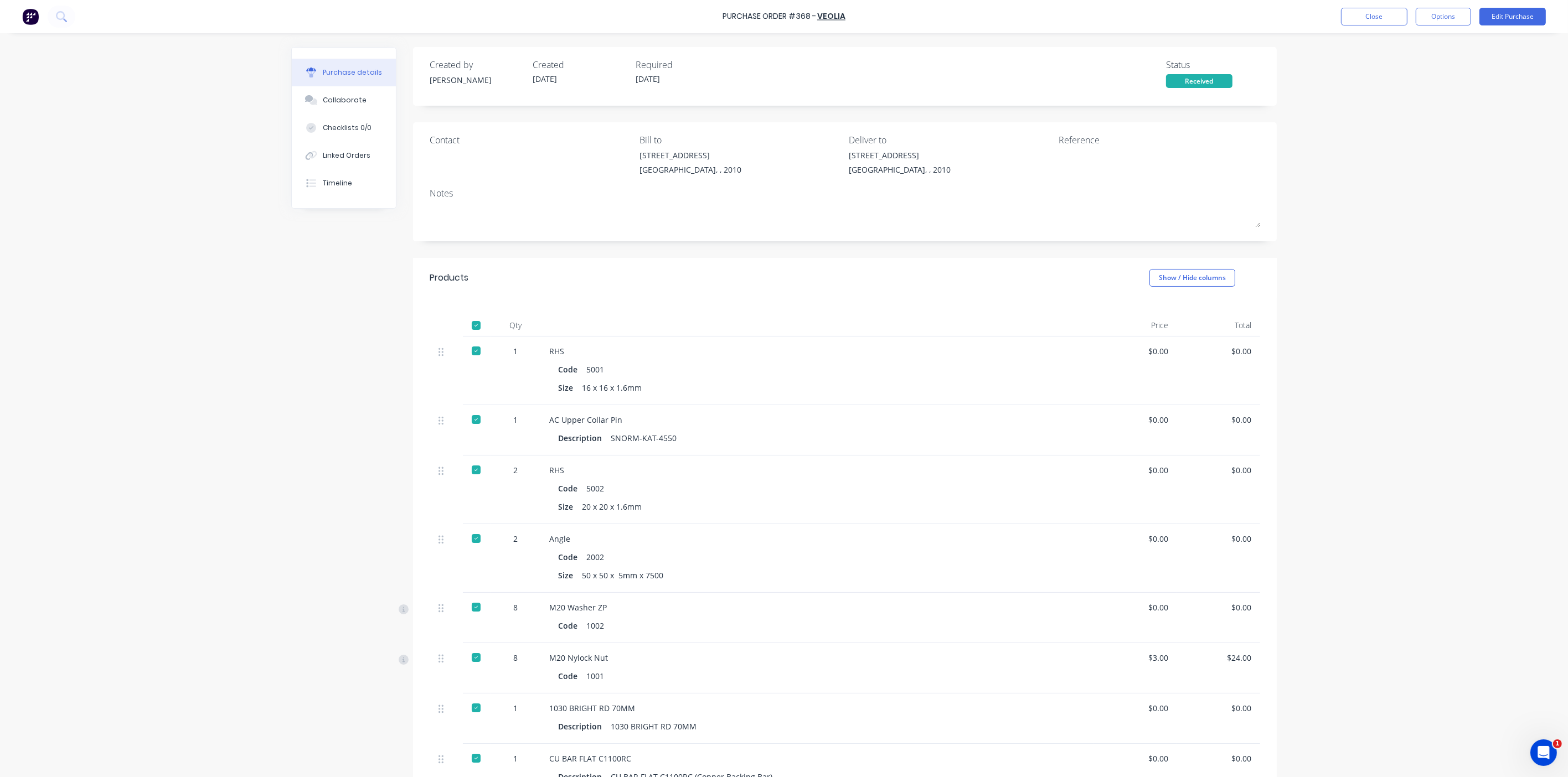
click at [34, 19] on img at bounding box center [30, 16] width 16 height 16
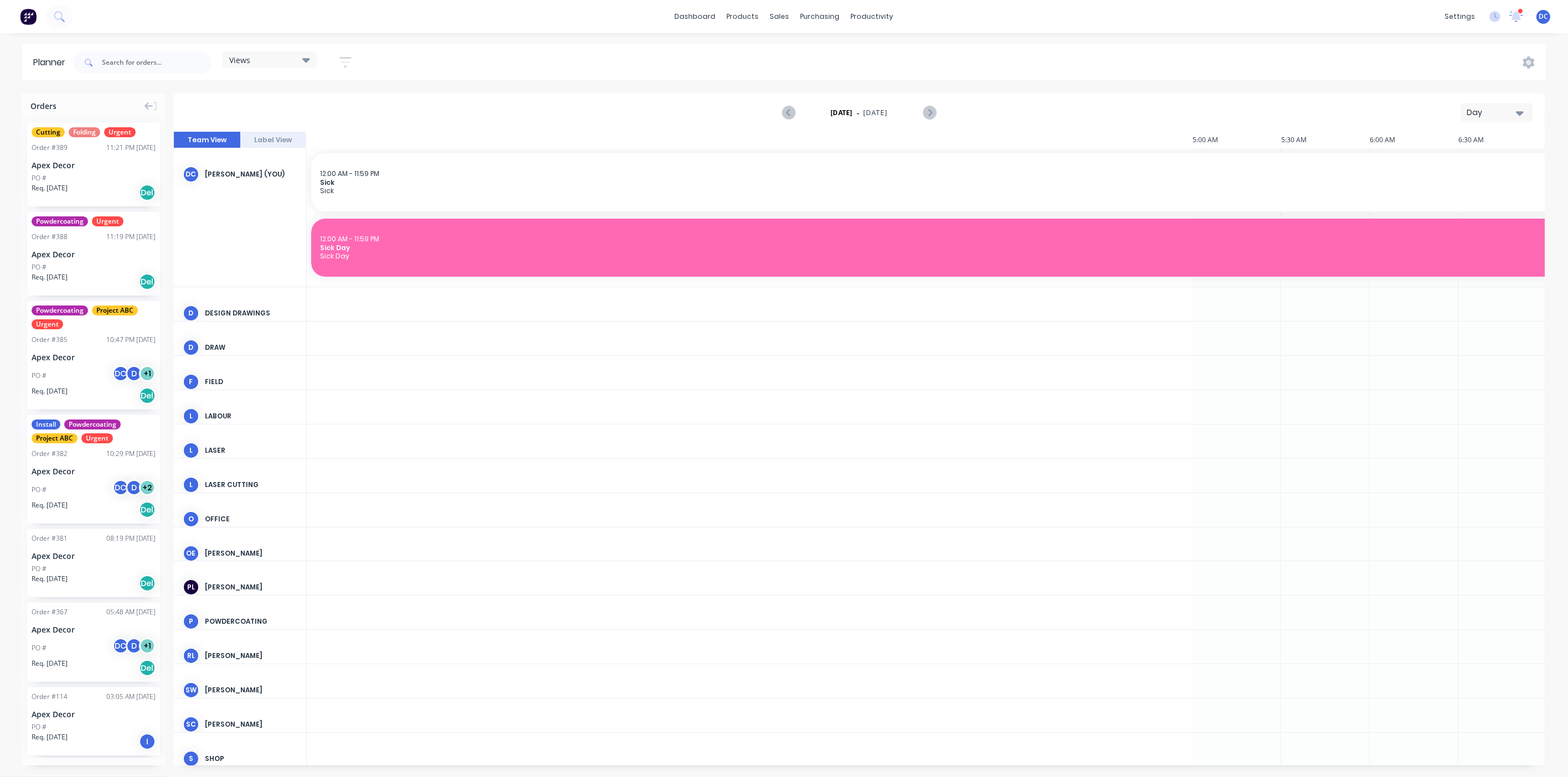
scroll to position [0, 1596]
click at [1497, 119] on button "Day" at bounding box center [1497, 113] width 72 height 19
click at [1460, 156] on div "Week" at bounding box center [1477, 165] width 109 height 23
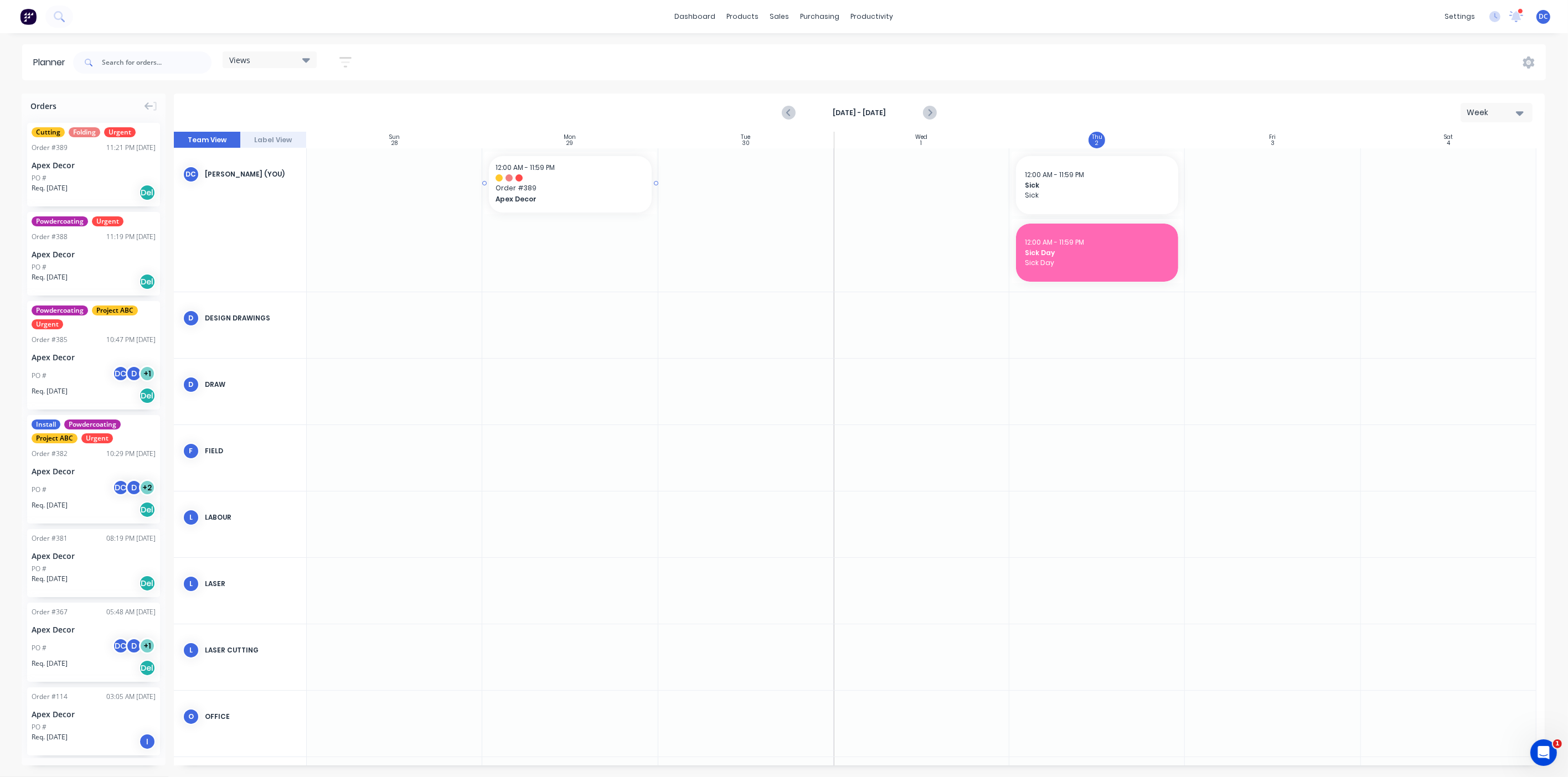
drag, startPoint x: 115, startPoint y: 172, endPoint x: 565, endPoint y: 212, distance: 451.8
drag, startPoint x: 655, startPoint y: 183, endPoint x: 751, endPoint y: 182, distance: 96.0
drag, startPoint x: 614, startPoint y: 177, endPoint x: 769, endPoint y: 167, distance: 155.3
drag, startPoint x: 762, startPoint y: 187, endPoint x: 627, endPoint y: 181, distance: 135.1
drag, startPoint x: 614, startPoint y: 177, endPoint x: 1309, endPoint y: 179, distance: 695.0
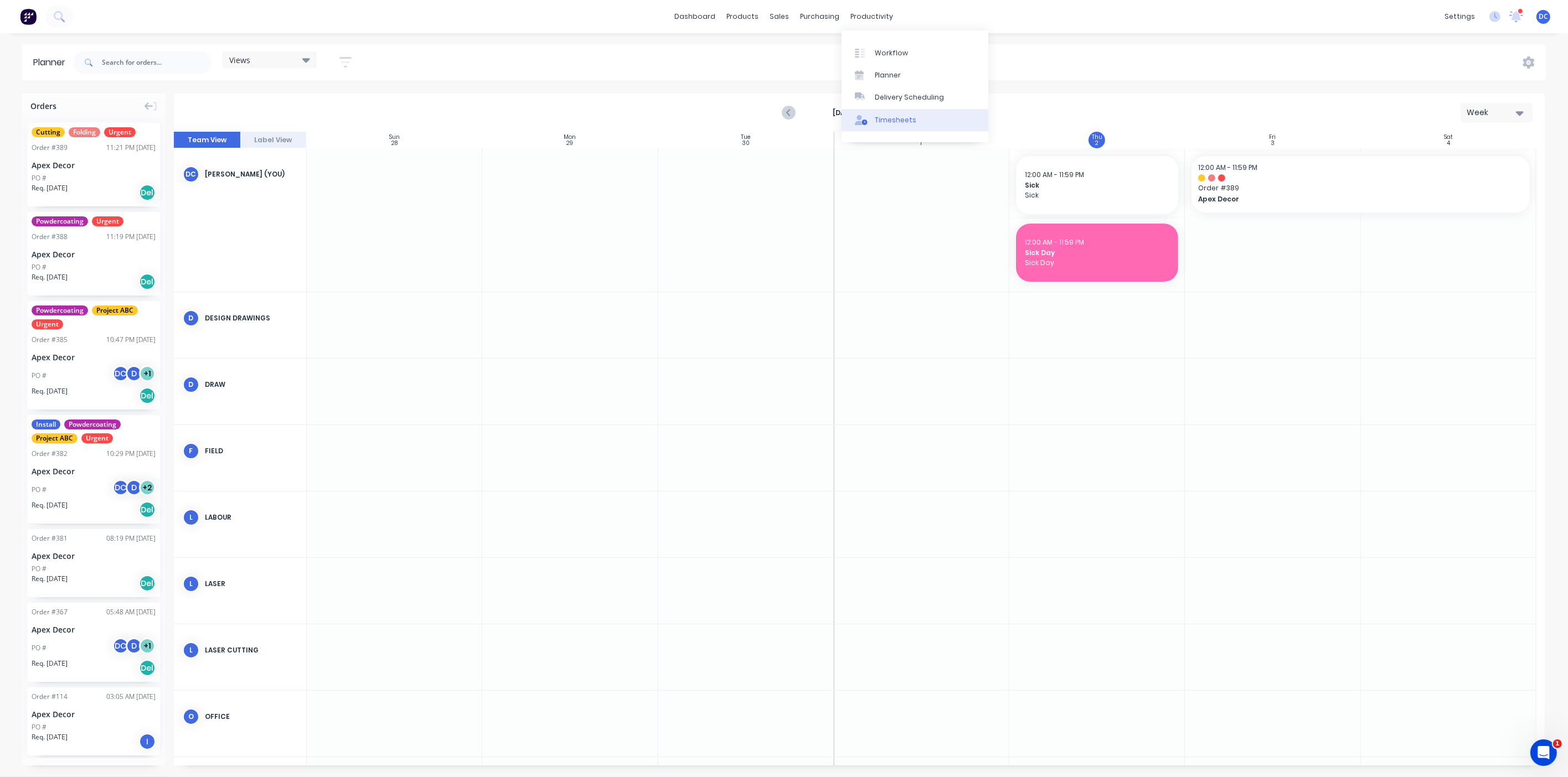
click at [901, 115] on div "Timesheets" at bounding box center [896, 120] width 42 height 10
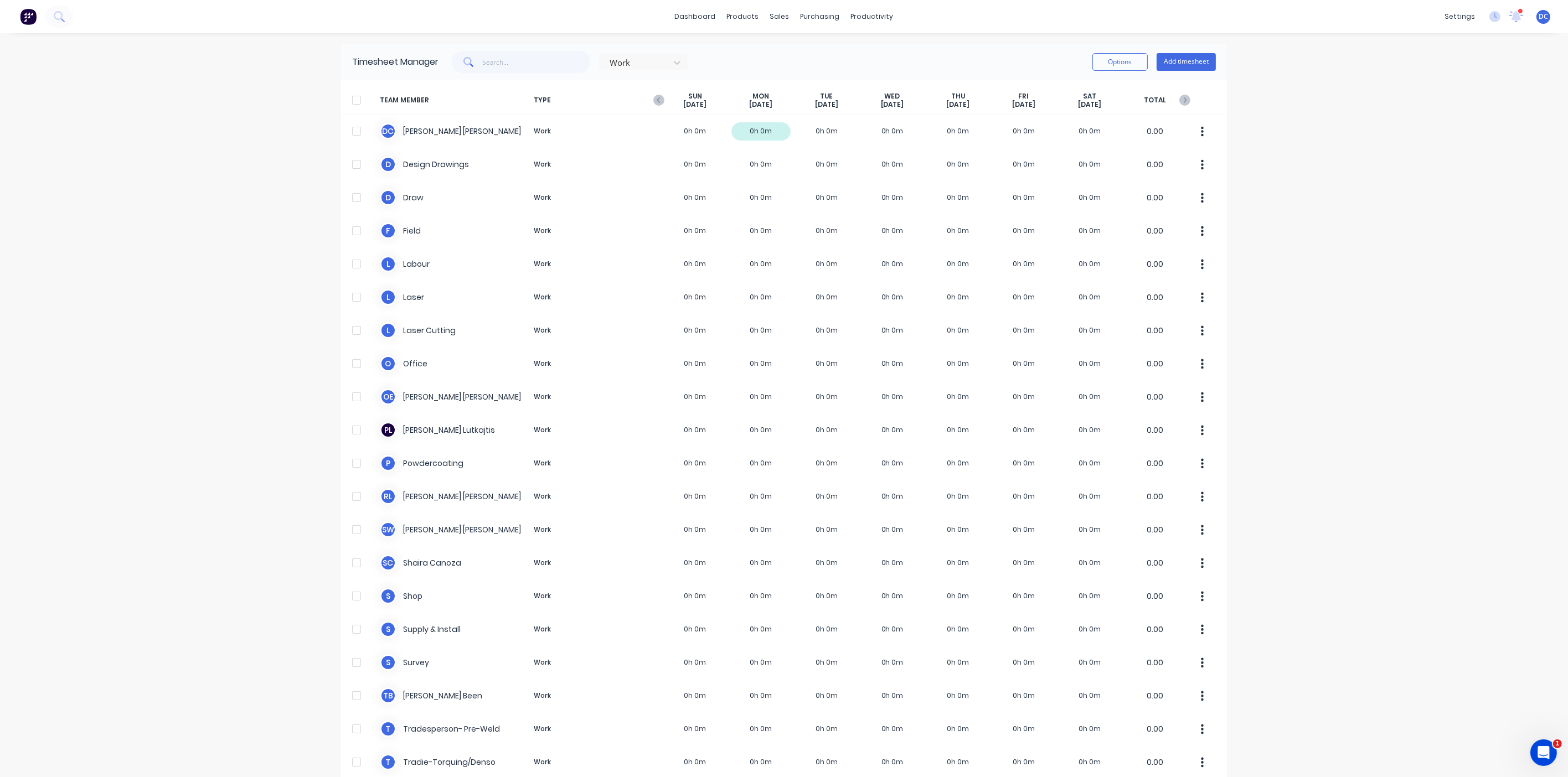
click at [25, 17] on img at bounding box center [28, 16] width 16 height 16
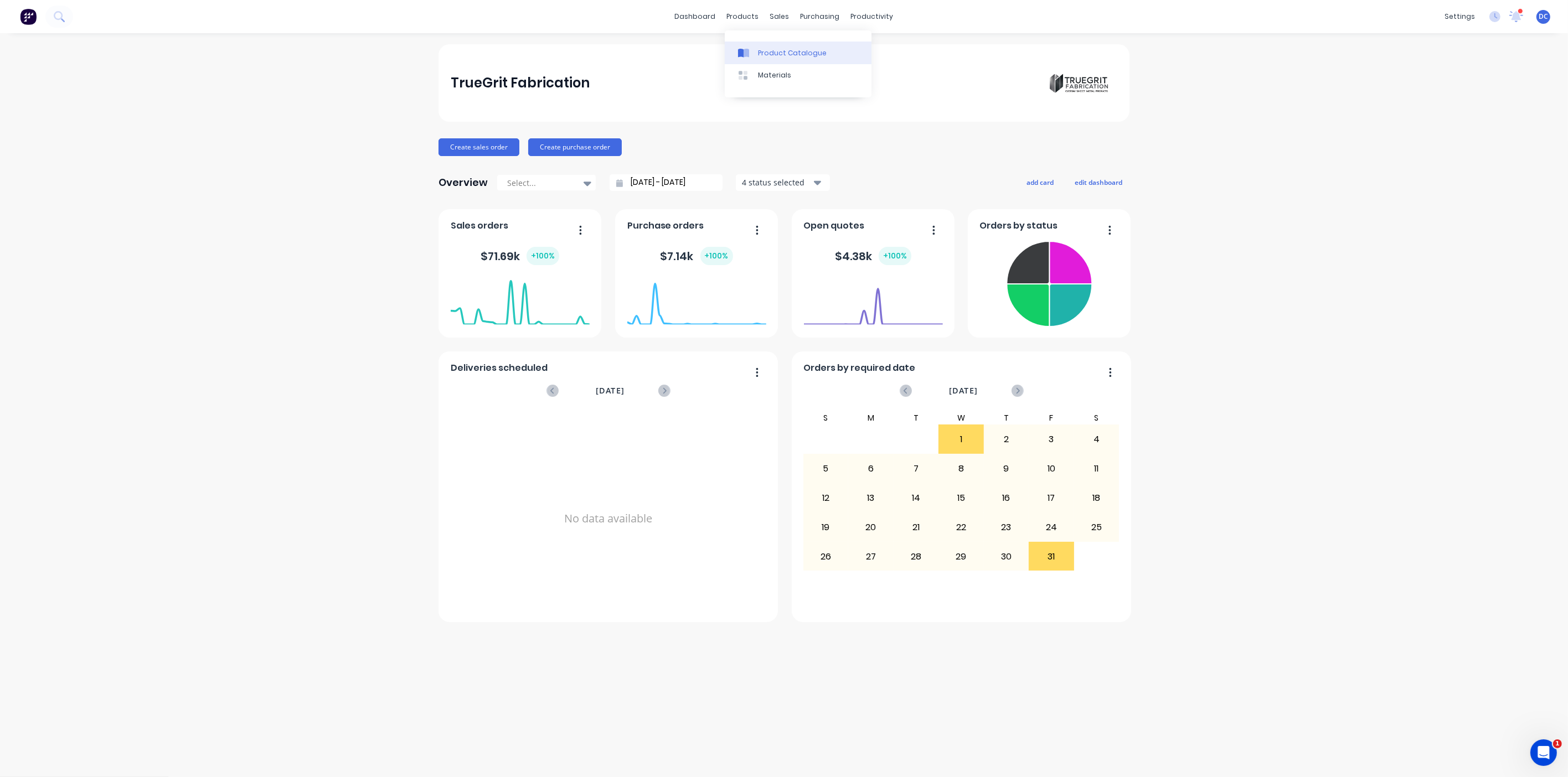
click at [762, 49] on div "Product Catalogue" at bounding box center [792, 53] width 69 height 10
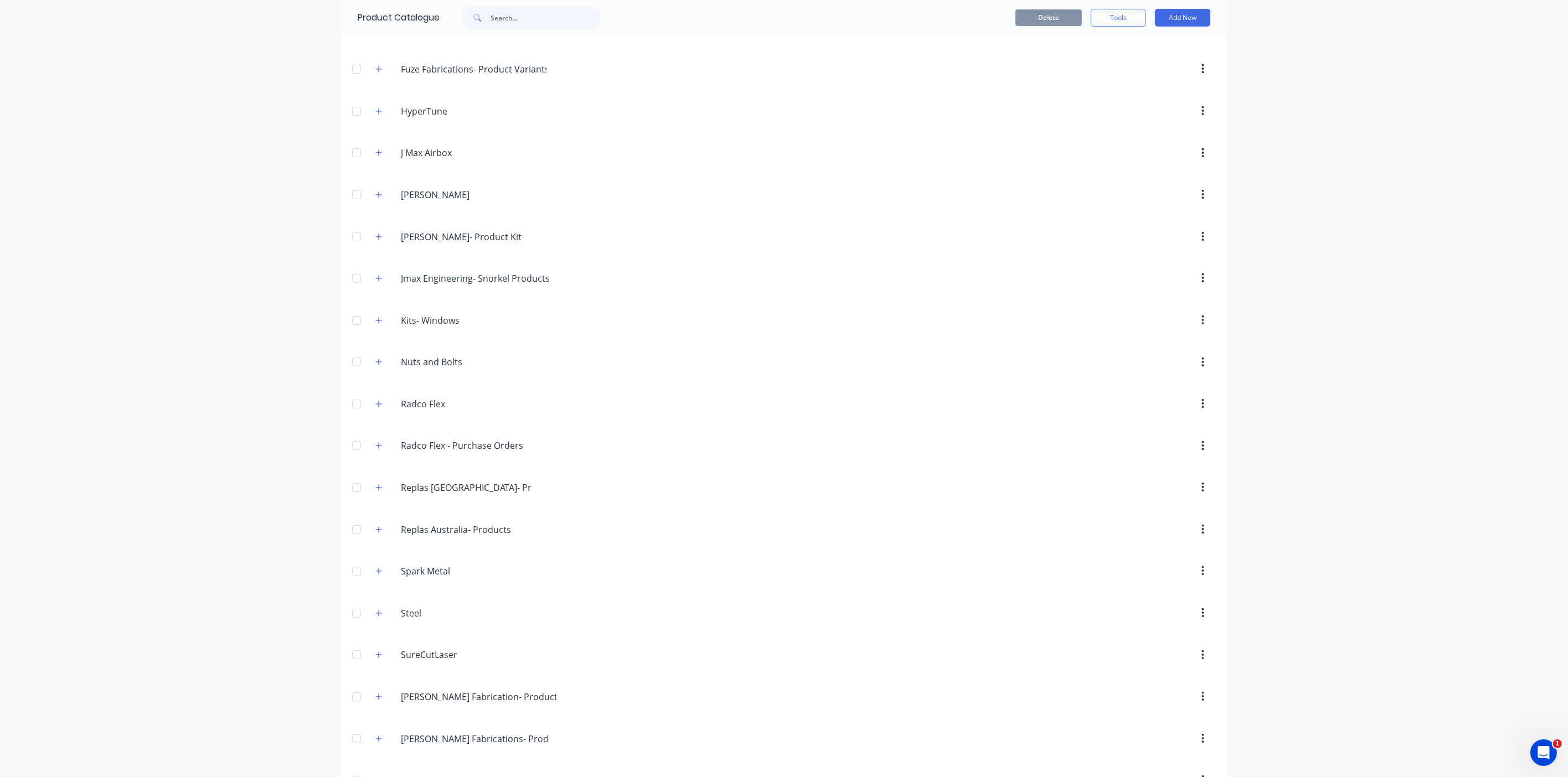
scroll to position [501, 0]
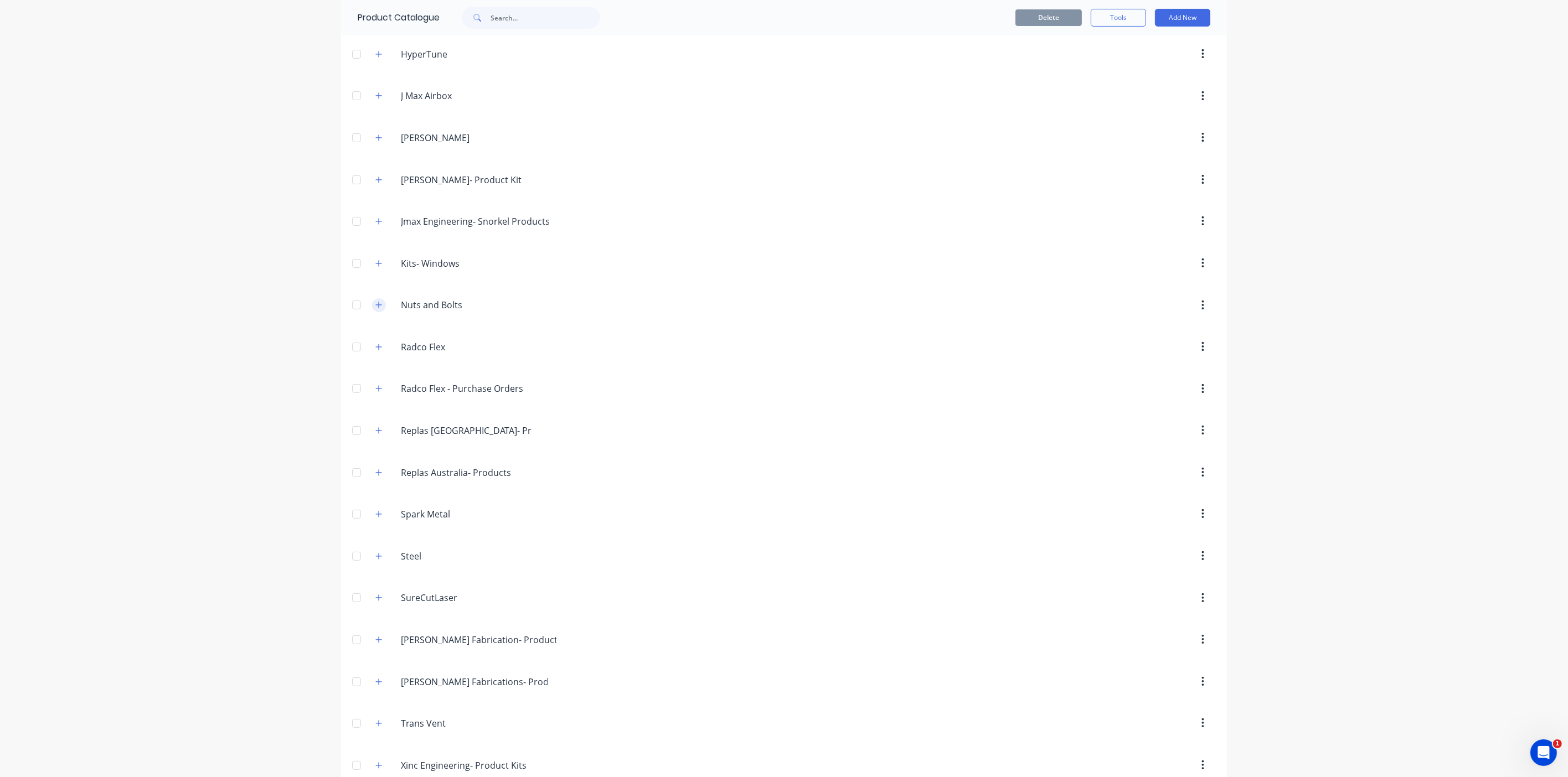
click at [383, 307] on button "button" at bounding box center [379, 305] width 14 height 14
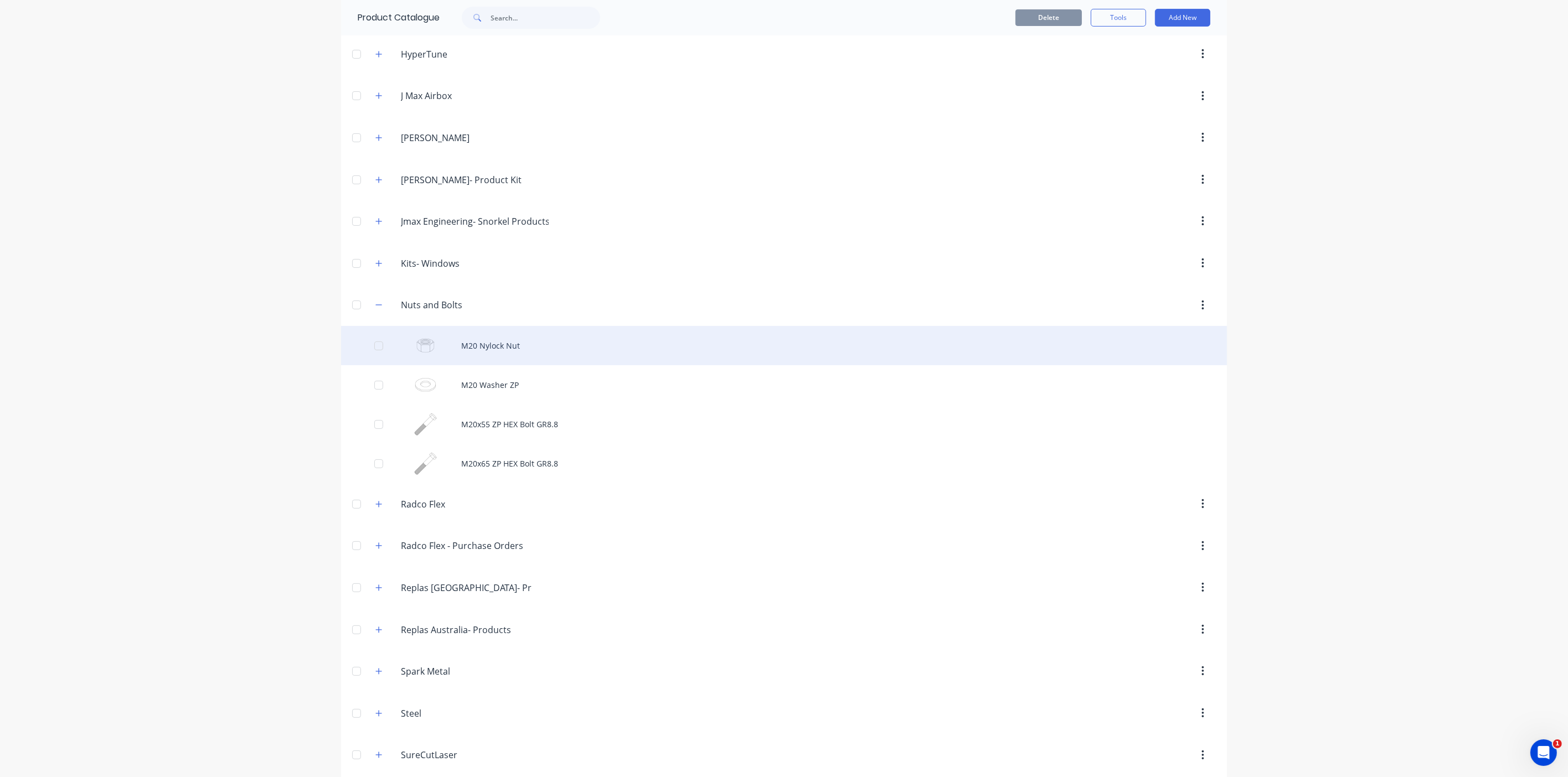
click at [460, 328] on div "M20 Nylock Nut" at bounding box center [784, 345] width 886 height 39
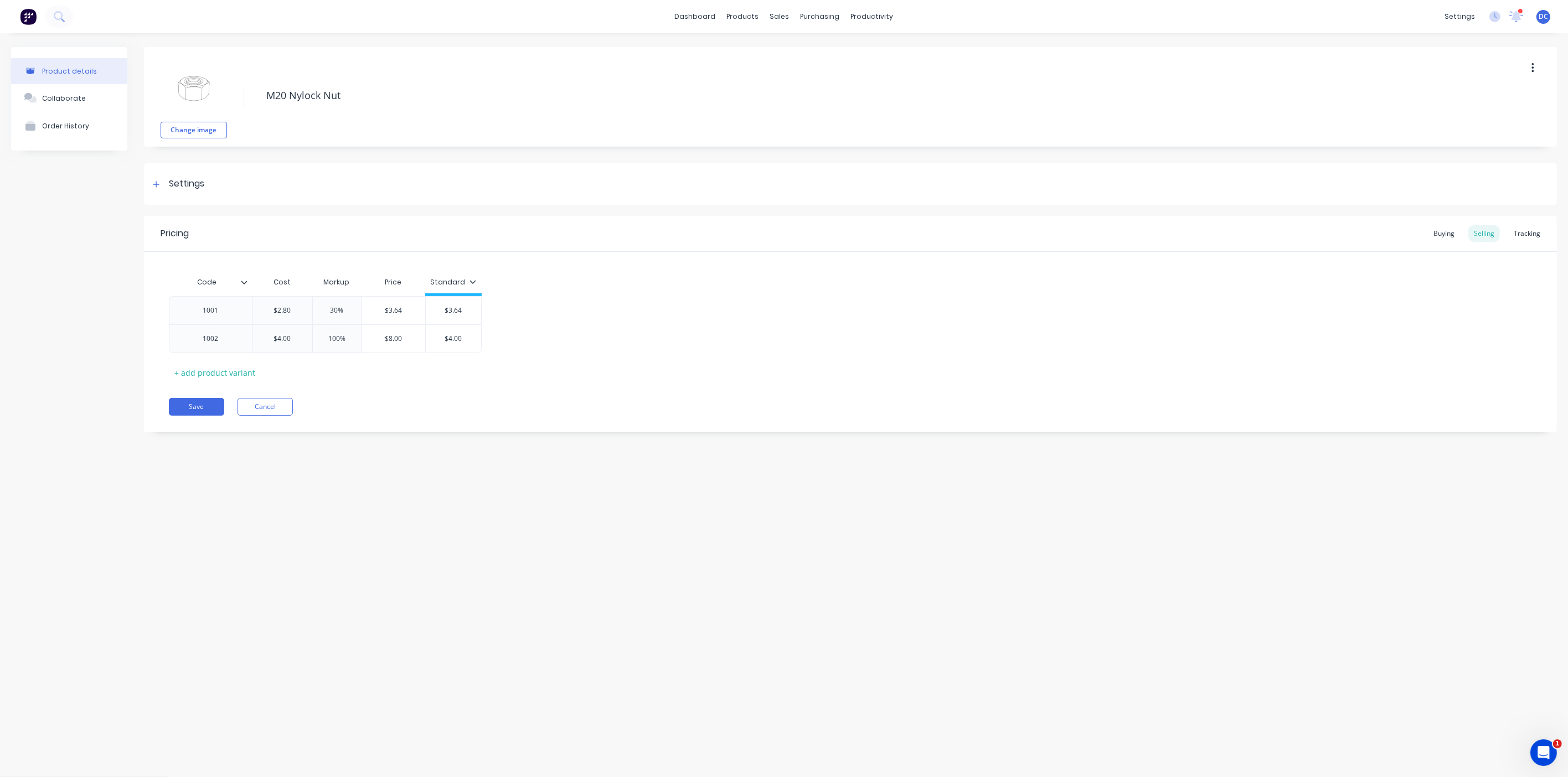
type textarea "x"
click at [77, 102] on div "Collaborate" at bounding box center [64, 97] width 43 height 10
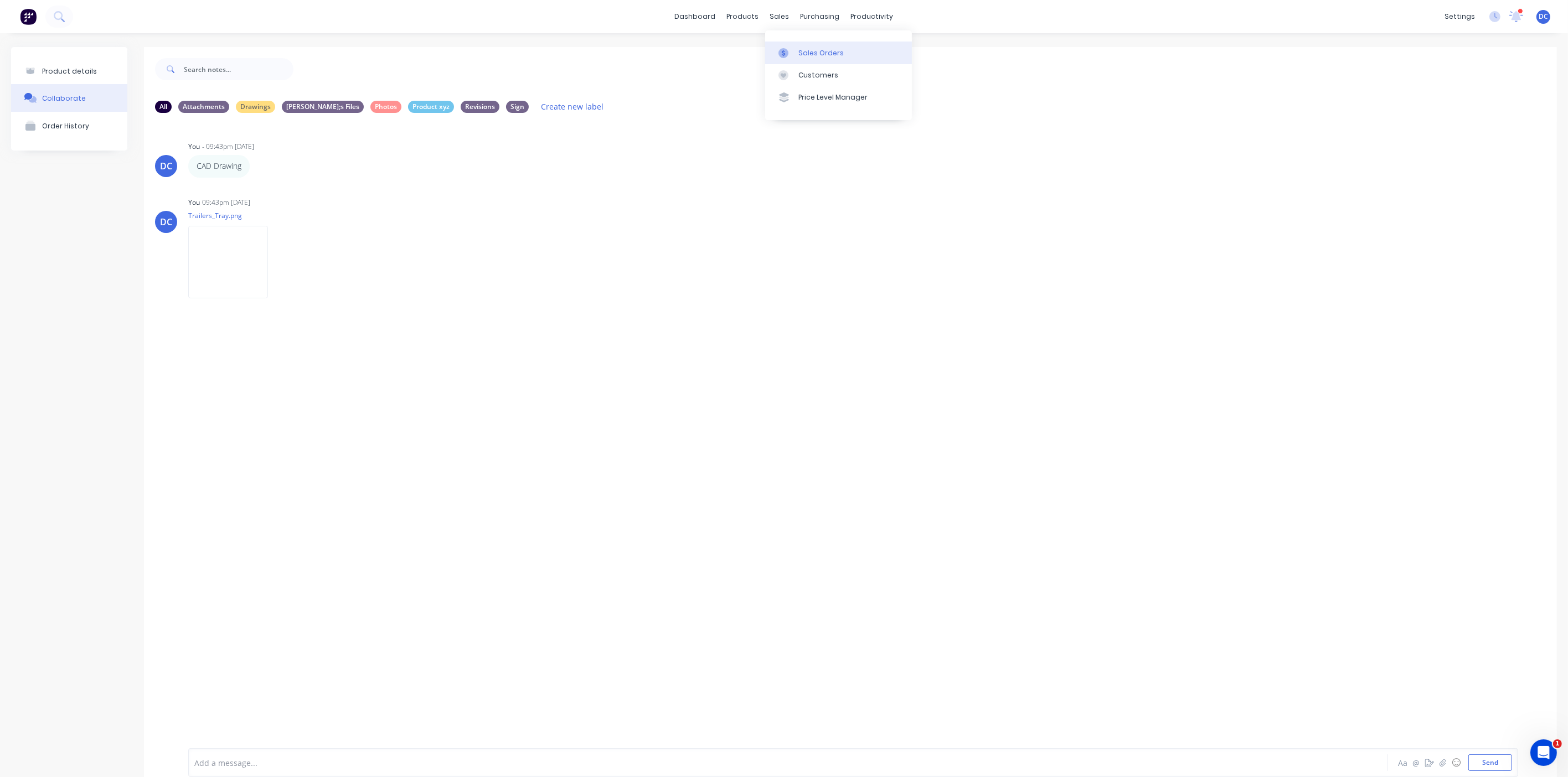
click at [799, 56] on div "Sales Orders" at bounding box center [821, 53] width 45 height 10
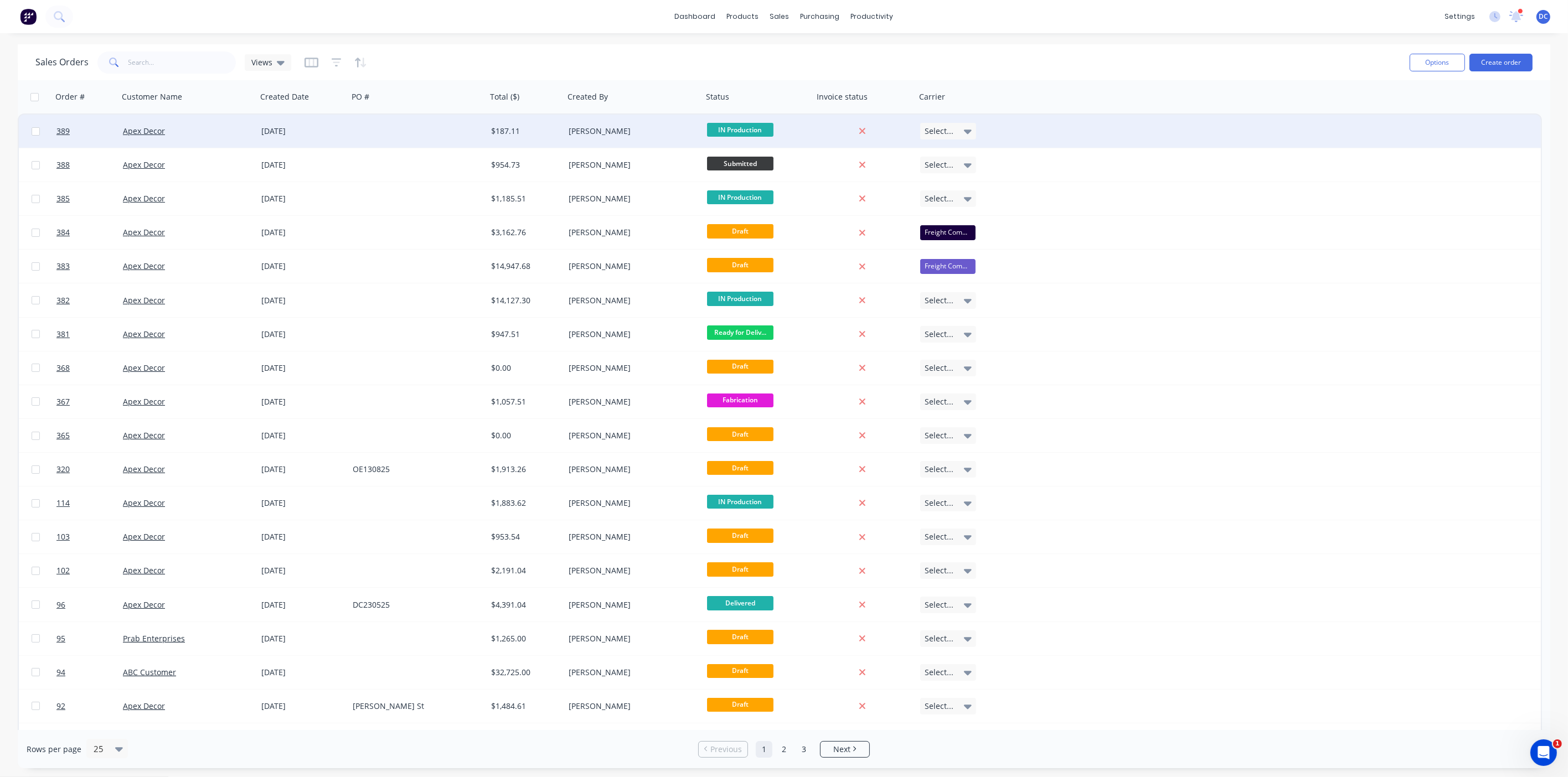
click at [437, 126] on div at bounding box center [417, 131] width 139 height 33
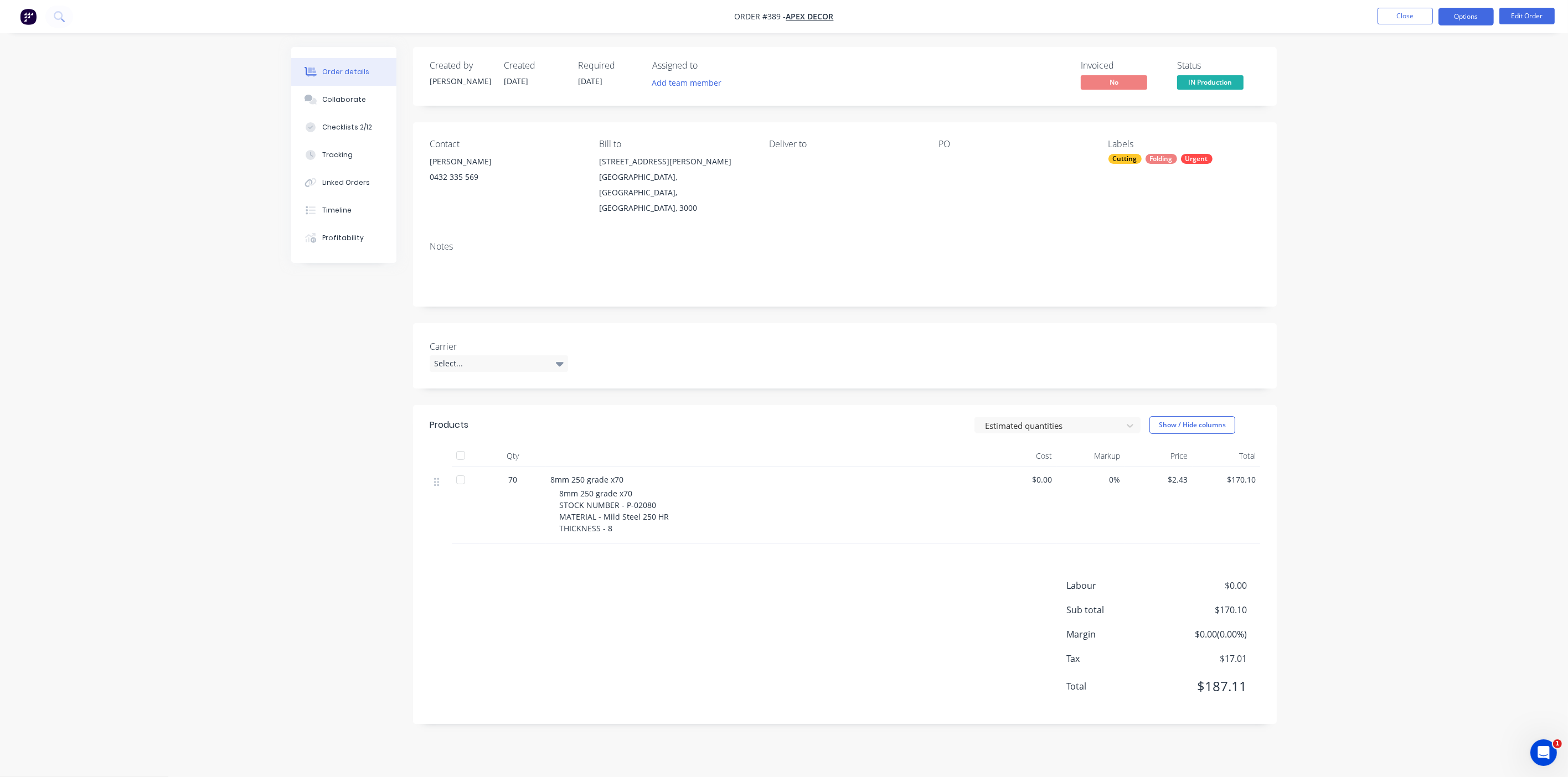
click at [1460, 21] on button "Options" at bounding box center [1466, 16] width 56 height 17
click at [339, 101] on div "Collaborate" at bounding box center [344, 99] width 43 height 10
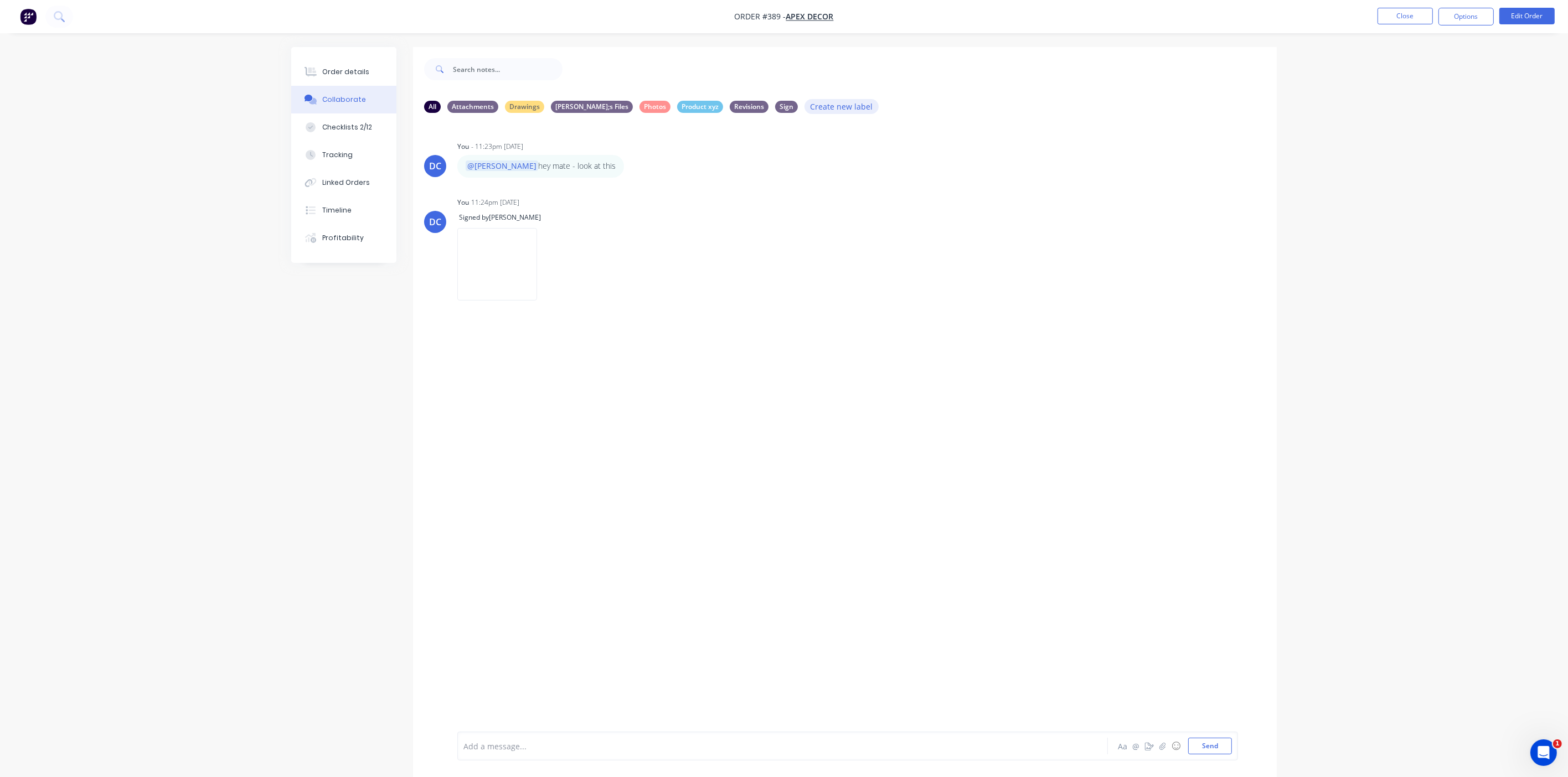
click at [804, 102] on button "Create new label" at bounding box center [842, 106] width 75 height 15
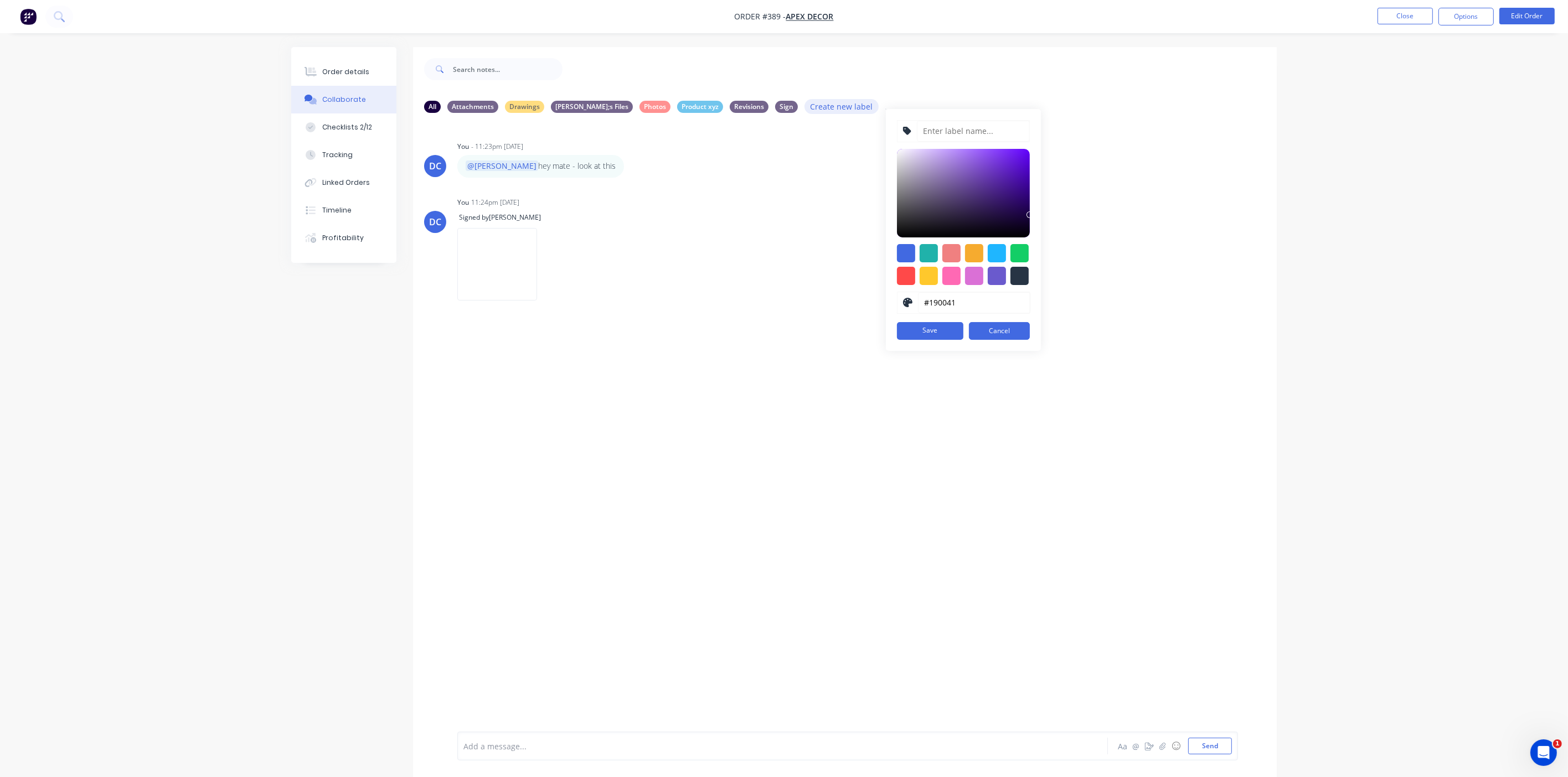
click at [804, 99] on button "Create new label" at bounding box center [842, 106] width 75 height 15
drag, startPoint x: 933, startPoint y: 131, endPoint x: 933, endPoint y: 120, distance: 11.0
click at [933, 131] on input at bounding box center [974, 131] width 113 height 21
click at [927, 131] on input "Customer Sgnature" at bounding box center [974, 131] width 113 height 21
type input "Customer Signature"
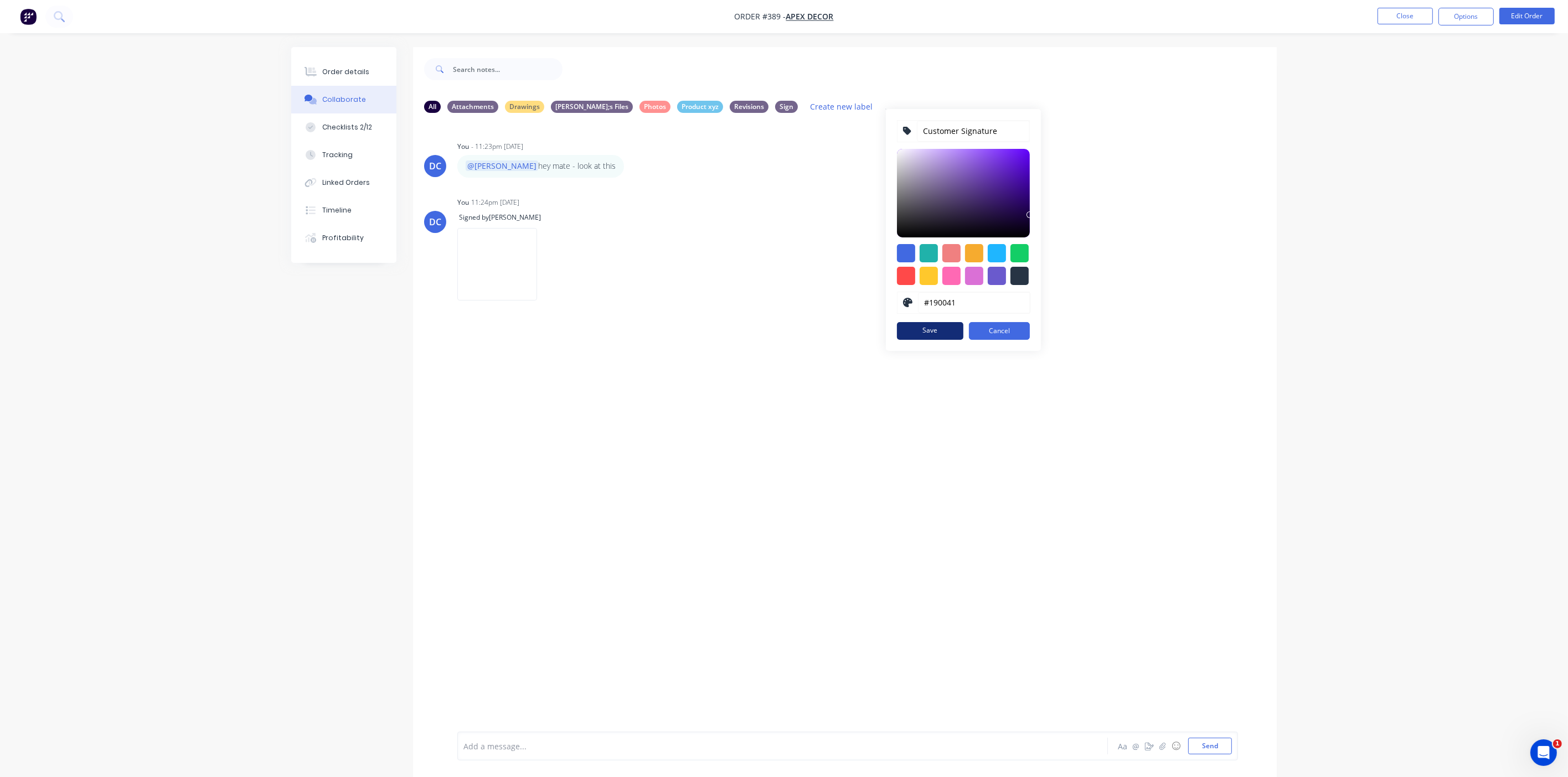
click at [897, 336] on button "Save" at bounding box center [930, 330] width 67 height 17
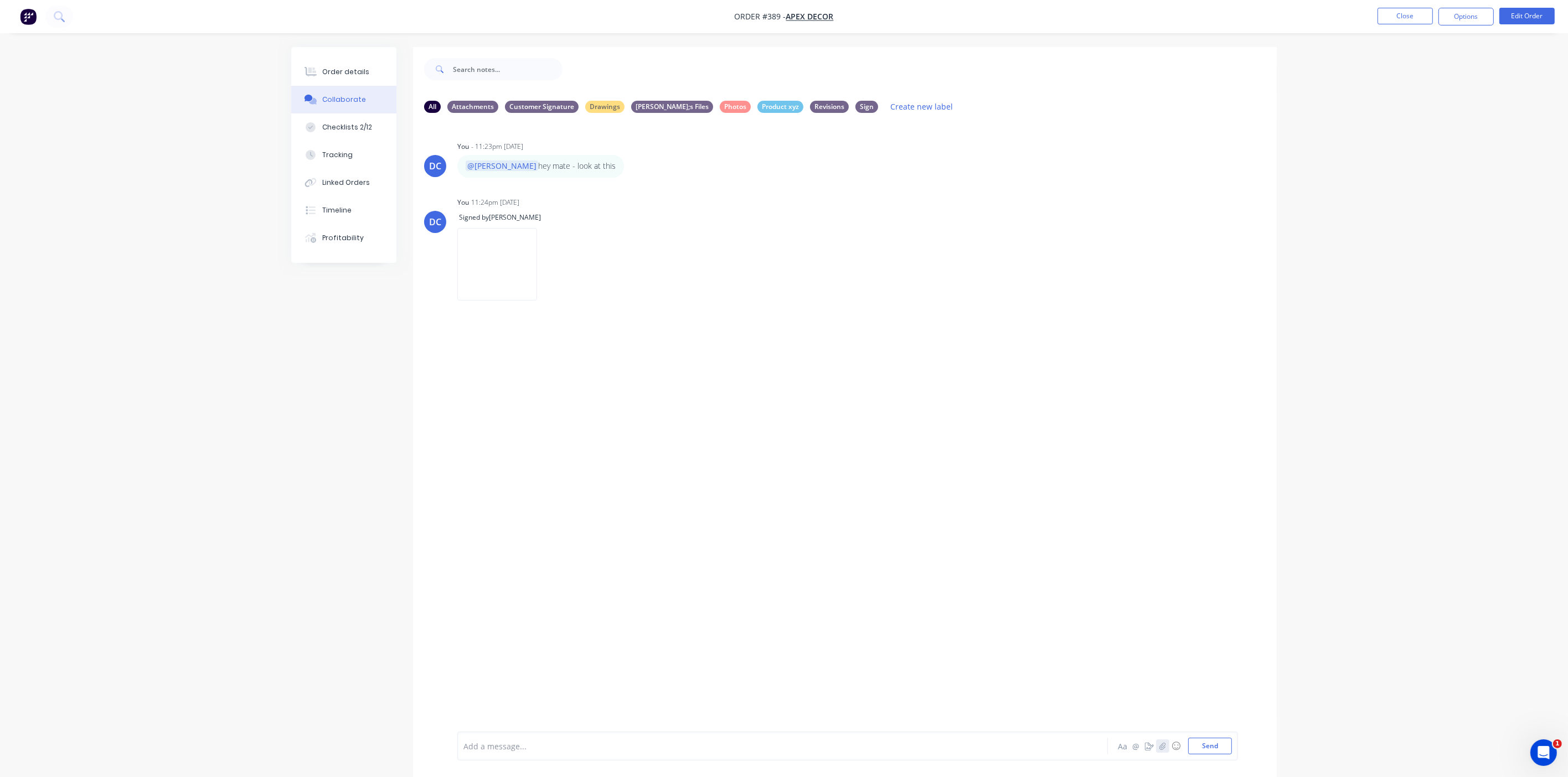
click at [1163, 745] on icon "button" at bounding box center [1163, 746] width 7 height 8
click at [1401, 11] on button "Close" at bounding box center [1406, 16] width 56 height 16
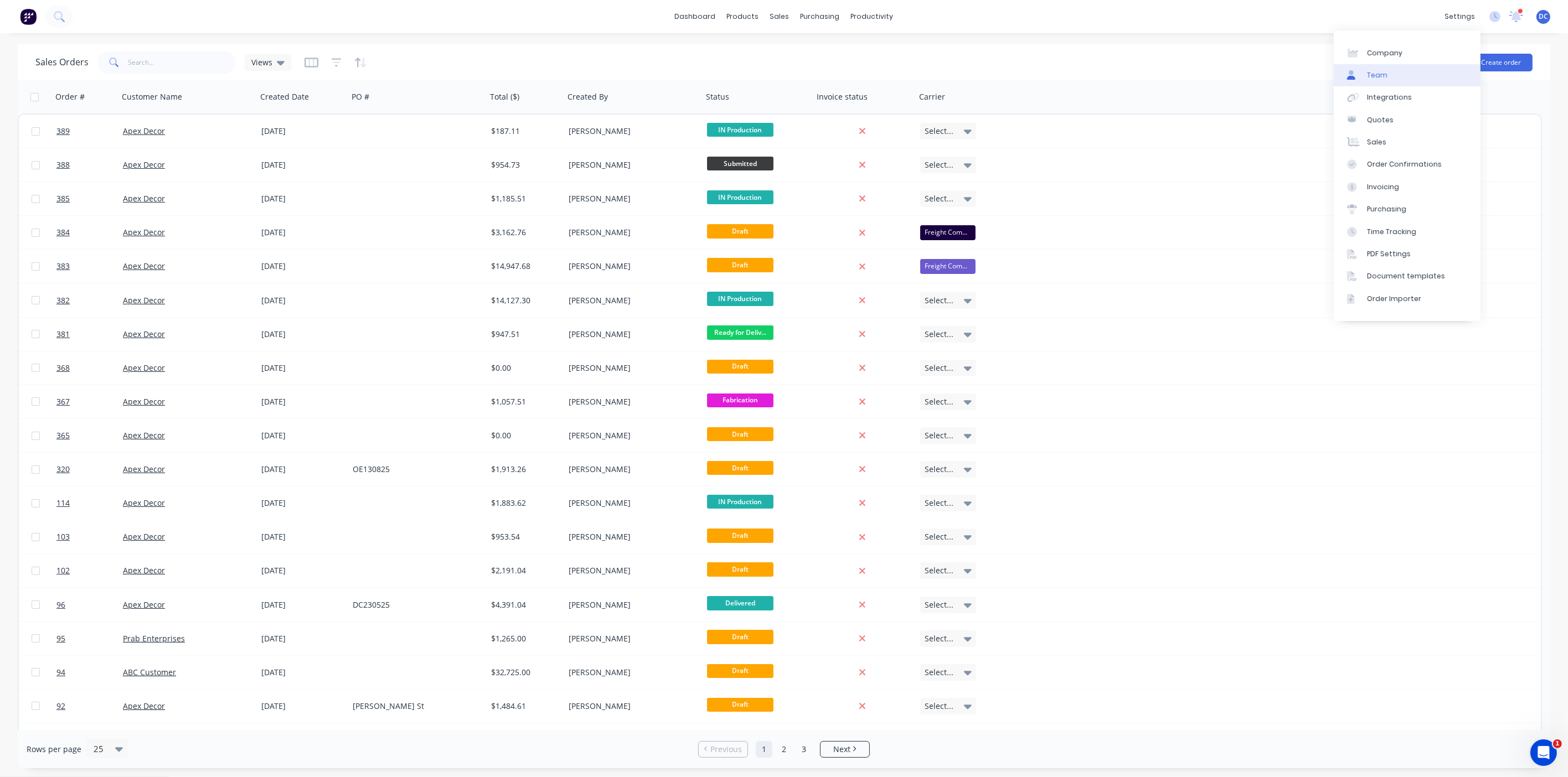
click at [1373, 73] on div "Team" at bounding box center [1378, 75] width 21 height 10
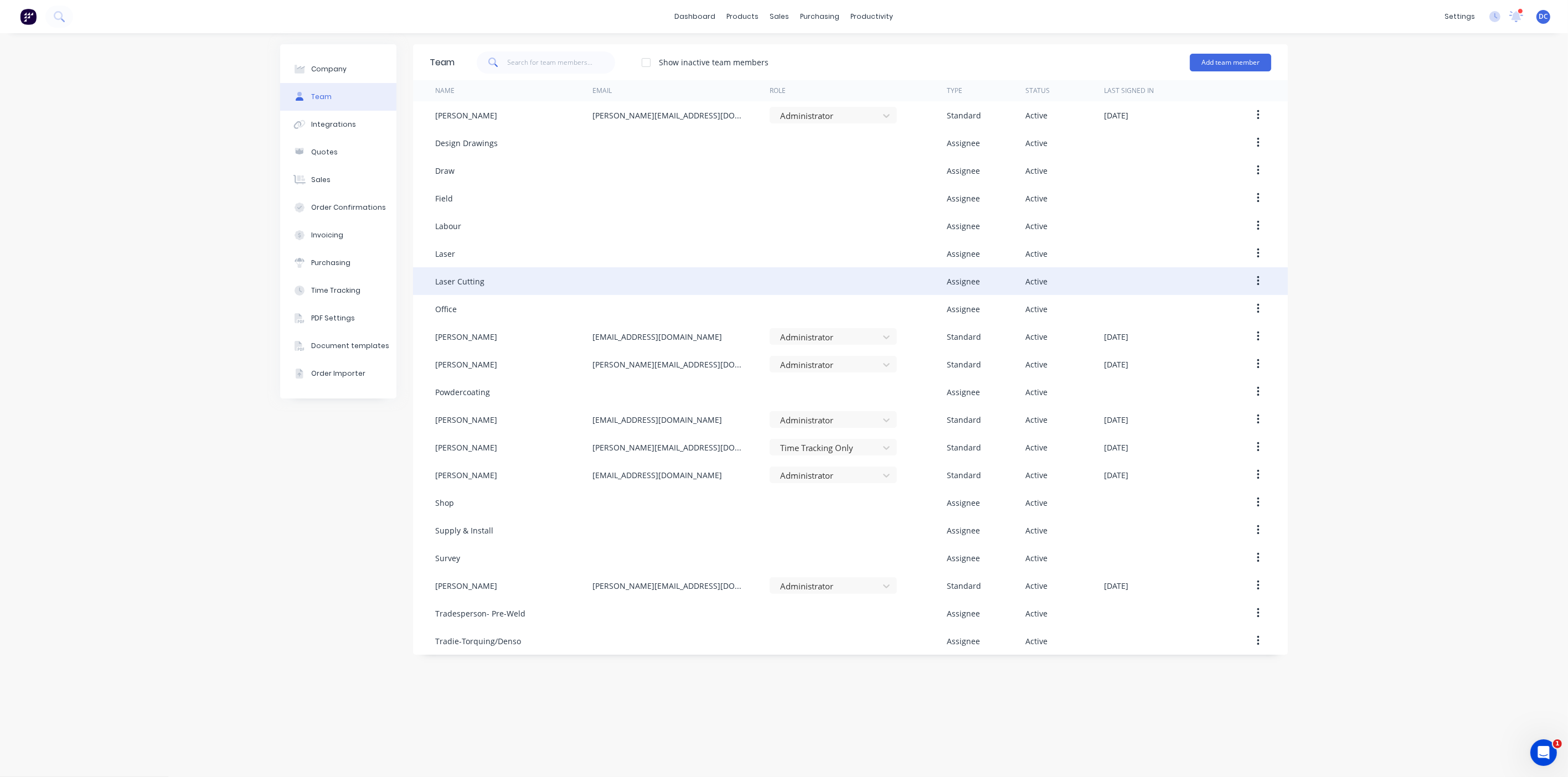
click at [1258, 275] on icon "button" at bounding box center [1258, 281] width 3 height 12
click at [1213, 304] on div "Edit" at bounding box center [1219, 310] width 85 height 16
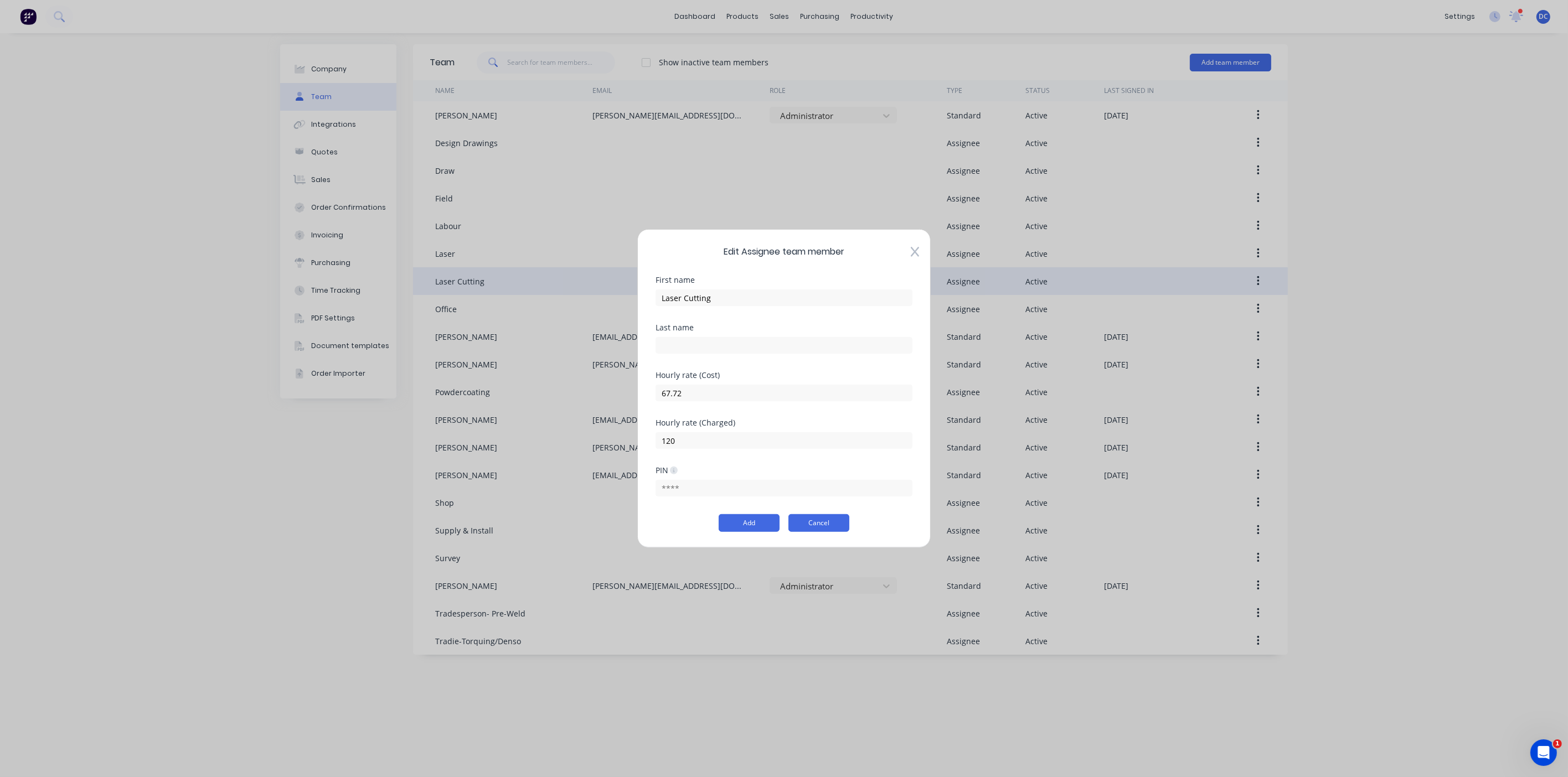
click at [822, 526] on button "Cancel" at bounding box center [819, 523] width 61 height 17
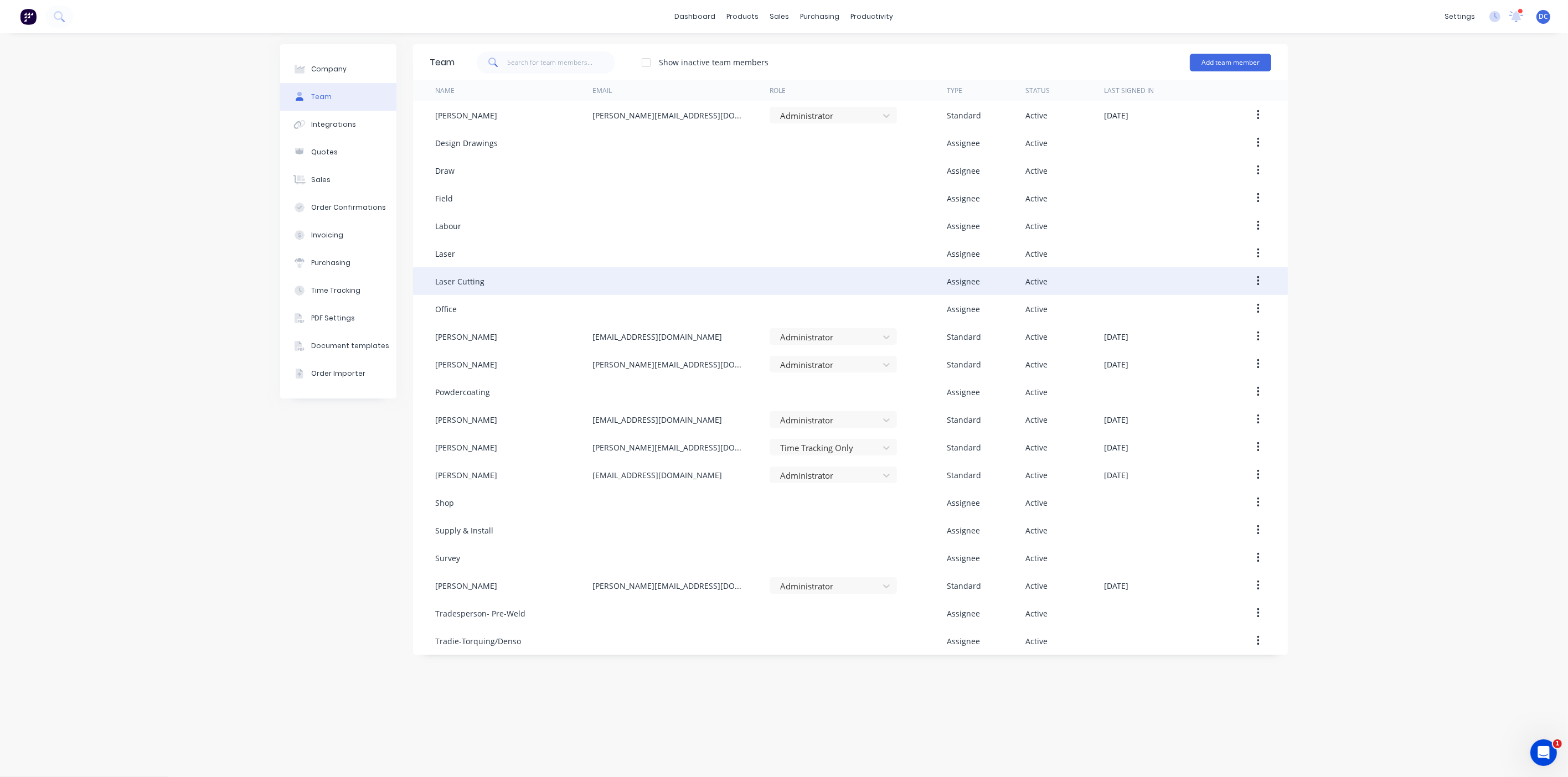
click at [30, 19] on img at bounding box center [28, 16] width 16 height 16
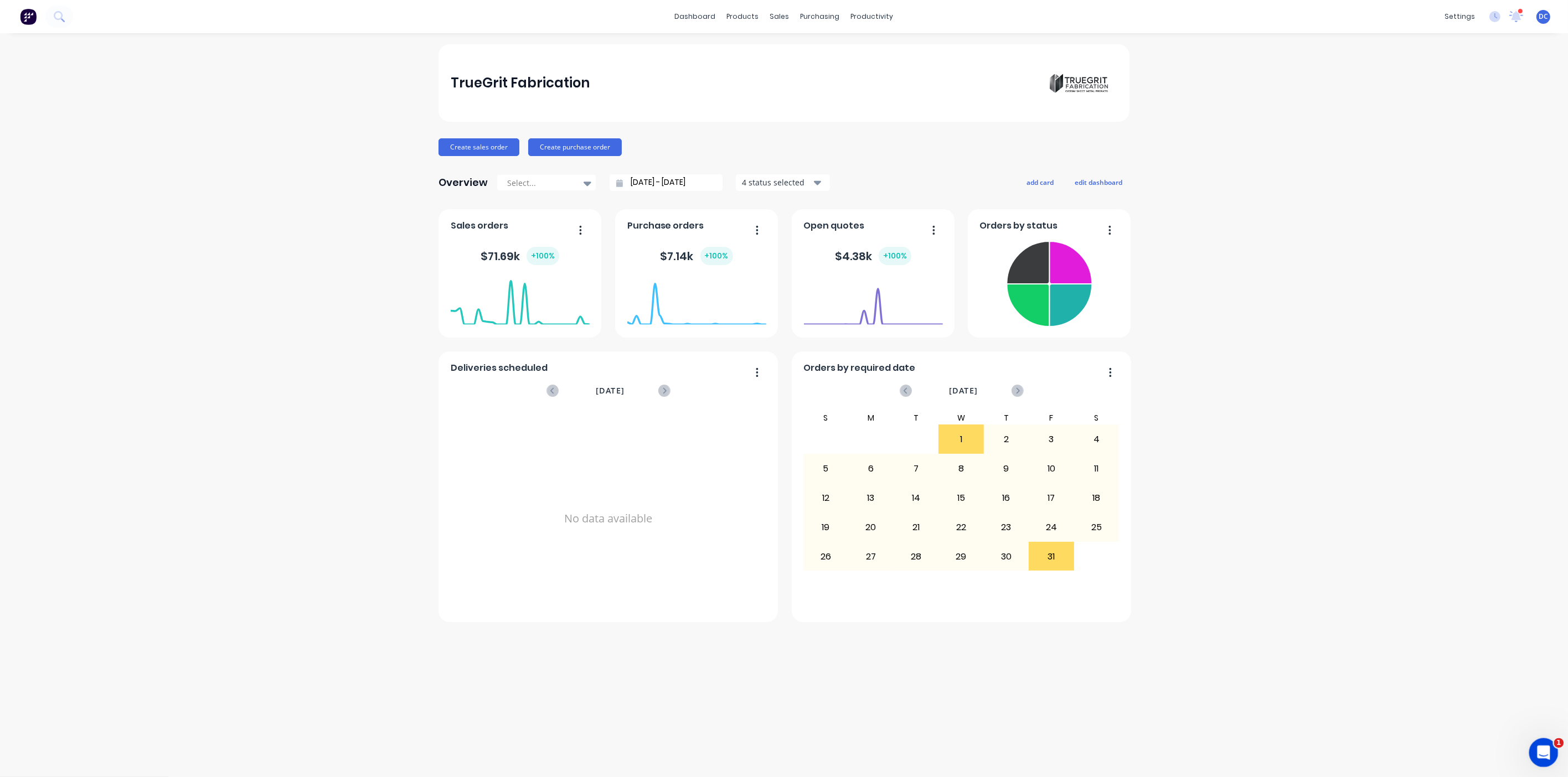
click at [1540, 751] on icon "Open Intercom Messenger" at bounding box center [1542, 751] width 18 height 18
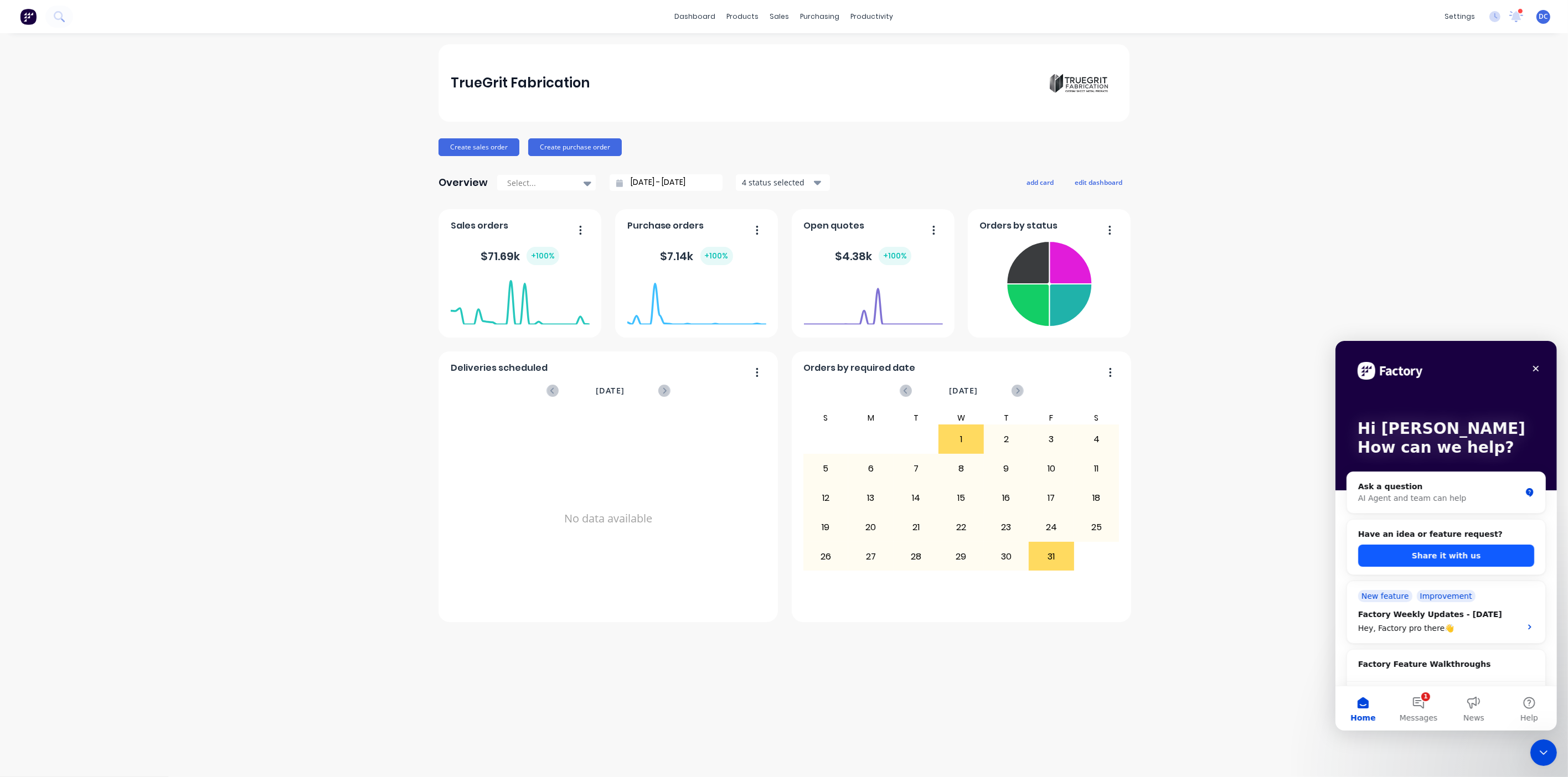
click at [1434, 561] on button "Share it with us" at bounding box center [1446, 555] width 176 height 23
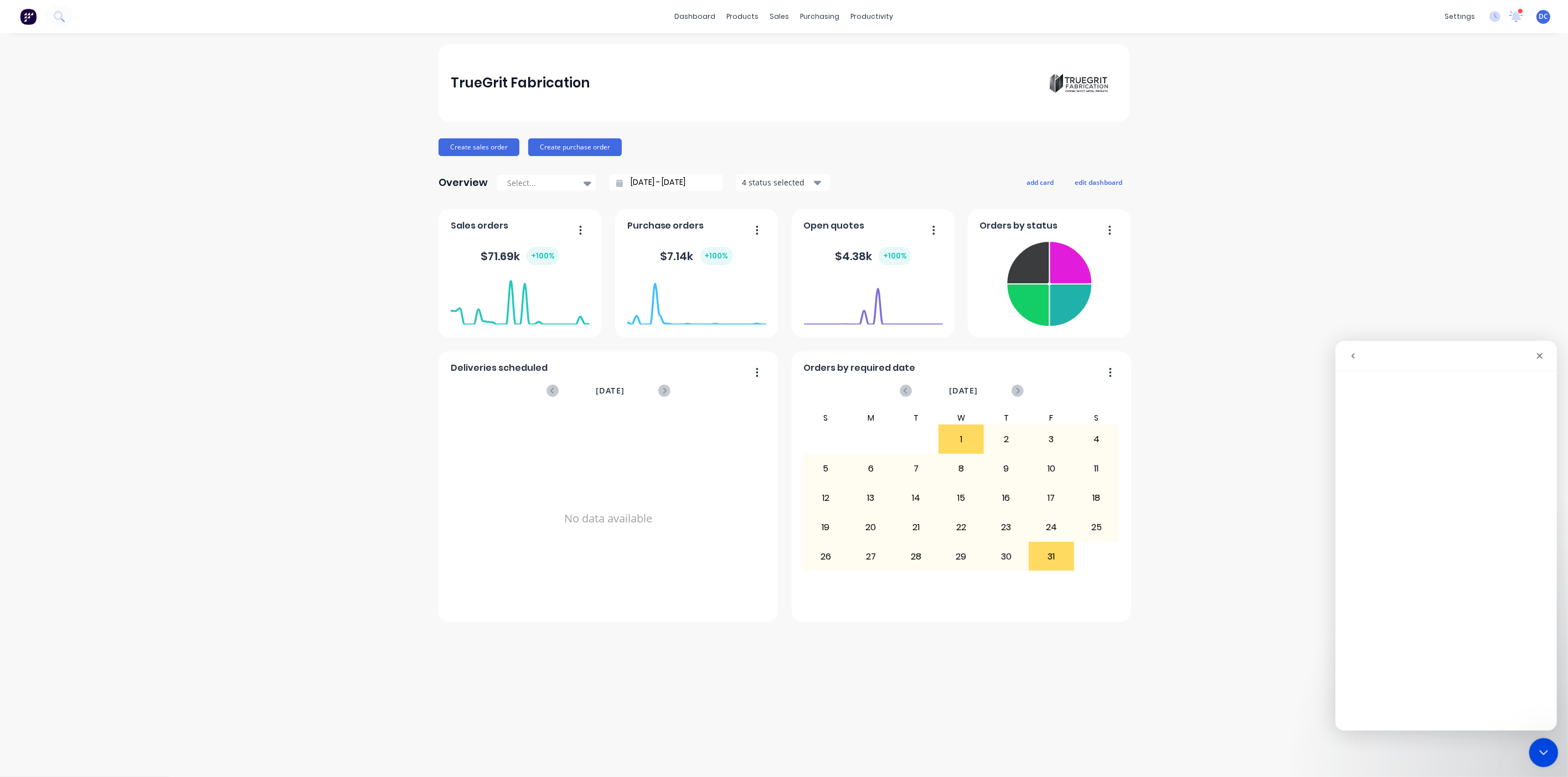
click at [1530, 743] on div "Close Intercom Messenger" at bounding box center [1542, 751] width 27 height 27
